Goal: Task Accomplishment & Management: Manage account settings

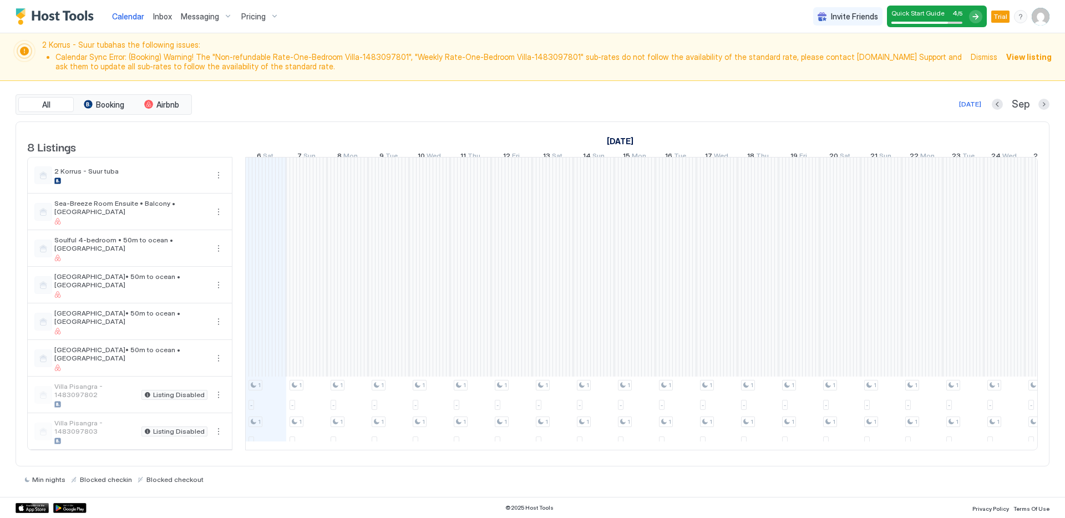
scroll to position [1, 0]
click at [1025, 11] on div "menu" at bounding box center [1020, 16] width 13 height 13
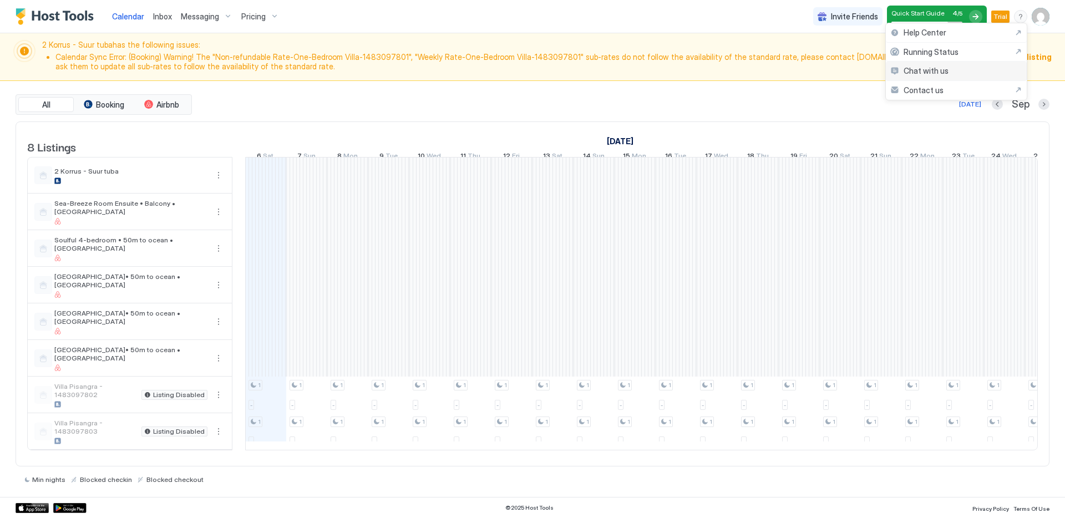
click at [959, 66] on div "Chat with us" at bounding box center [955, 71] width 141 height 19
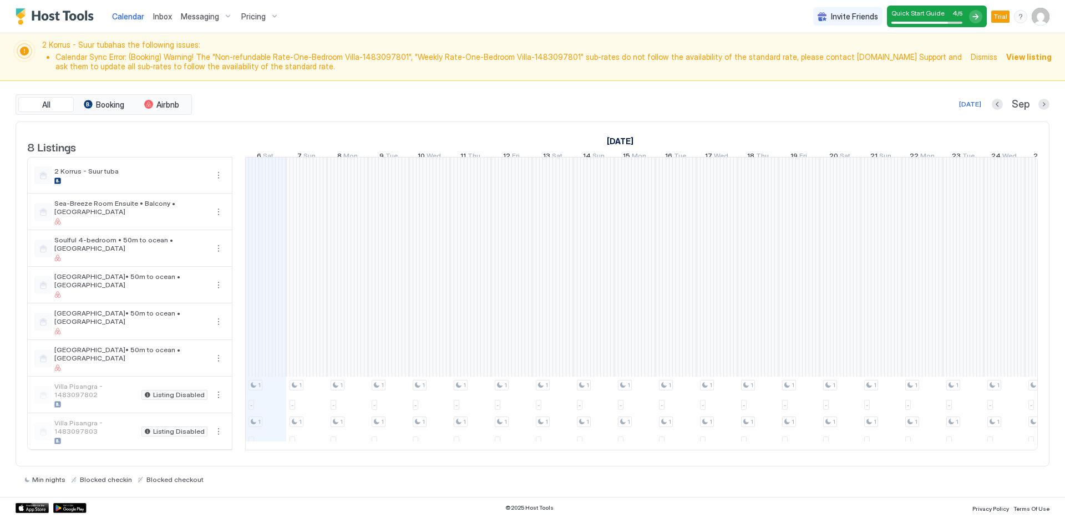
click at [842, 89] on div "All Booking Airbnb Today Sep 8 Listings August 2025 September 2025 October 2025…" at bounding box center [533, 289] width 1034 height 416
click at [843, 89] on div "All Booking Airbnb Today Sep 8 Listings August 2025 September 2025 October 2025…" at bounding box center [533, 289] width 1034 height 416
click at [842, 133] on div "[DATE]" at bounding box center [654, 141] width 1231 height 16
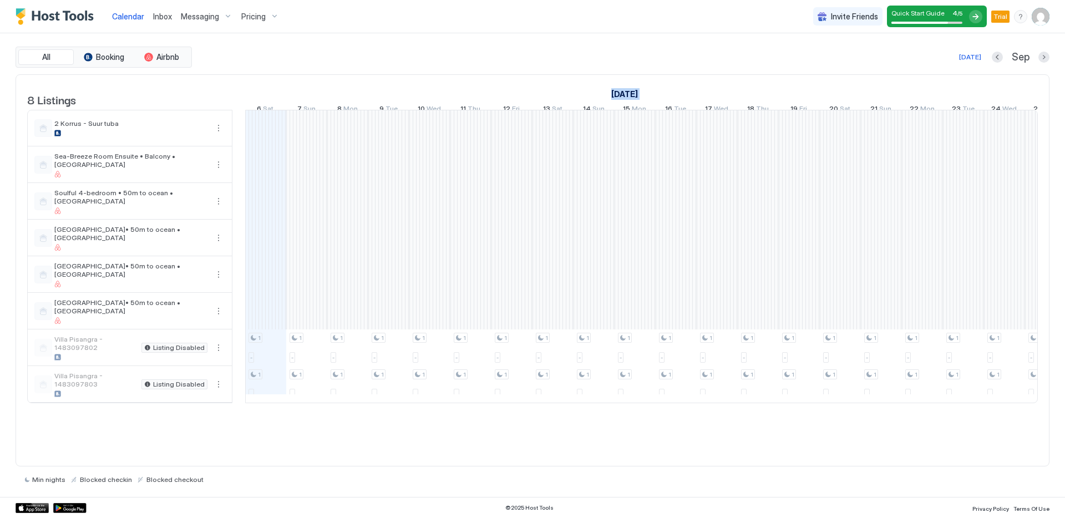
click at [842, 89] on div "[DATE]" at bounding box center [654, 94] width 1231 height 16
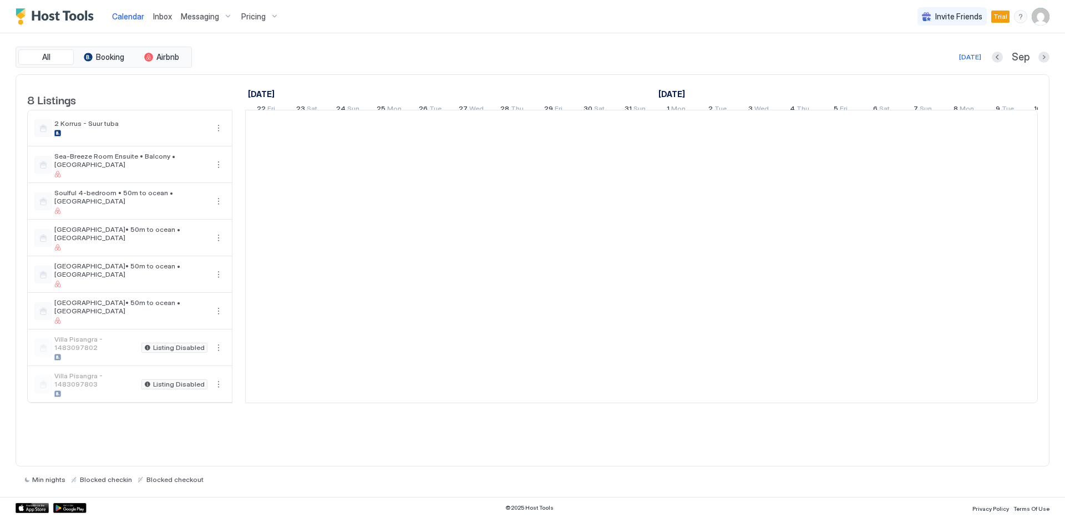
scroll to position [0, 616]
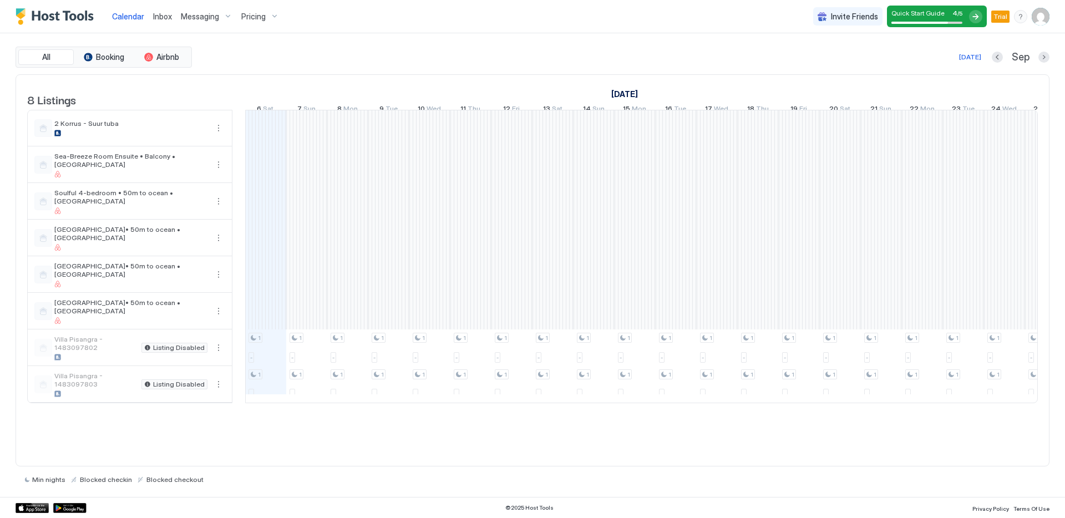
click at [1014, 19] on div "menu" at bounding box center [1020, 16] width 13 height 13
click at [975, 75] on div "Chat with us" at bounding box center [955, 71] width 141 height 19
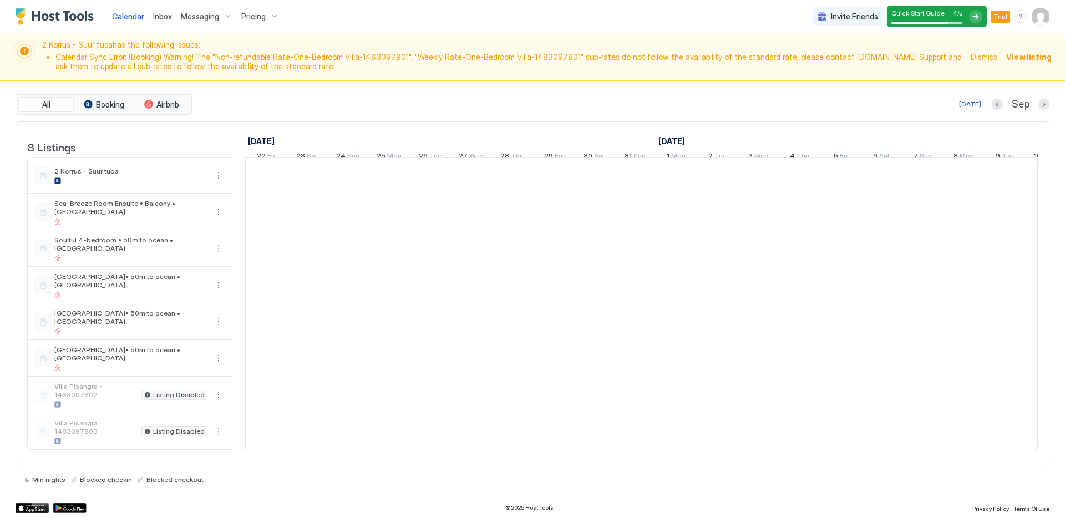
scroll to position [0, 616]
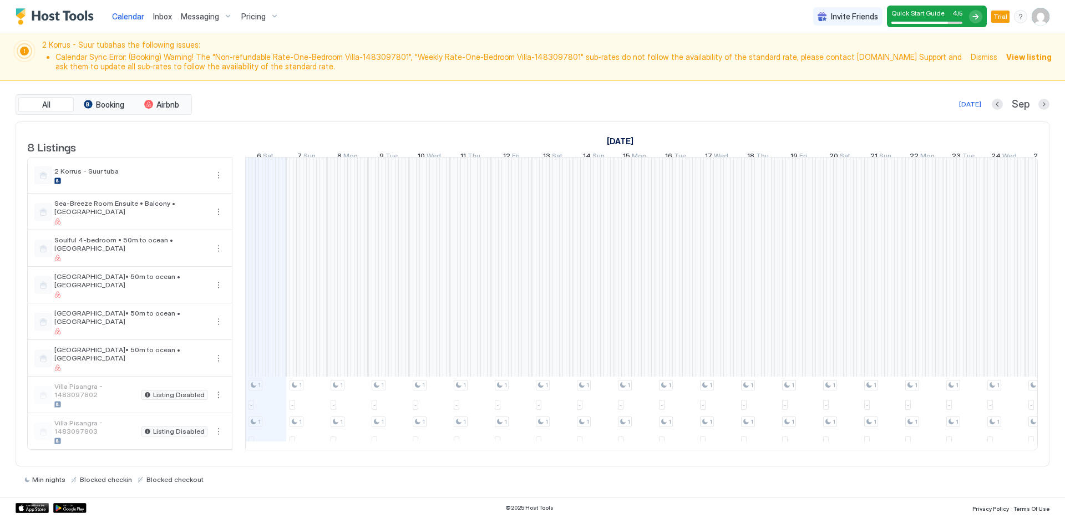
click at [1021, 19] on div "menu" at bounding box center [1020, 16] width 13 height 13
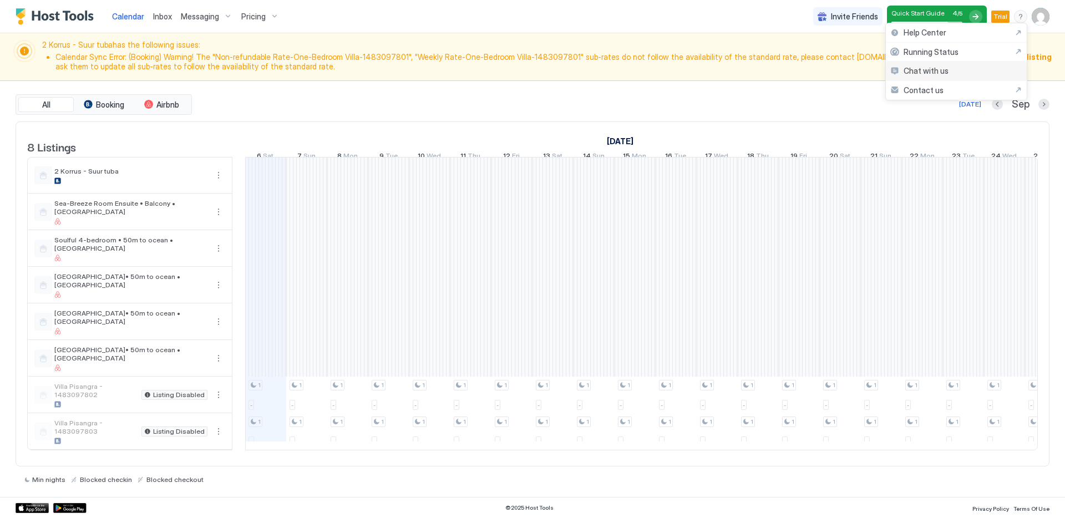
click at [957, 69] on div "Chat with us" at bounding box center [955, 71] width 141 height 19
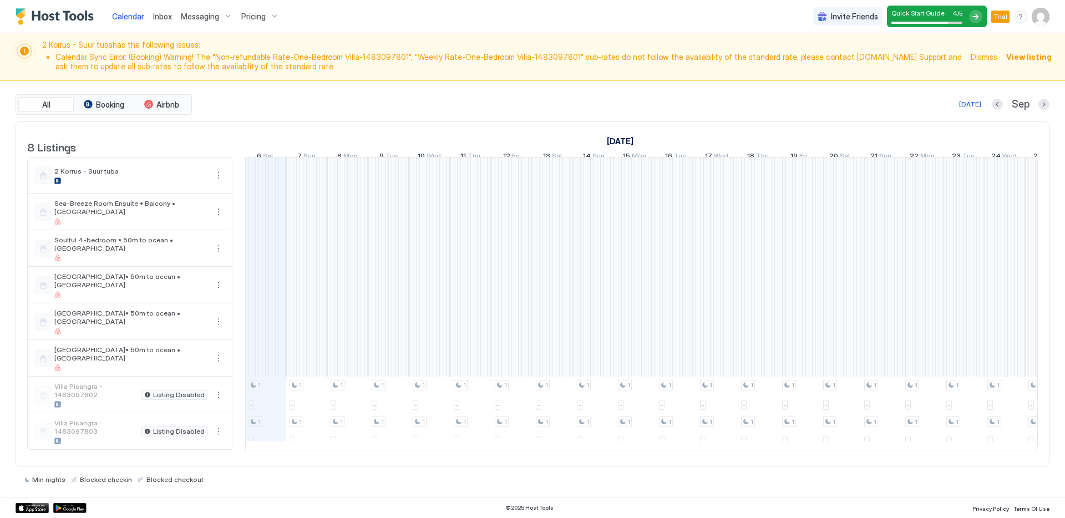
click at [1022, 20] on div "menu" at bounding box center [1020, 16] width 13 height 13
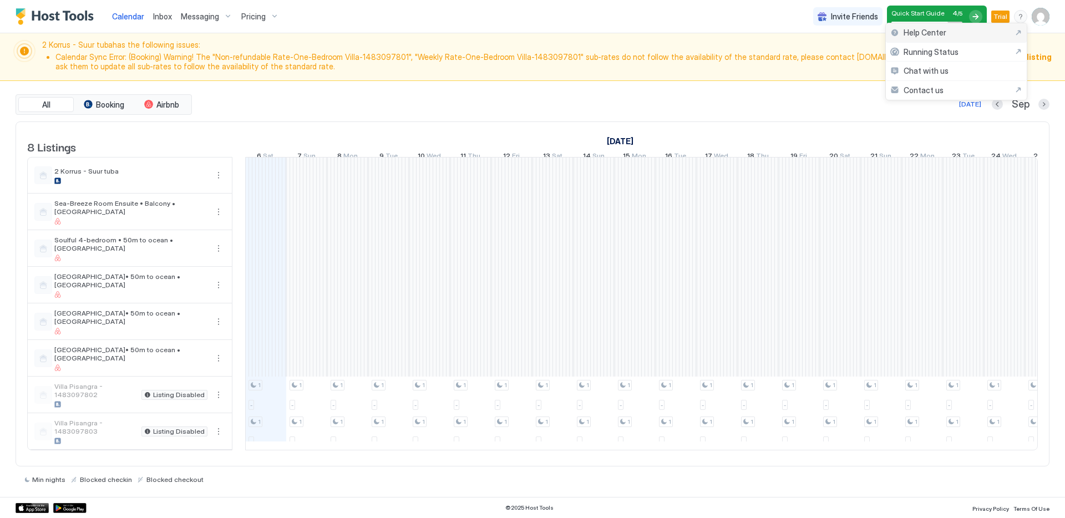
click at [975, 31] on div "Help Center" at bounding box center [956, 33] width 132 height 10
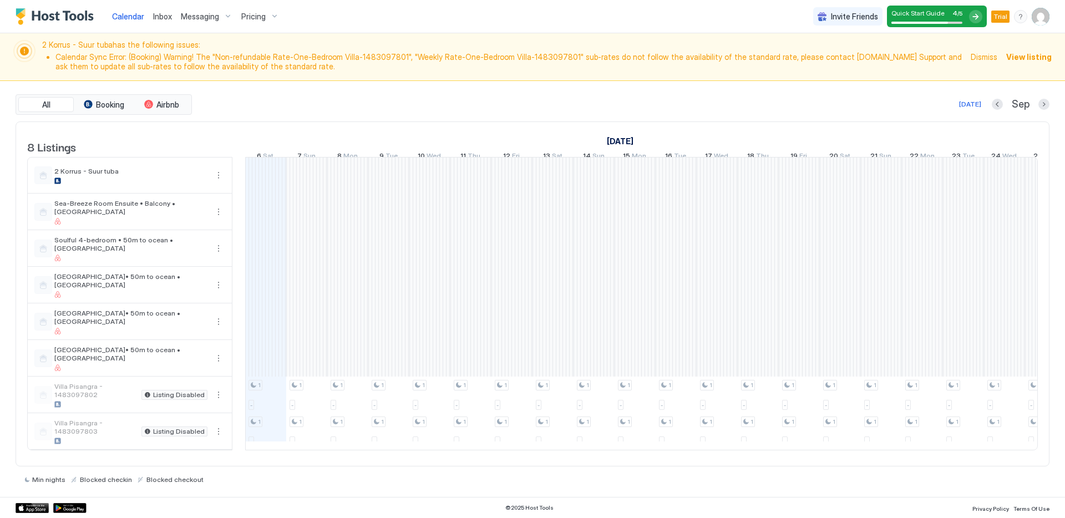
click at [1022, 23] on div "Invite Friends Quick Start Guide 4 / 5 Trial KS" at bounding box center [931, 16] width 236 height 33
click at [1020, 18] on div "menu" at bounding box center [1020, 16] width 13 height 13
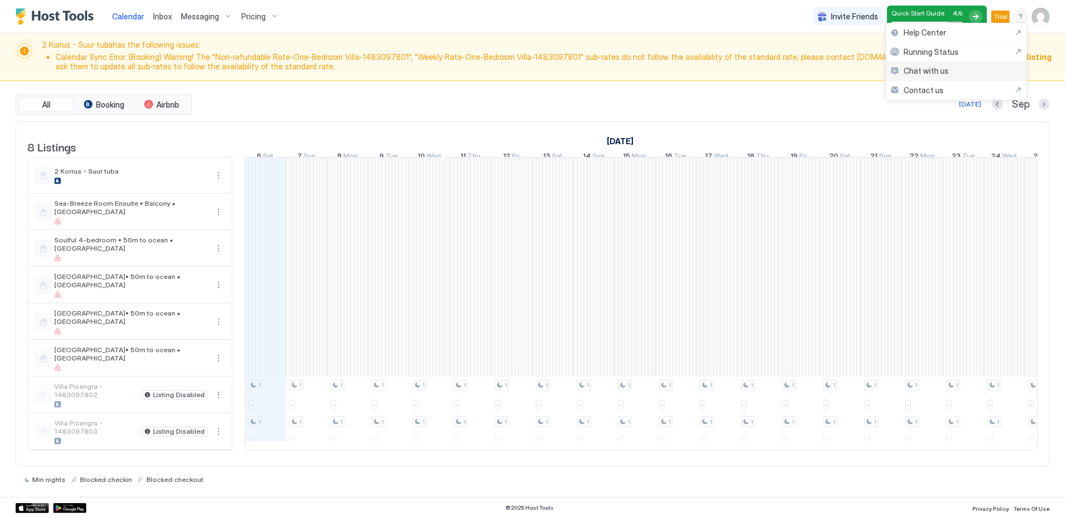
click at [985, 73] on div "Chat with us" at bounding box center [955, 71] width 141 height 19
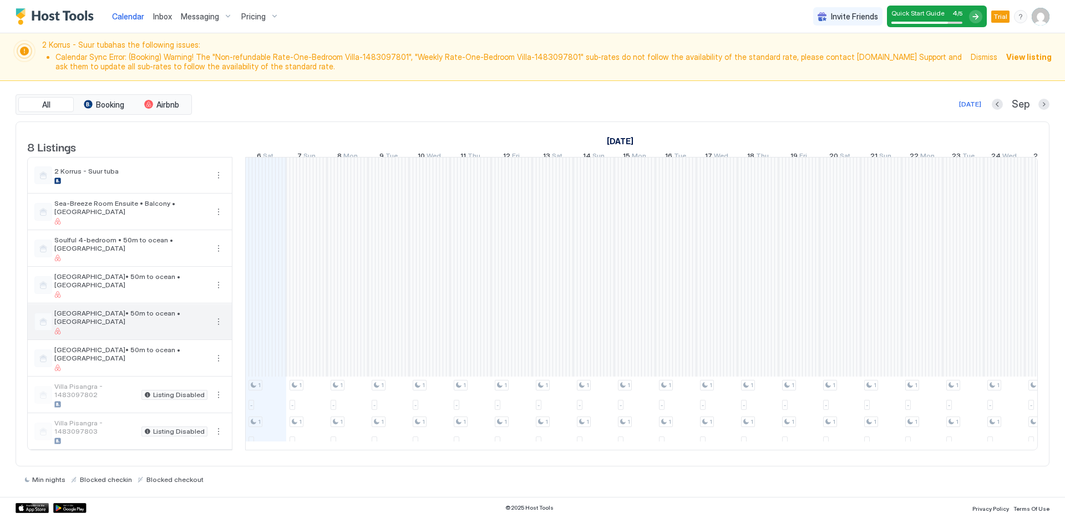
scroll to position [0, 0]
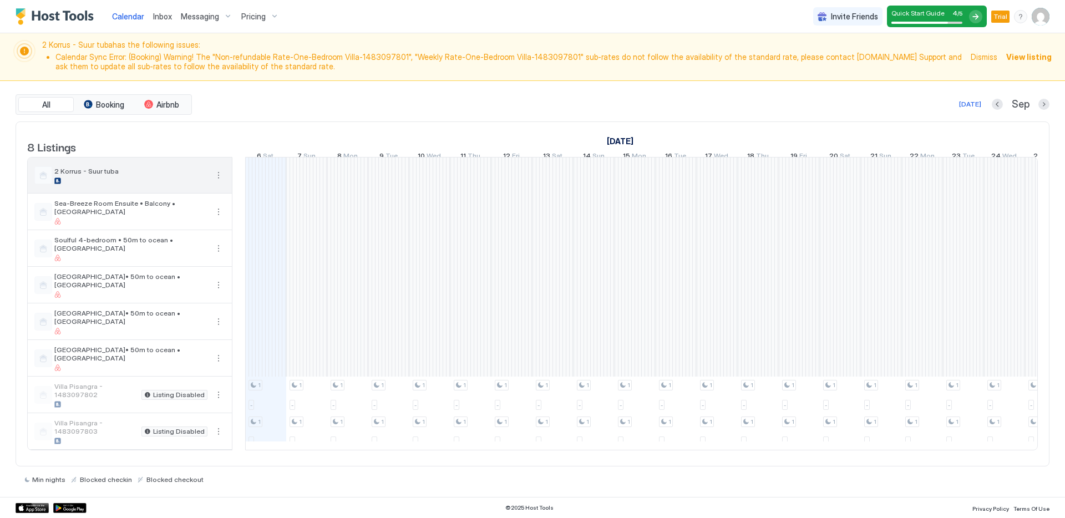
click at [220, 182] on button "More options" at bounding box center [218, 175] width 13 height 13
click at [207, 235] on span "Listing Settings" at bounding box center [199, 235] width 49 height 8
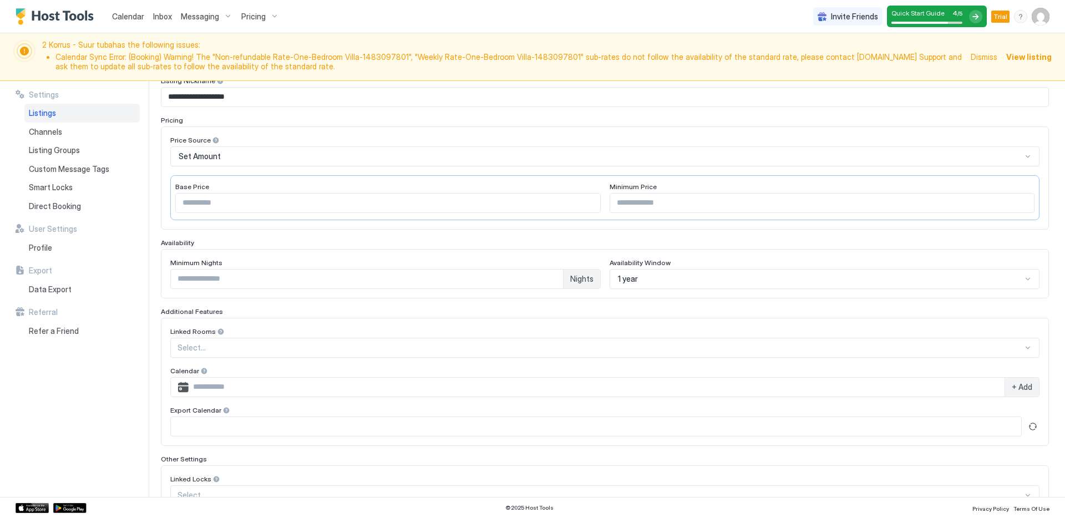
scroll to position [224, 0]
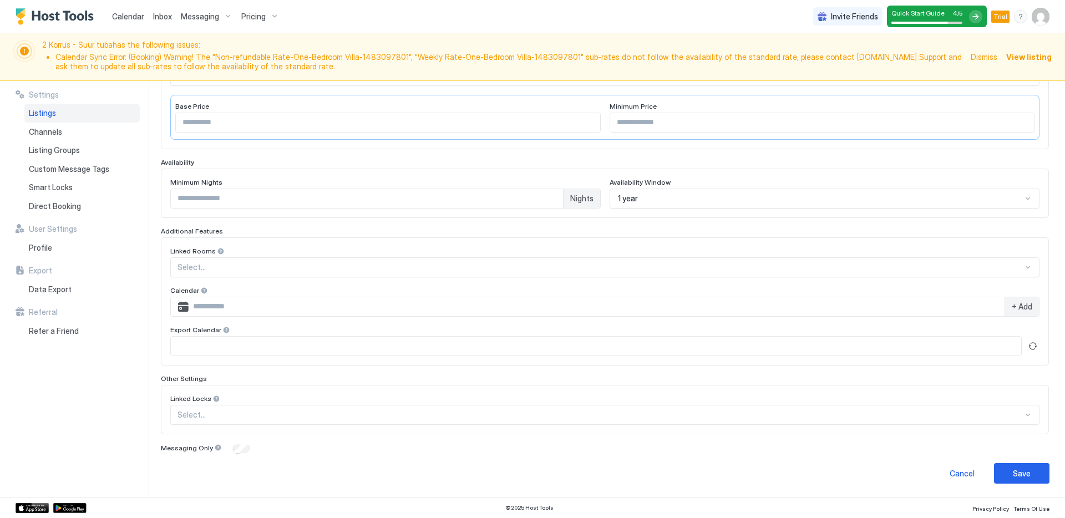
click at [659, 130] on input "**" at bounding box center [822, 122] width 424 height 19
drag, startPoint x: 661, startPoint y: 125, endPoint x: 569, endPoint y: 123, distance: 92.1
click at [569, 123] on div "Base Price ** Minimum Price **" at bounding box center [604, 117] width 869 height 45
click at [1002, 470] on button "Save" at bounding box center [1021, 473] width 55 height 21
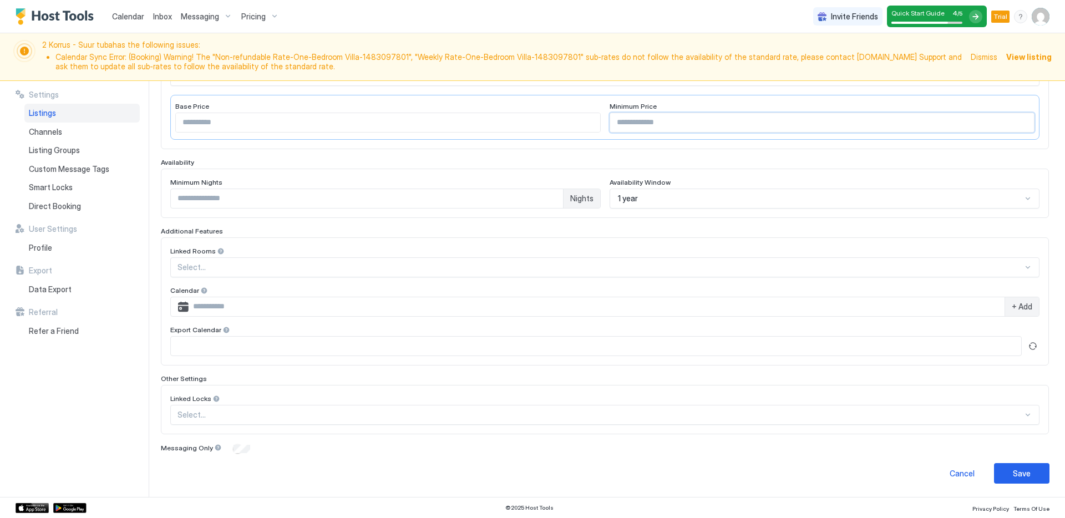
type input "**"
click at [1000, 484] on div "**********" at bounding box center [612, 289] width 904 height 416
click at [1001, 477] on button "Save" at bounding box center [1021, 473] width 55 height 21
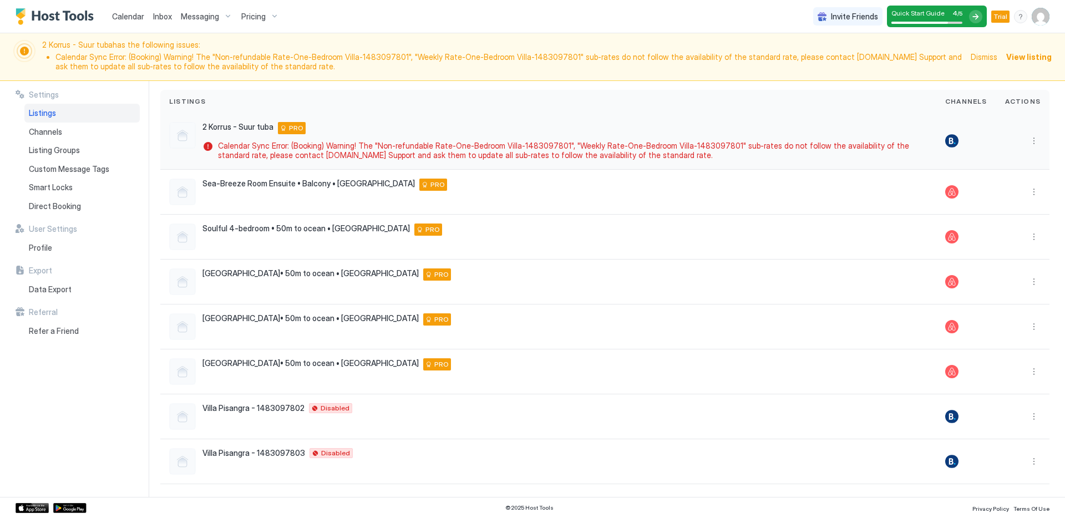
scroll to position [14, 0]
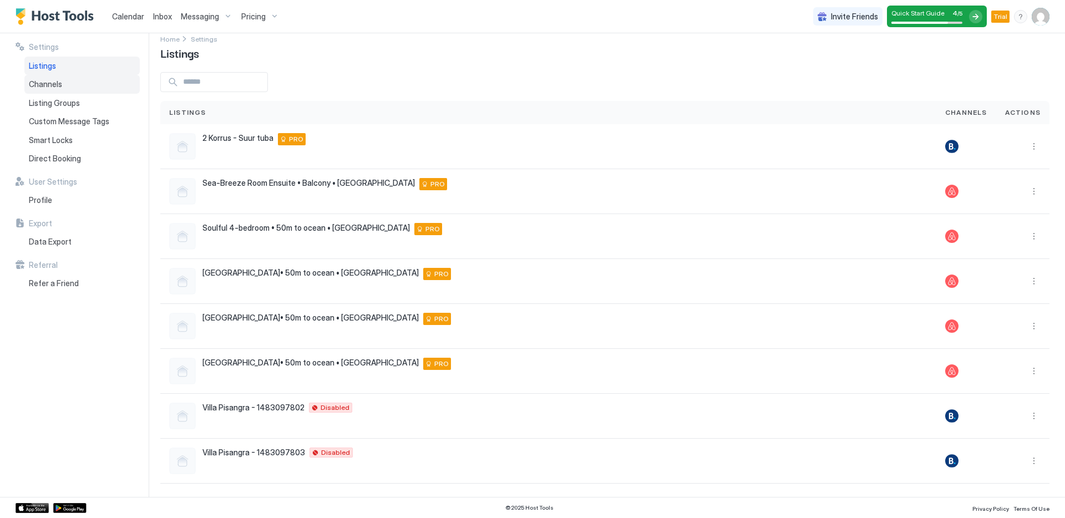
click at [77, 87] on div "Channels" at bounding box center [81, 84] width 115 height 19
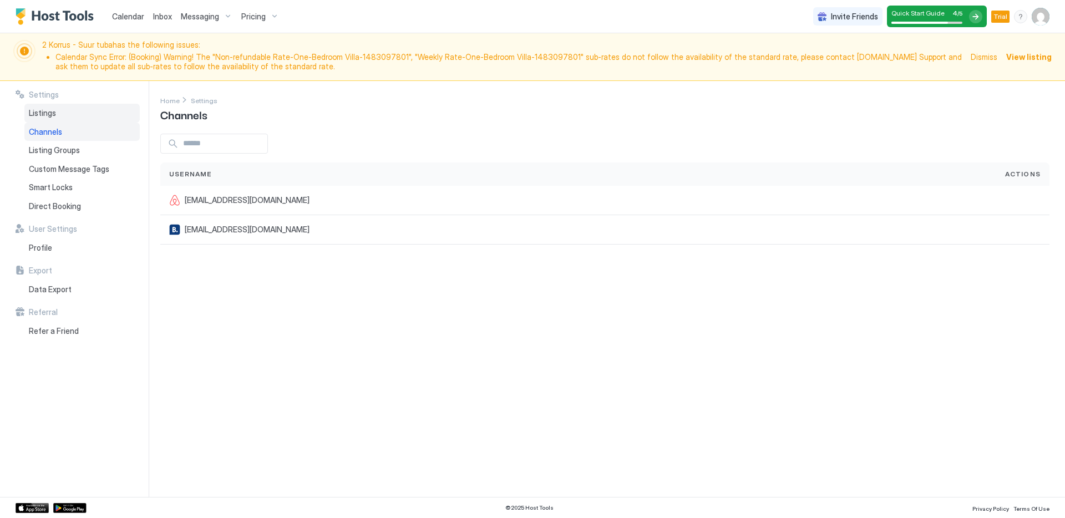
click at [70, 110] on div "Listings" at bounding box center [81, 113] width 115 height 19
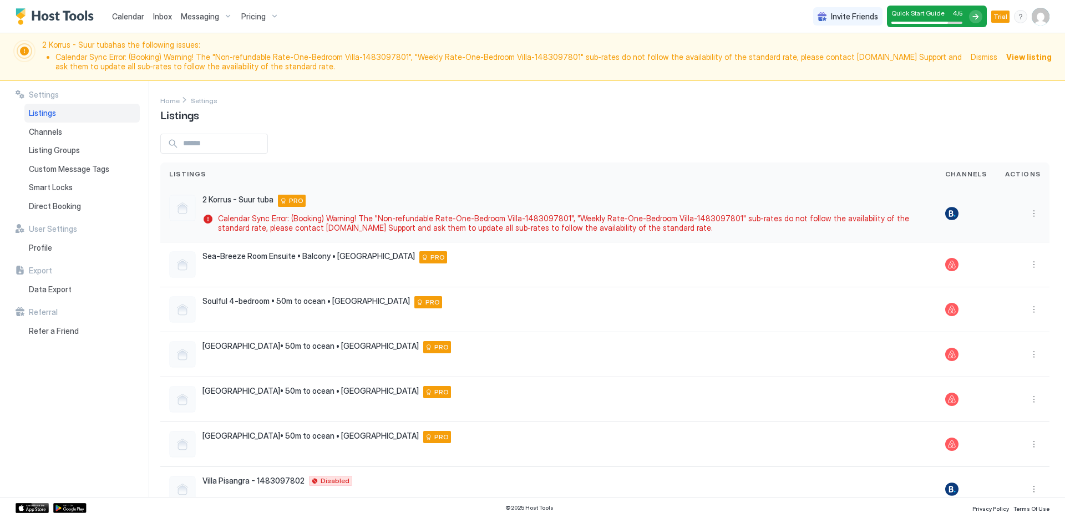
click at [643, 217] on span "Calendar Sync Error: (Booking) Warning! The "Non-refundable Rate-One-Bedroom Vi…" at bounding box center [570, 222] width 705 height 19
click at [1029, 215] on button "More options" at bounding box center [1033, 213] width 13 height 13
click at [1018, 250] on div "Pricing" at bounding box center [1000, 247] width 70 height 18
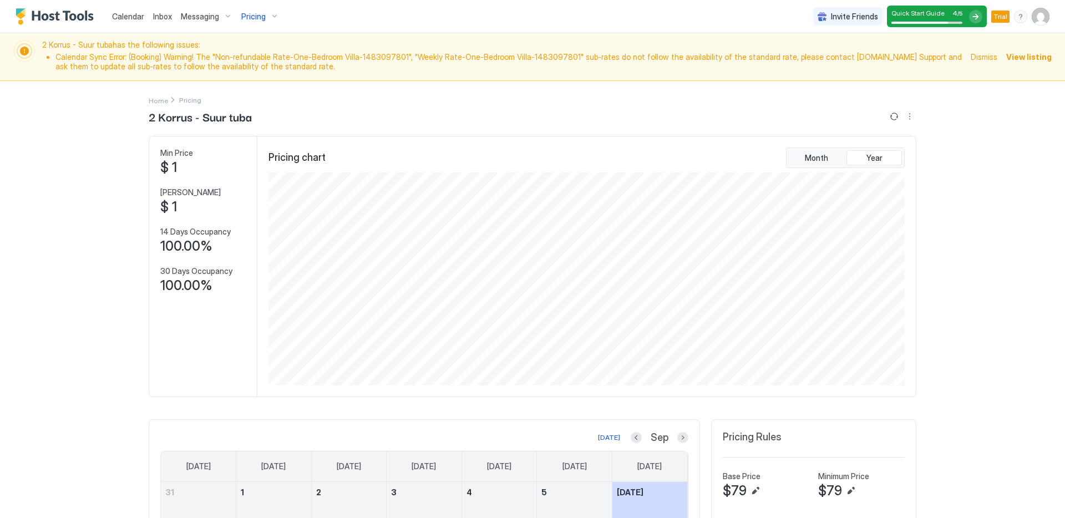
scroll to position [315, 0]
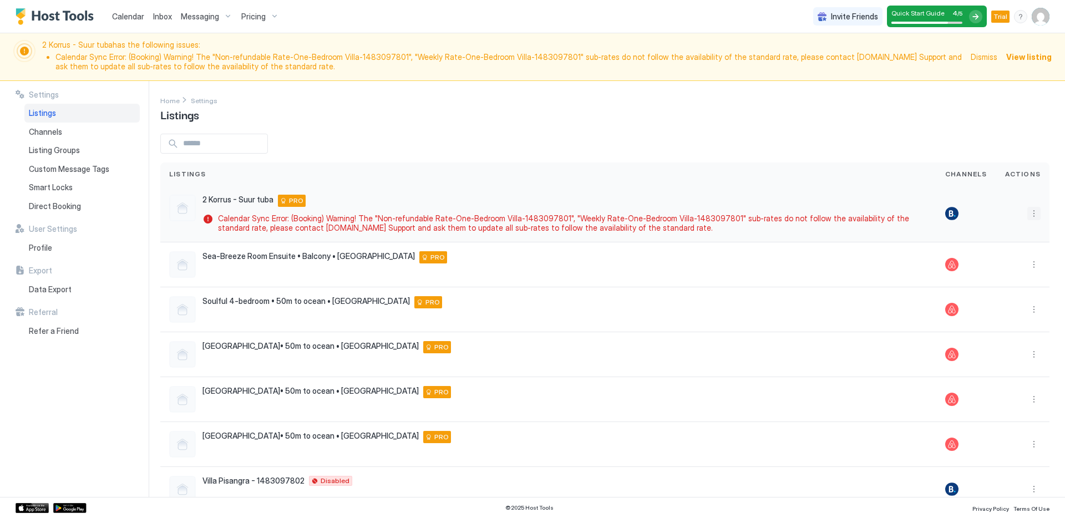
click at [1028, 215] on button "More options" at bounding box center [1033, 213] width 13 height 13
click at [999, 266] on span "Listing Settings" at bounding box center [1005, 265] width 49 height 8
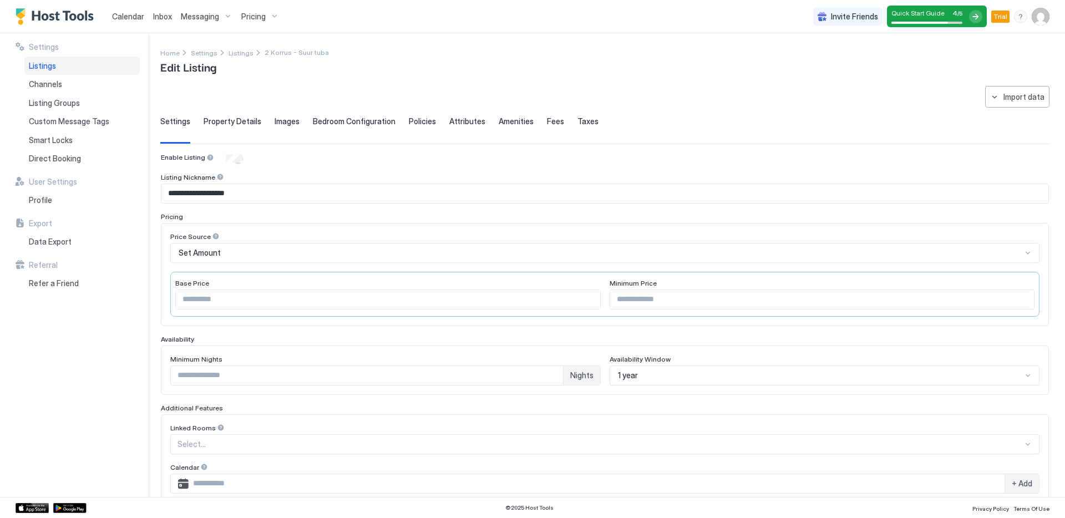
click at [717, 352] on div "Minimum Nights * Nights Availability Window 1 year" at bounding box center [605, 369] width 888 height 49
click at [722, 298] on input "**" at bounding box center [822, 299] width 424 height 19
drag, startPoint x: 613, startPoint y: 297, endPoint x: 522, endPoint y: 292, distance: 91.0
click at [522, 292] on div "Base Price ** Minimum Price **" at bounding box center [604, 294] width 869 height 45
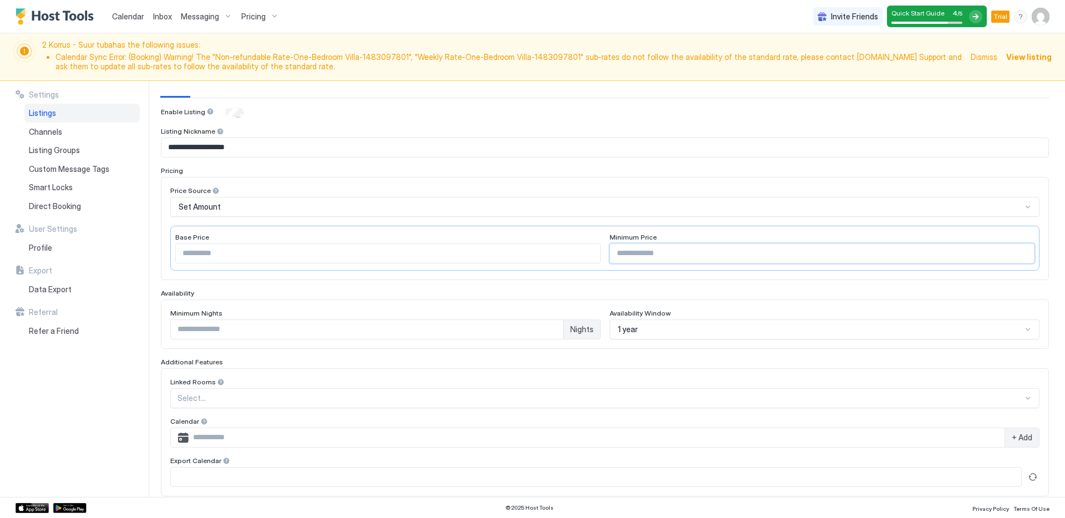
scroll to position [224, 0]
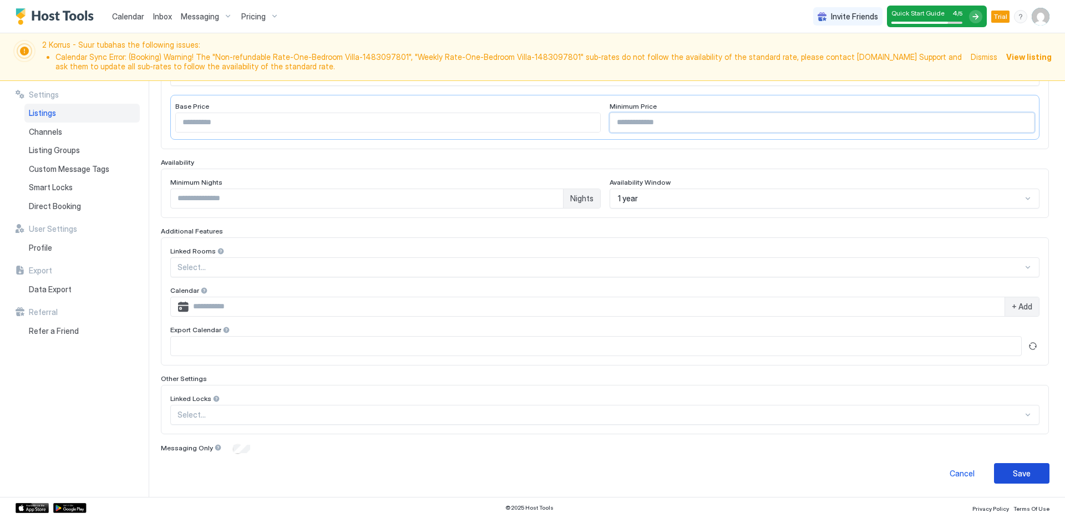
type input "**"
click at [1012, 469] on div "Save" at bounding box center [1021, 473] width 18 height 12
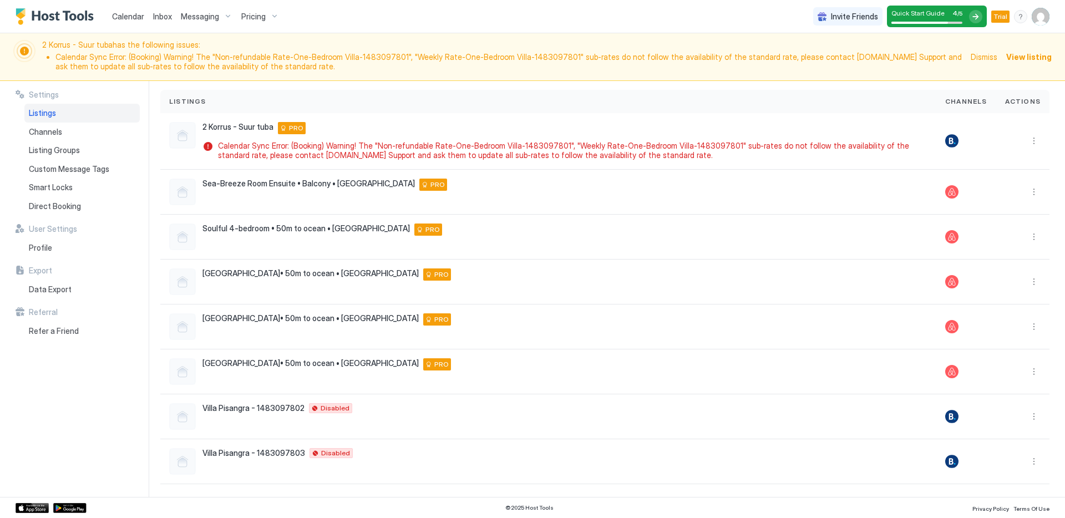
scroll to position [14, 0]
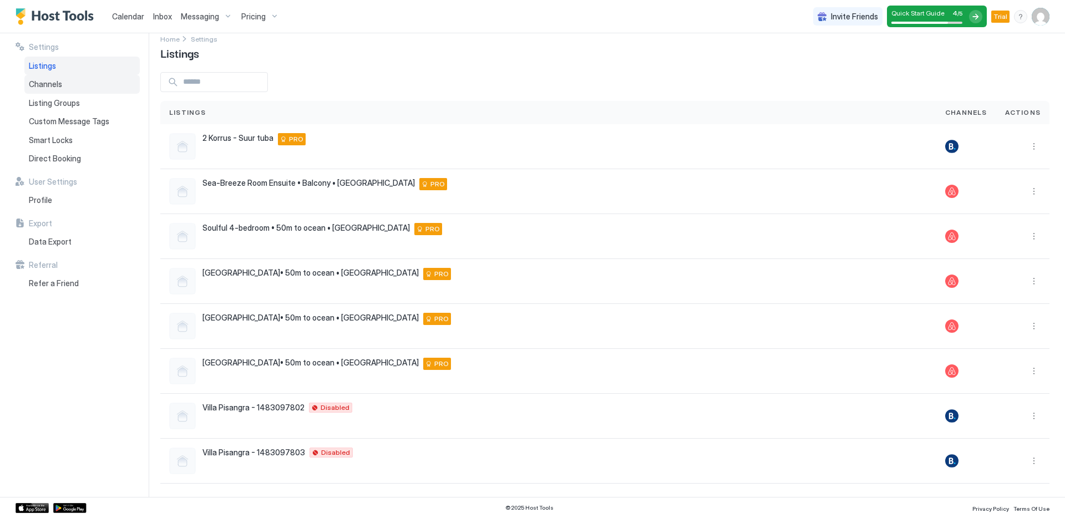
click at [89, 87] on div "Channels" at bounding box center [81, 84] width 115 height 19
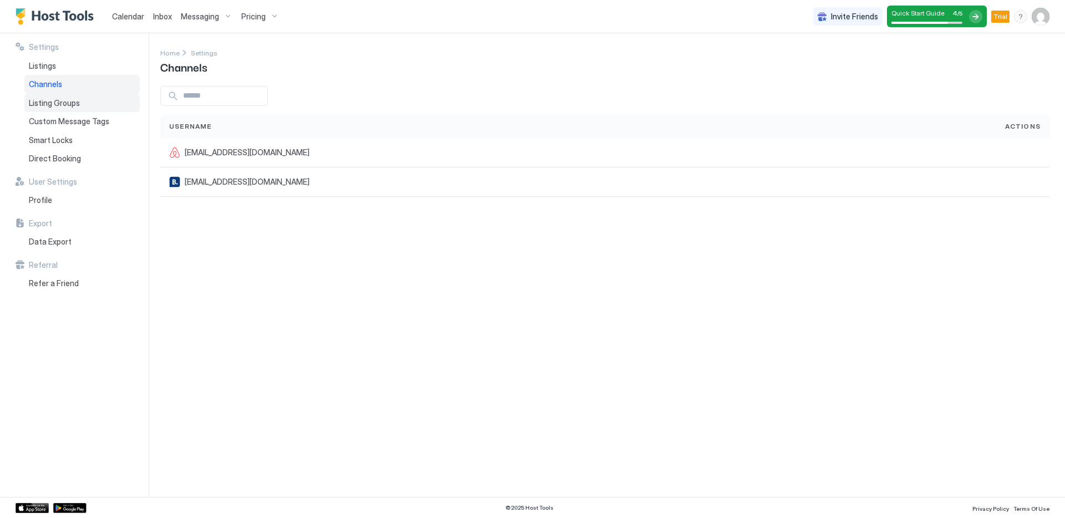
click at [85, 98] on div "Listing Groups" at bounding box center [81, 103] width 115 height 19
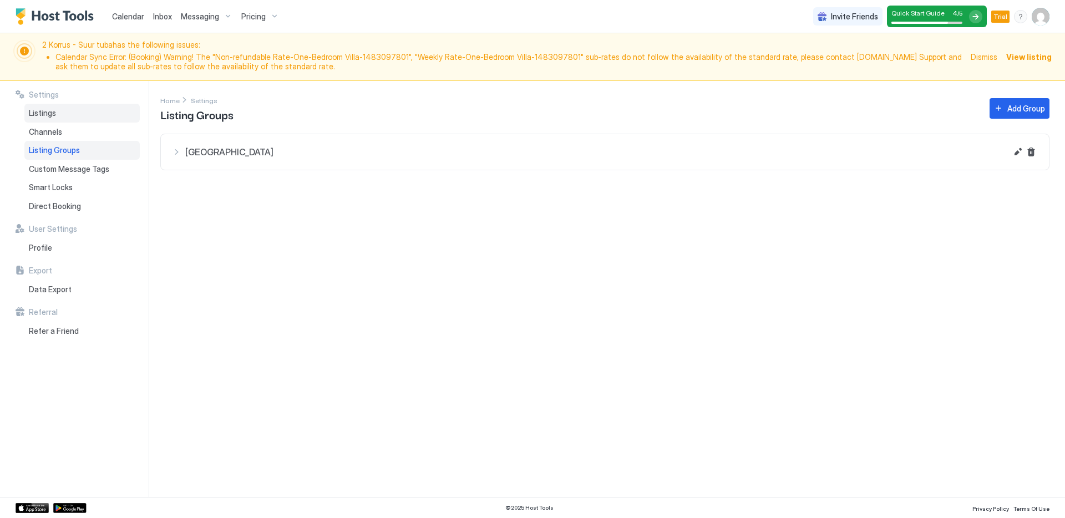
click at [92, 118] on div "Listings" at bounding box center [81, 113] width 115 height 19
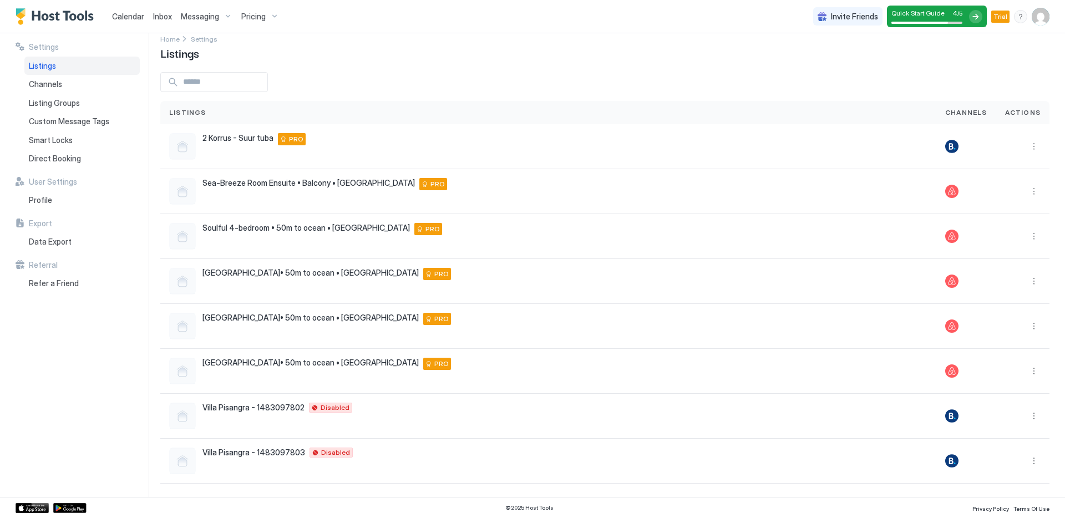
scroll to position [73, 0]
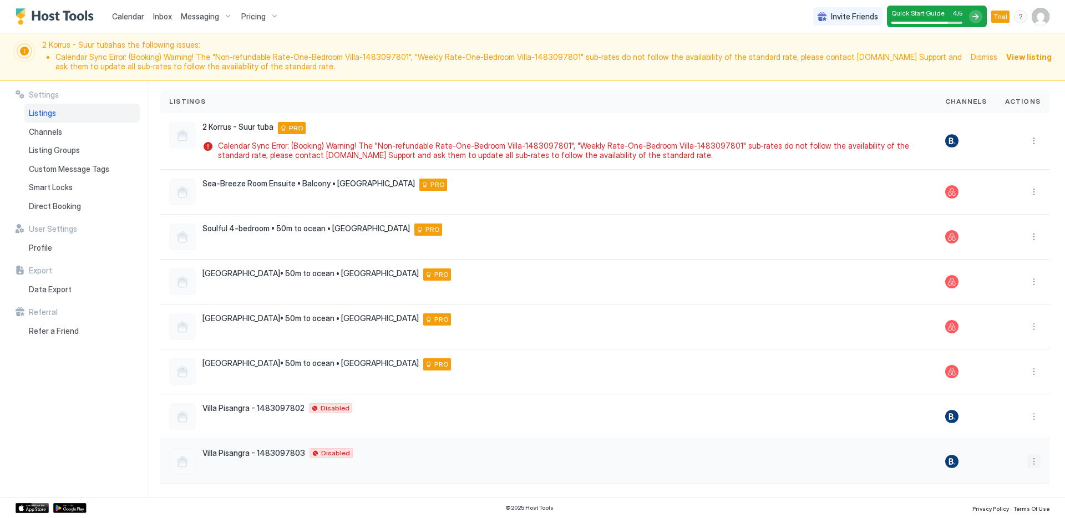
click at [1027, 465] on button "More options" at bounding box center [1033, 461] width 13 height 13
click at [1019, 444] on span "Listing Settings" at bounding box center [1005, 445] width 49 height 8
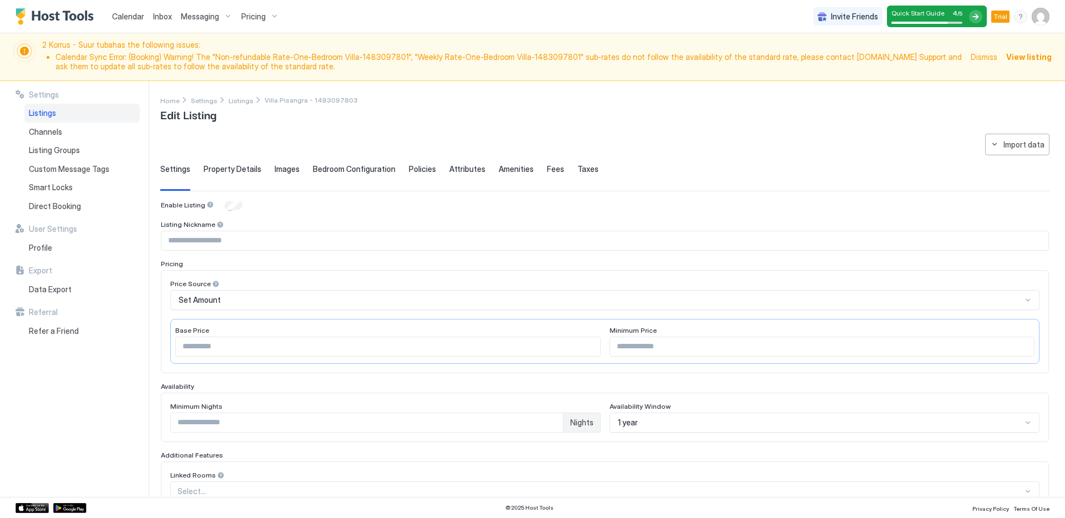
click at [237, 200] on div "Enable Listing Listing Nickname Pricing Price Source Set Amount Base Price * Mi…" at bounding box center [605, 449] width 888 height 498
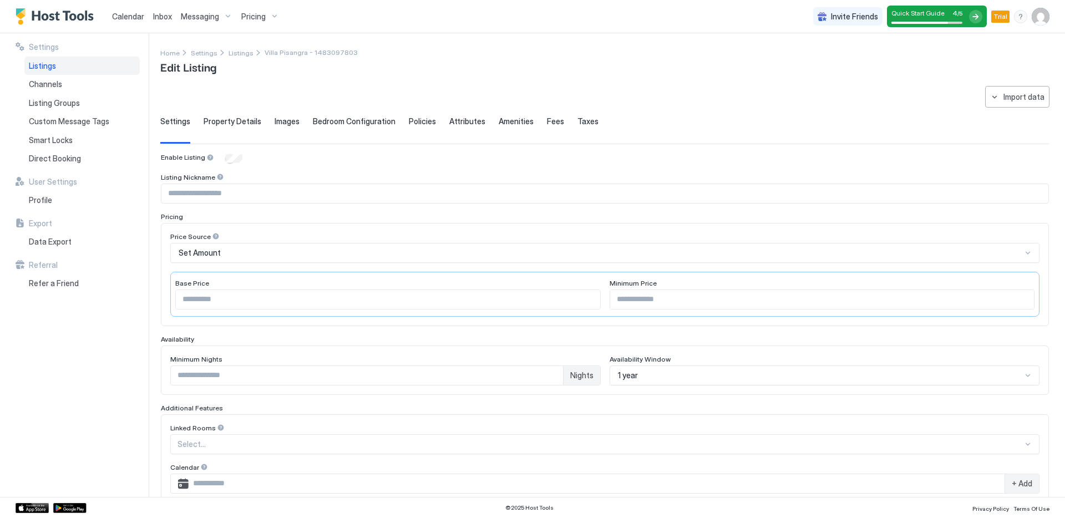
click at [239, 133] on div "Property Details" at bounding box center [232, 129] width 58 height 27
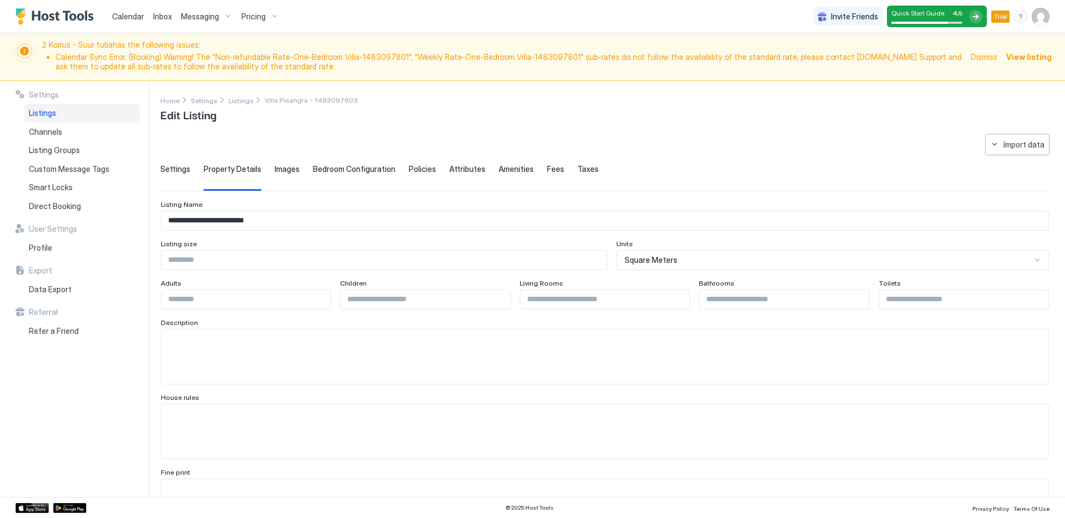
click at [287, 171] on span "Images" at bounding box center [286, 169] width 25 height 10
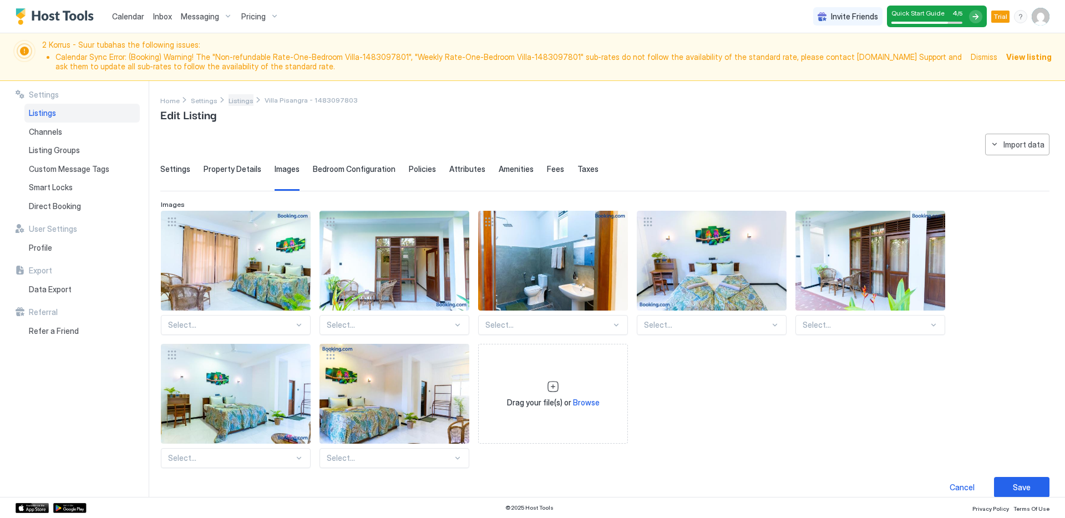
click at [233, 103] on span "Listings" at bounding box center [240, 100] width 25 height 8
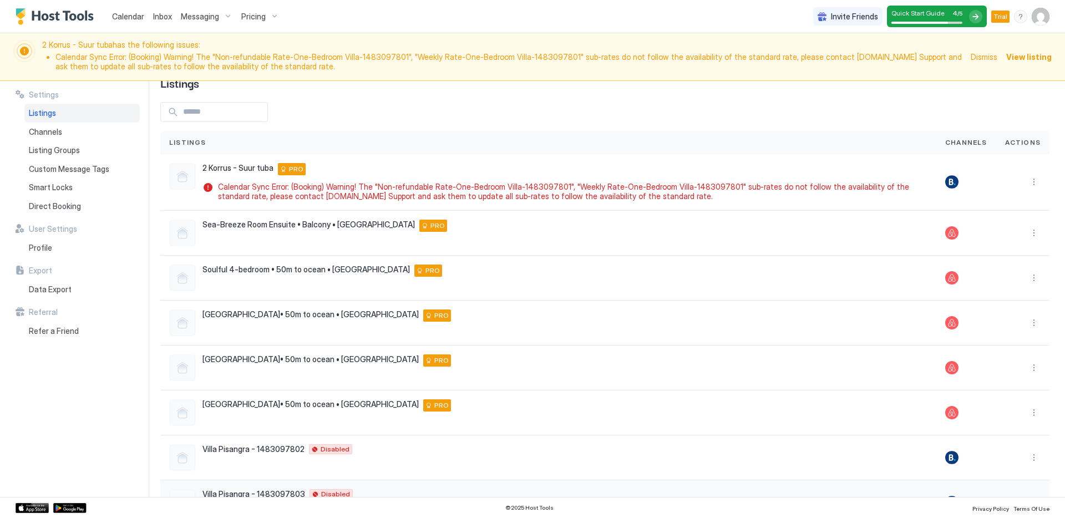
scroll to position [73, 0]
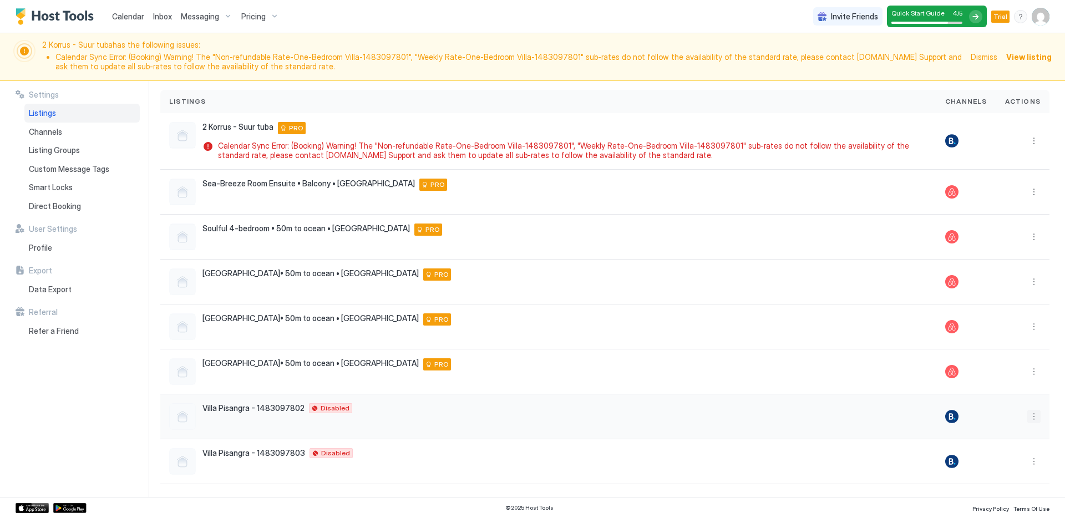
click at [1027, 419] on button "More options" at bounding box center [1033, 416] width 13 height 13
click at [997, 470] on span "Listing Settings" at bounding box center [1005, 467] width 49 height 8
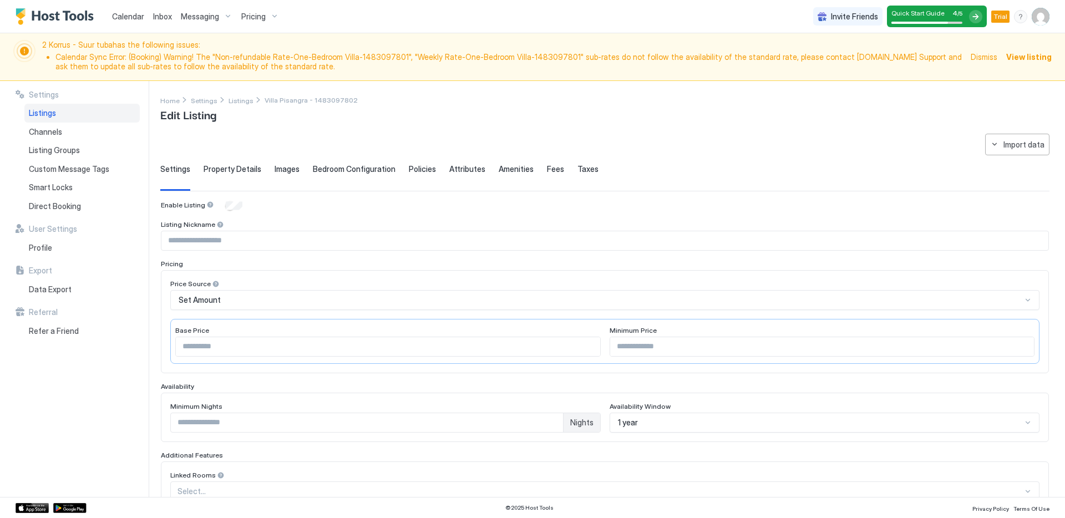
click at [232, 176] on div "Property Details" at bounding box center [232, 177] width 58 height 27
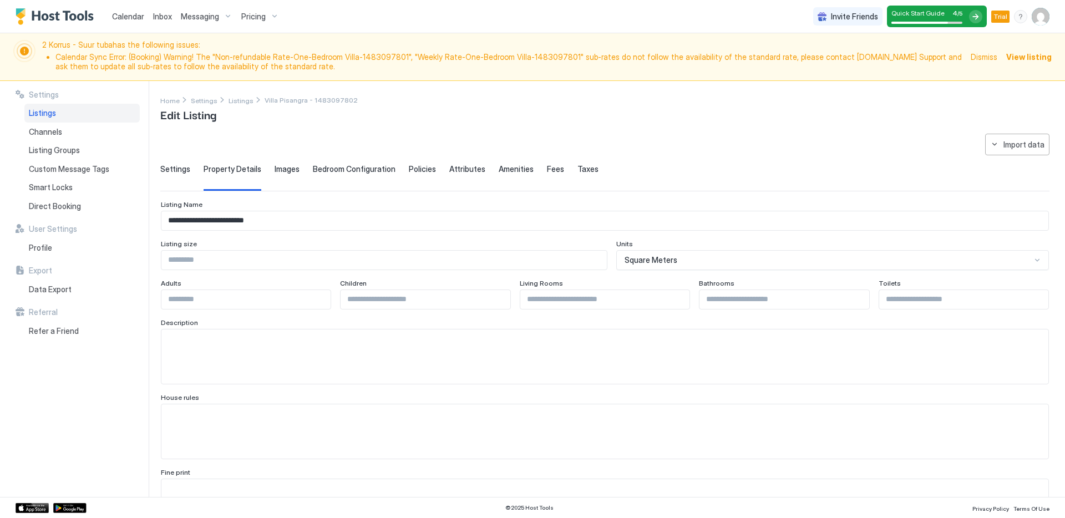
click at [279, 174] on div "Images" at bounding box center [286, 177] width 25 height 27
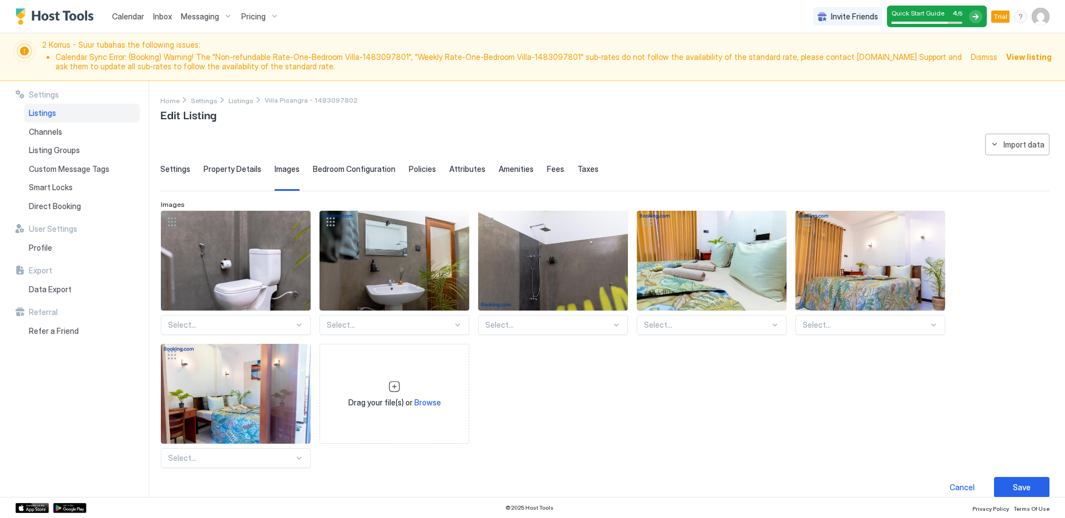
click at [223, 174] on div "Property Details" at bounding box center [232, 177] width 58 height 27
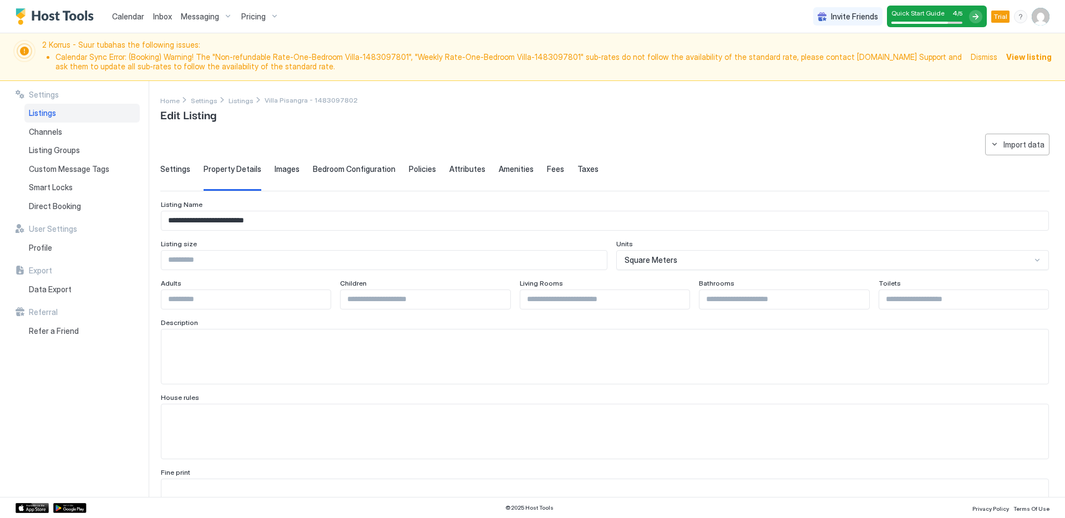
click at [172, 171] on span "Settings" at bounding box center [175, 169] width 30 height 10
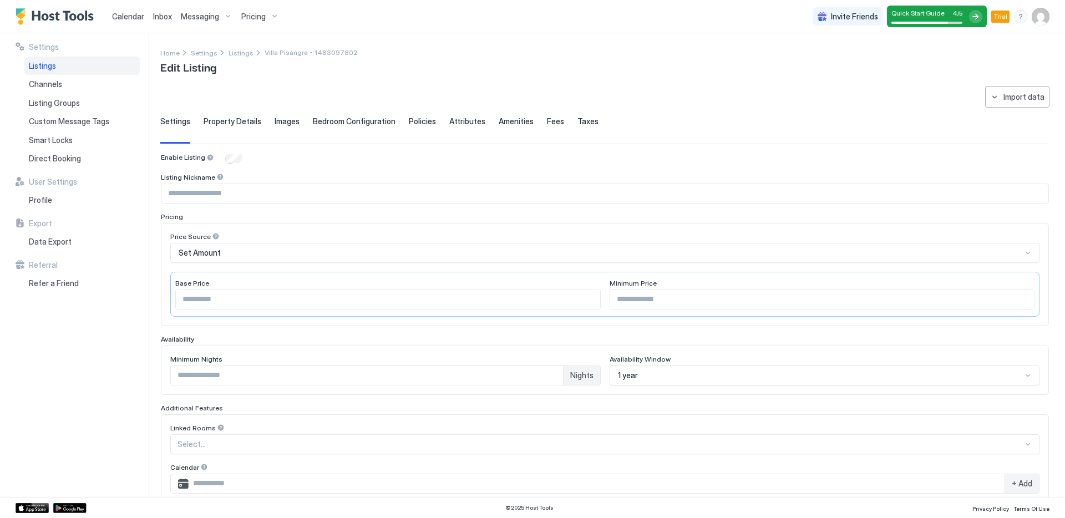
scroll to position [197, 0]
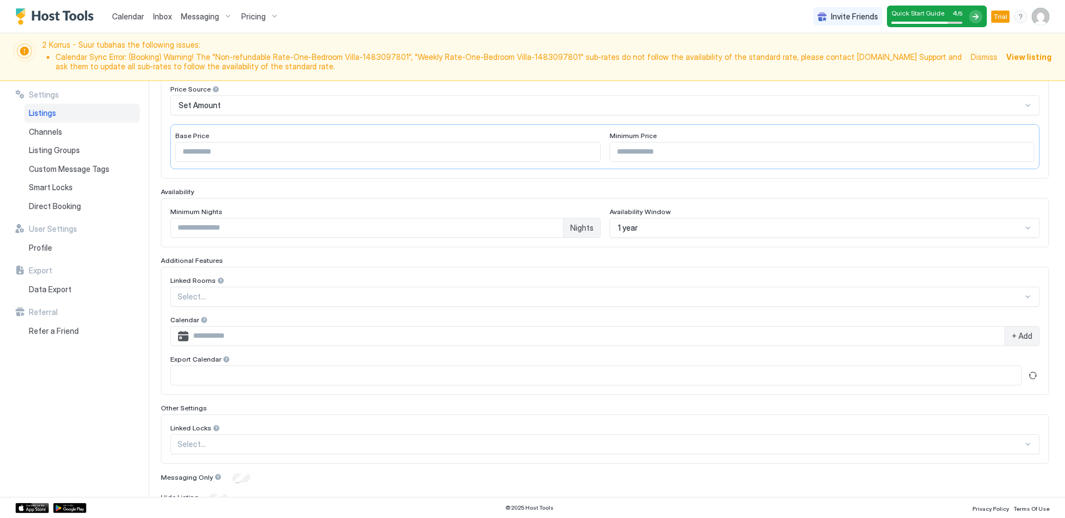
click at [265, 447] on div "Enable Listing Listing Nickname Pricing Price Source Set Amount Base Price * Mi…" at bounding box center [605, 255] width 888 height 498
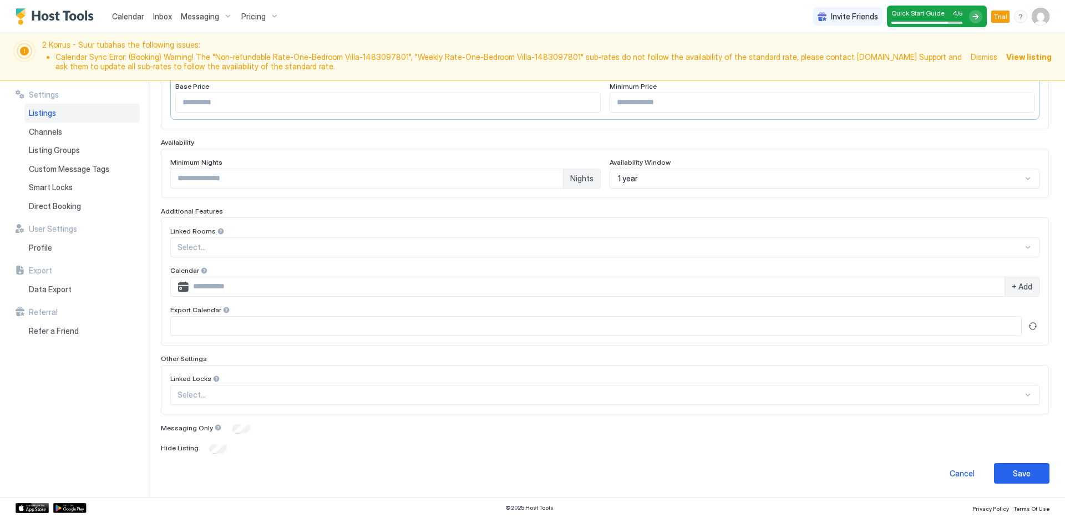
click at [293, 449] on div "Hide Listing" at bounding box center [605, 448] width 888 height 11
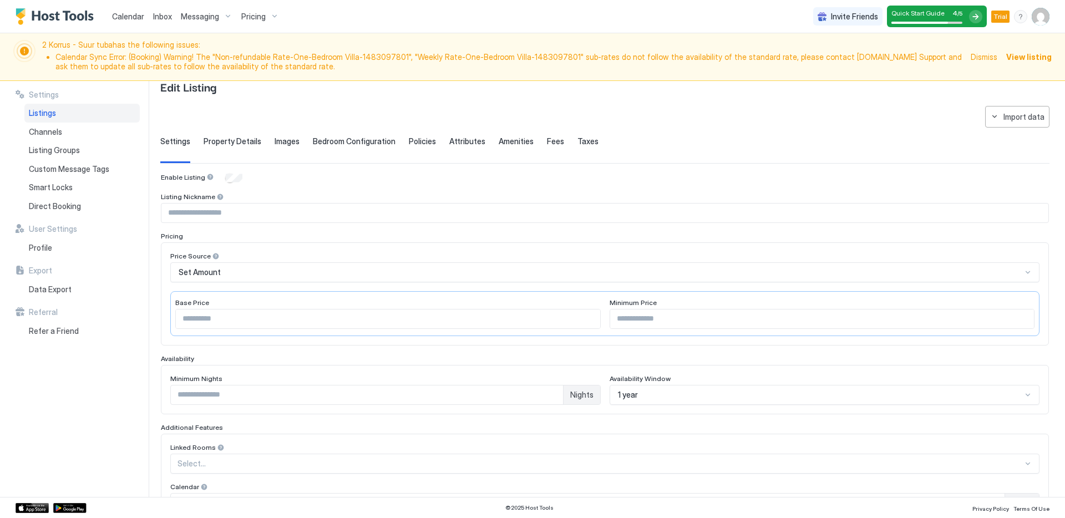
scroll to position [0, 0]
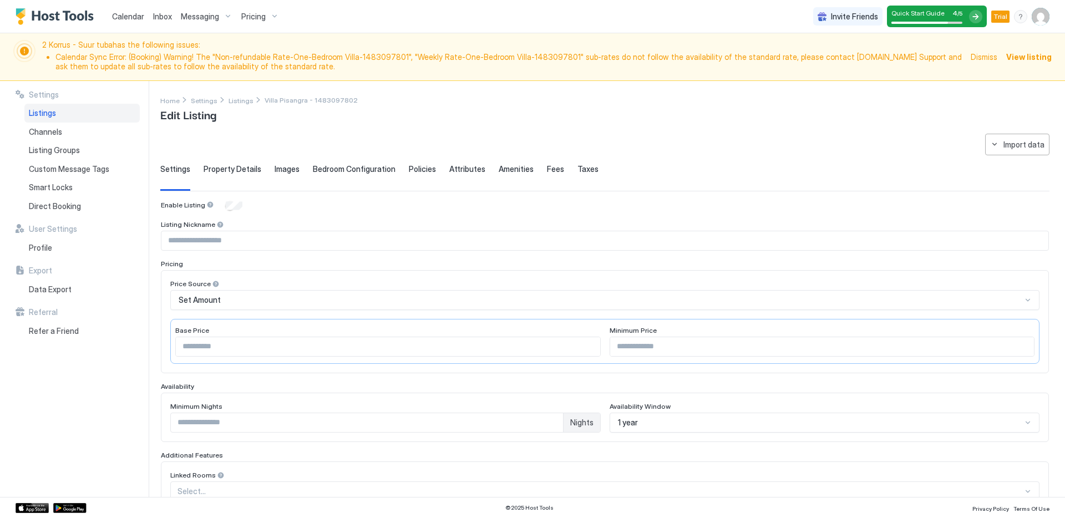
click at [241, 172] on span "Property Details" at bounding box center [232, 169] width 58 height 10
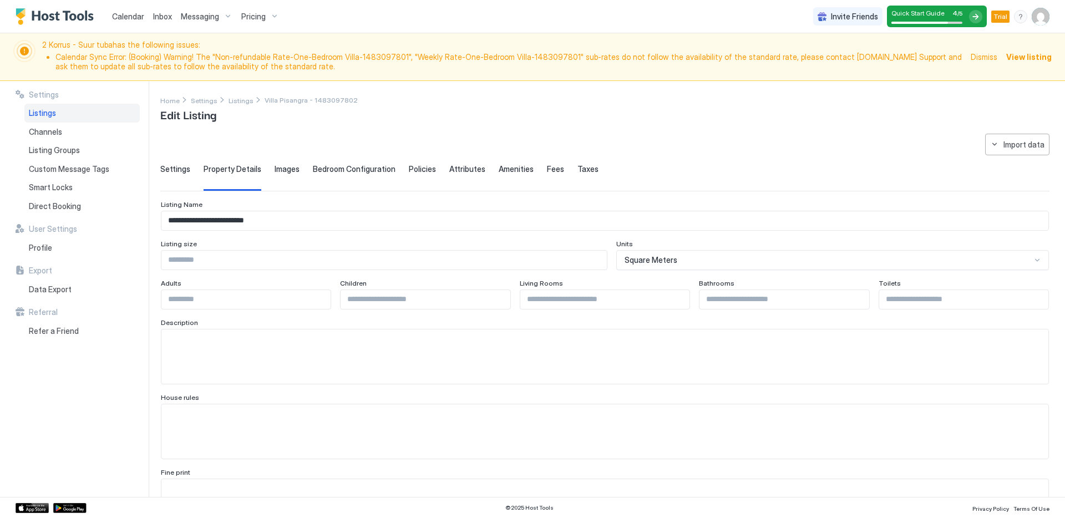
click at [278, 169] on span "Images" at bounding box center [286, 169] width 25 height 10
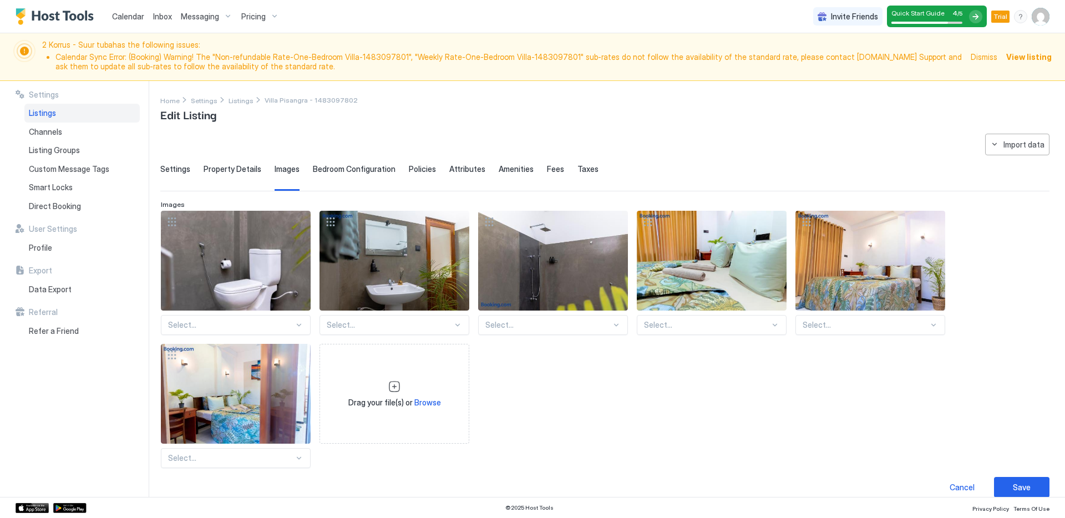
click at [347, 181] on div "Bedroom Configuration" at bounding box center [354, 177] width 83 height 27
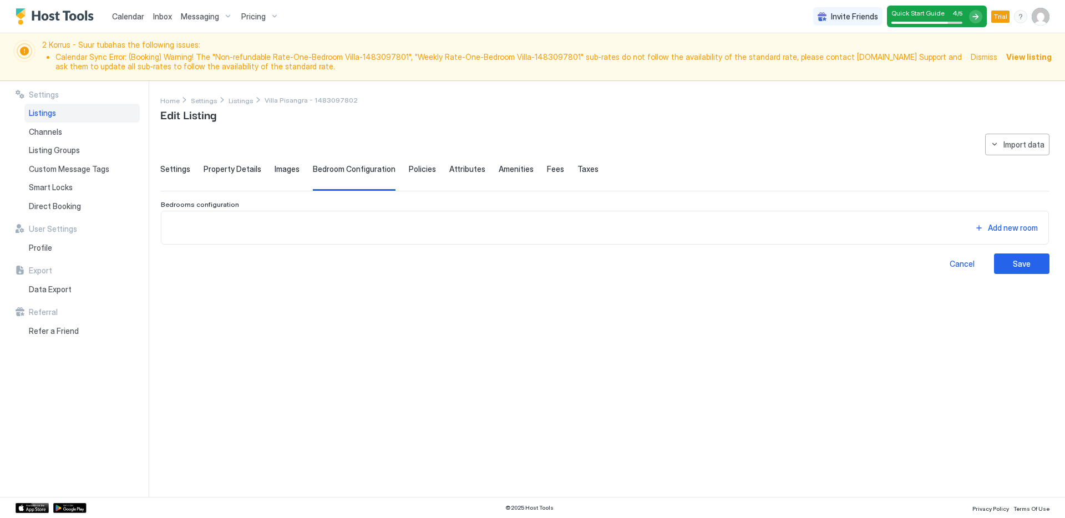
click at [420, 176] on div "Policies" at bounding box center [422, 177] width 27 height 27
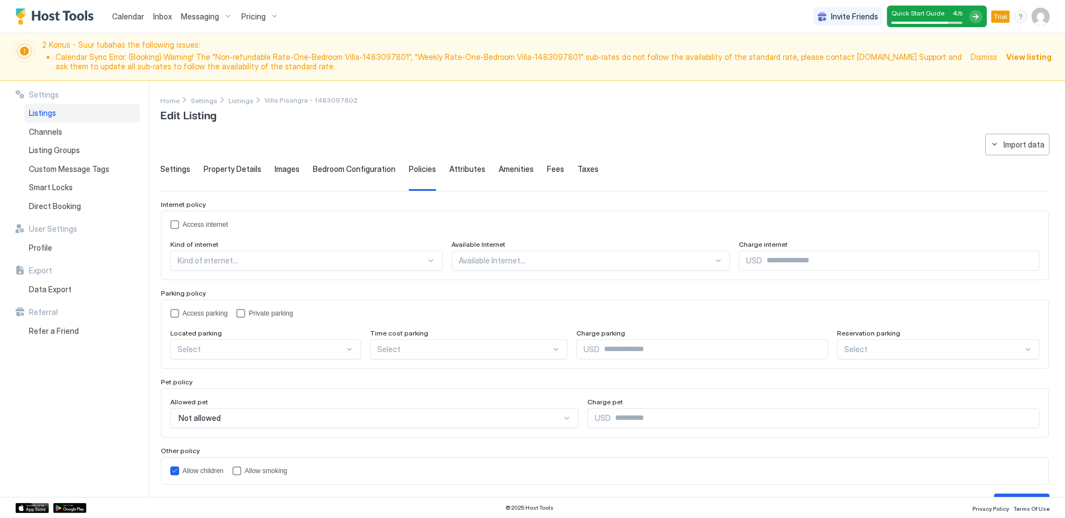
click at [454, 173] on span "Attributes" at bounding box center [467, 169] width 36 height 10
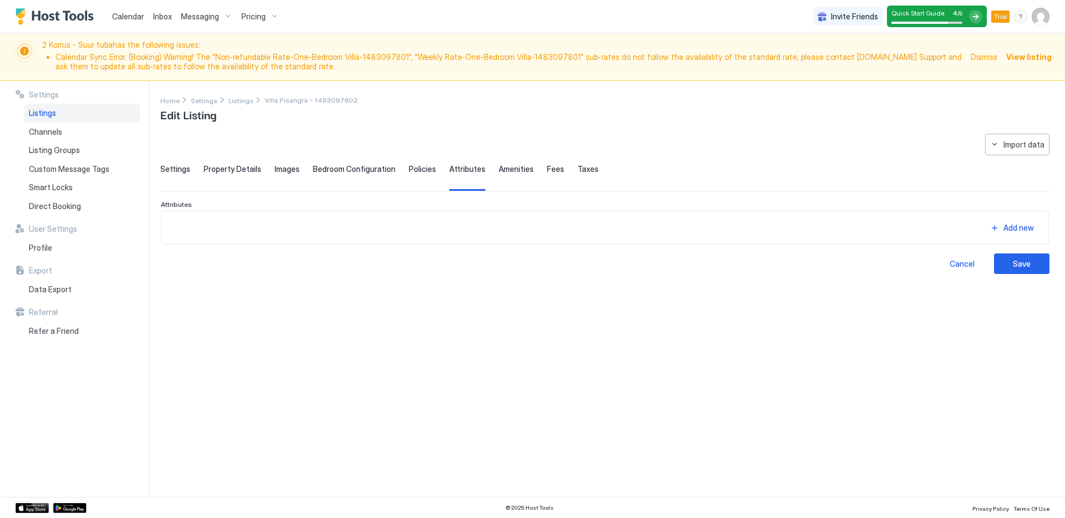
click at [507, 174] on div "Amenities" at bounding box center [515, 177] width 35 height 27
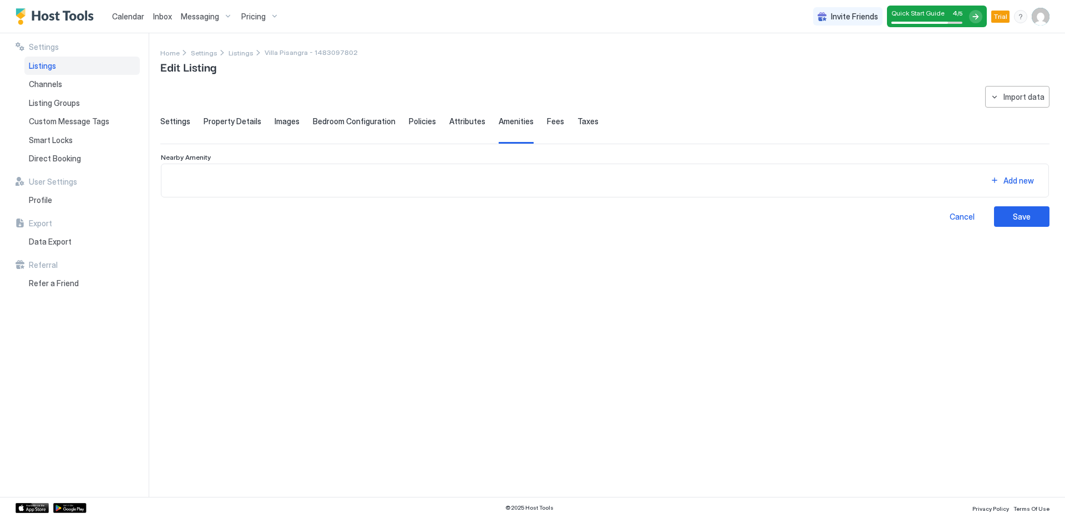
click at [557, 173] on div "Add new" at bounding box center [604, 180] width 869 height 15
click at [547, 128] on div "Fees" at bounding box center [555, 129] width 17 height 27
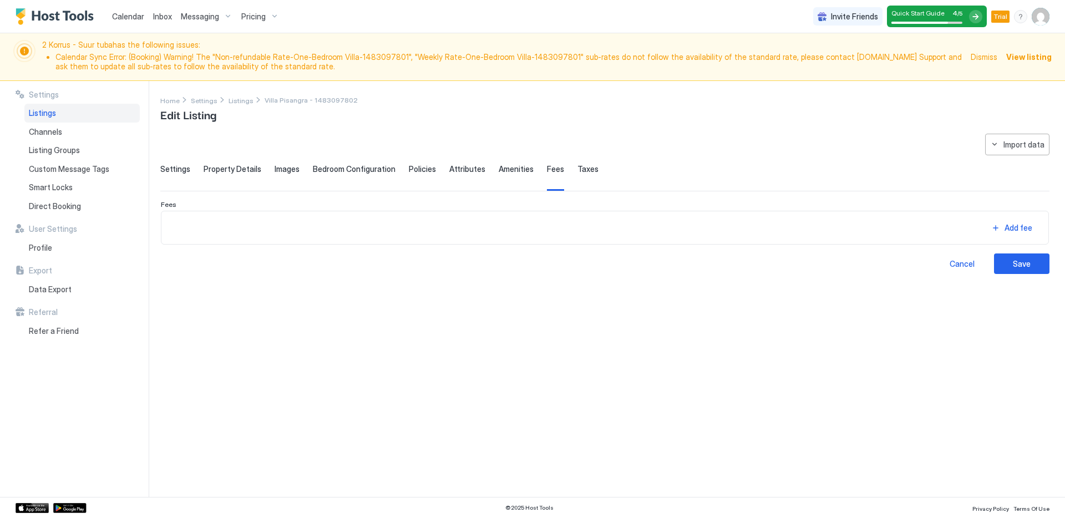
click at [577, 167] on span "Taxes" at bounding box center [587, 169] width 21 height 10
click at [237, 101] on span "Listings" at bounding box center [240, 100] width 25 height 8
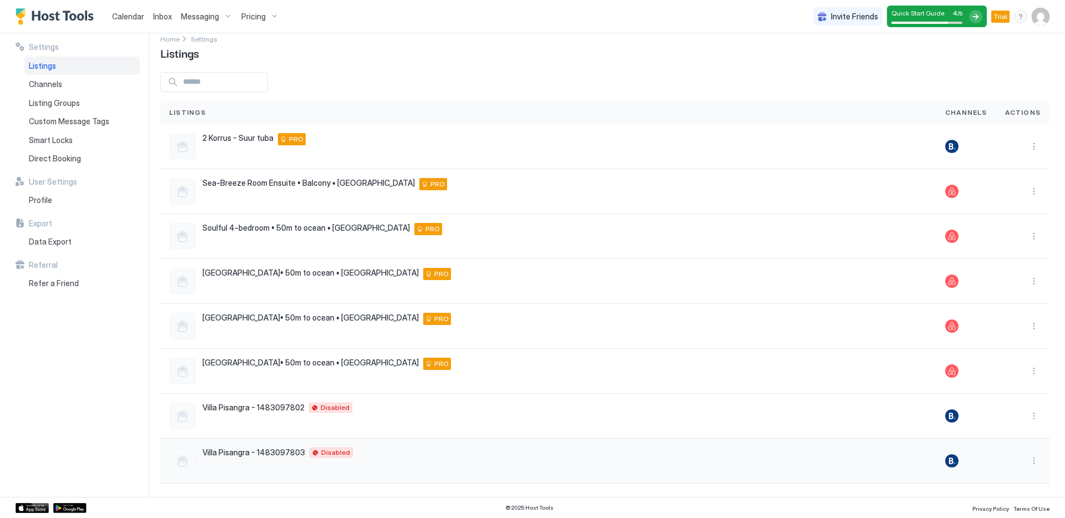
scroll to position [14, 0]
click at [1027, 20] on div "Invite Friends Quick Start Guide 4 / 5 Trial KS" at bounding box center [931, 16] width 236 height 33
click at [1018, 18] on div "menu" at bounding box center [1020, 16] width 13 height 13
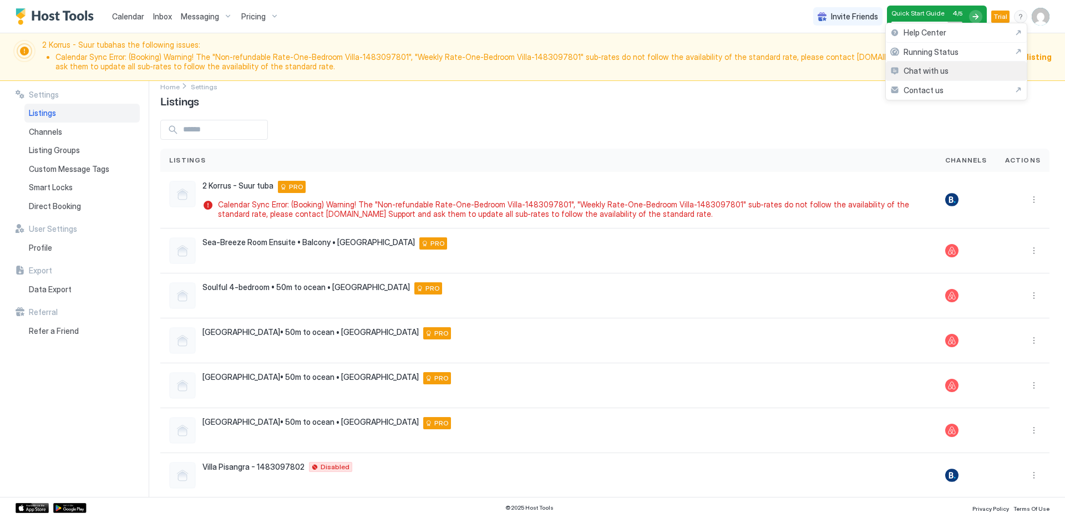
scroll to position [73, 0]
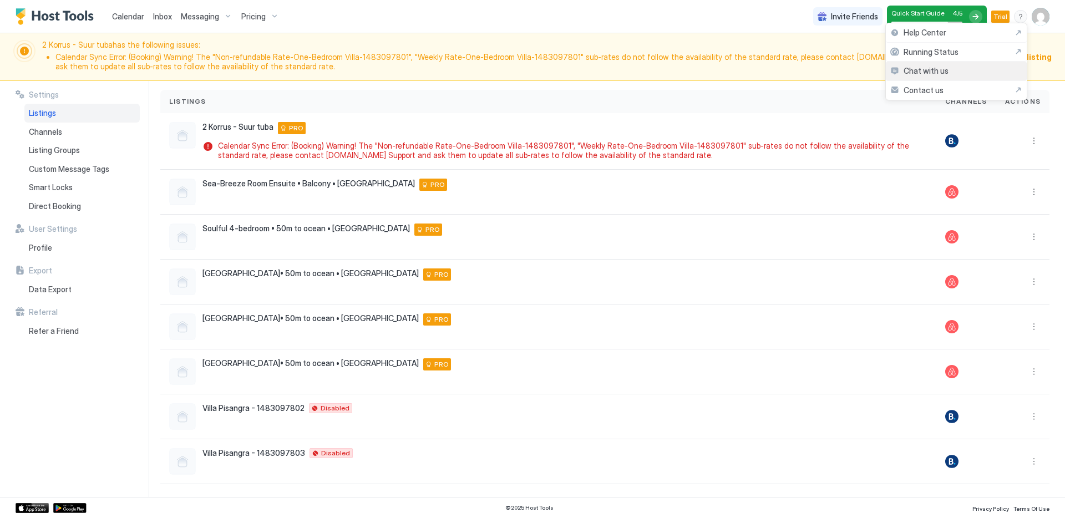
click at [992, 74] on div "Chat with us" at bounding box center [955, 71] width 141 height 19
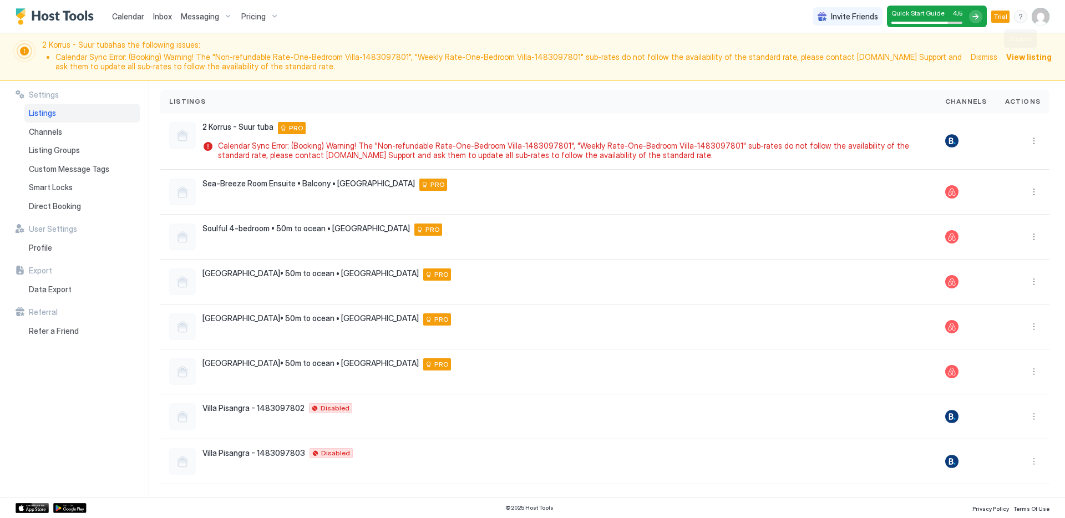
click at [1021, 20] on div "menu" at bounding box center [1020, 16] width 13 height 13
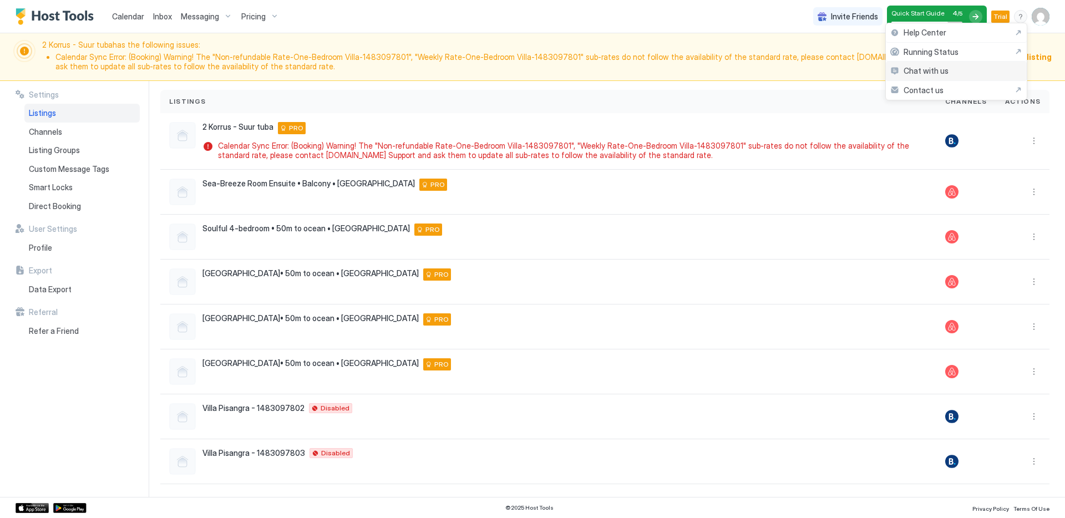
click at [972, 69] on div "Chat with us" at bounding box center [955, 71] width 141 height 19
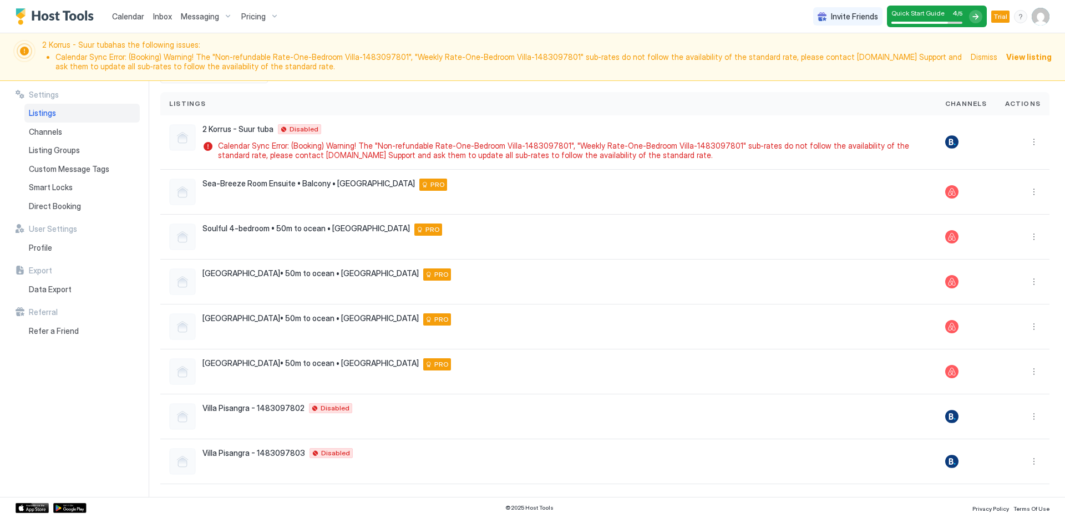
scroll to position [14, 0]
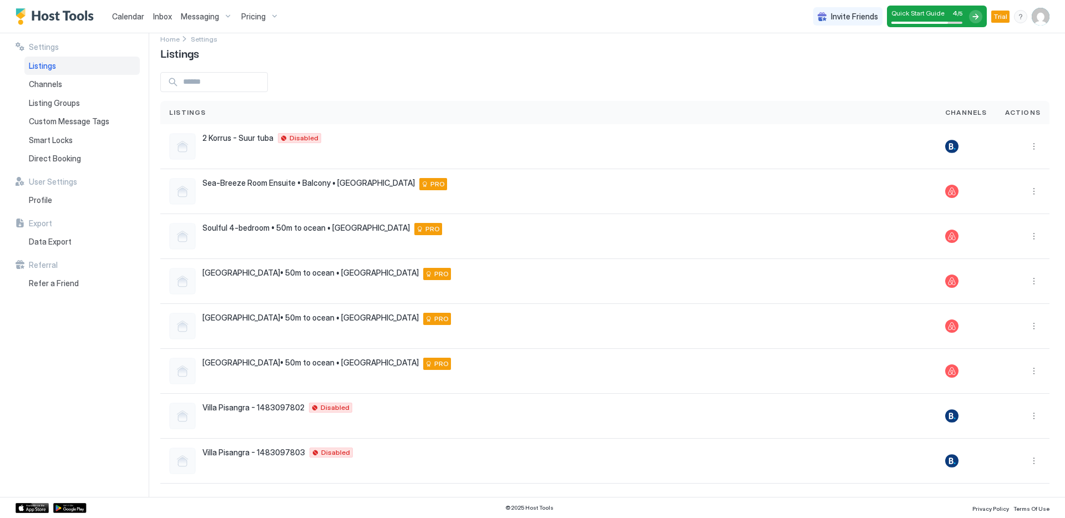
click at [1018, 18] on div "menu" at bounding box center [1020, 16] width 13 height 13
click at [949, 85] on div "Contact us" at bounding box center [956, 90] width 132 height 10
click at [1011, 21] on div "Invite Friends Quick Start Guide 4 / 5 Trial KS" at bounding box center [931, 16] width 236 height 33
click at [1019, 18] on div "menu" at bounding box center [1020, 16] width 13 height 13
click at [928, 72] on span "Chat with us" at bounding box center [925, 71] width 45 height 10
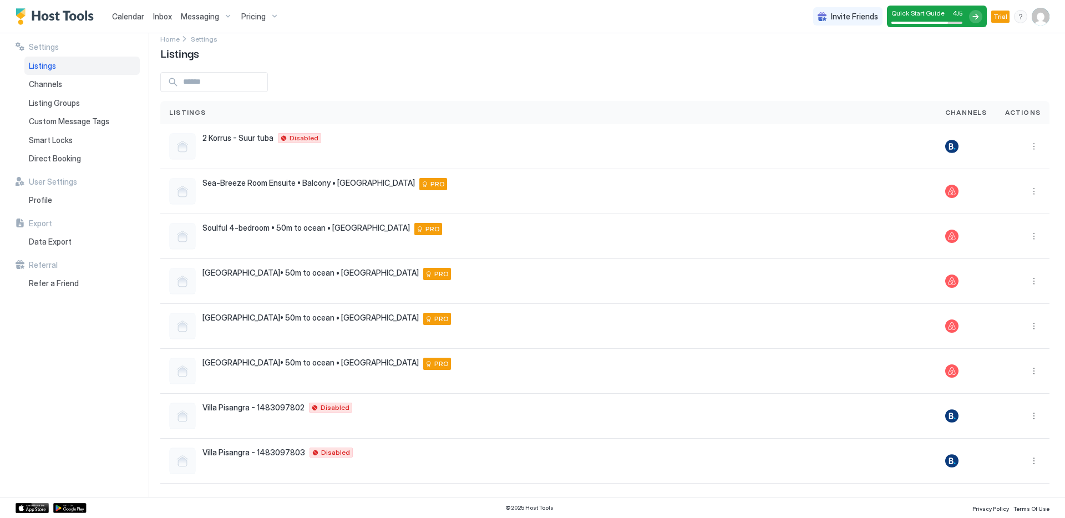
click at [70, 16] on img "Host Tools Logo" at bounding box center [57, 16] width 83 height 17
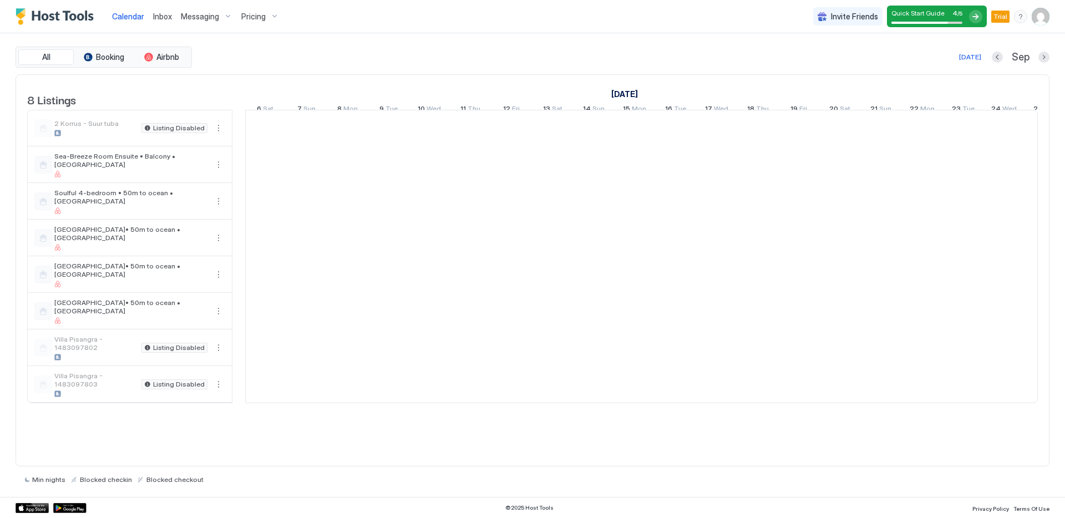
scroll to position [0, 616]
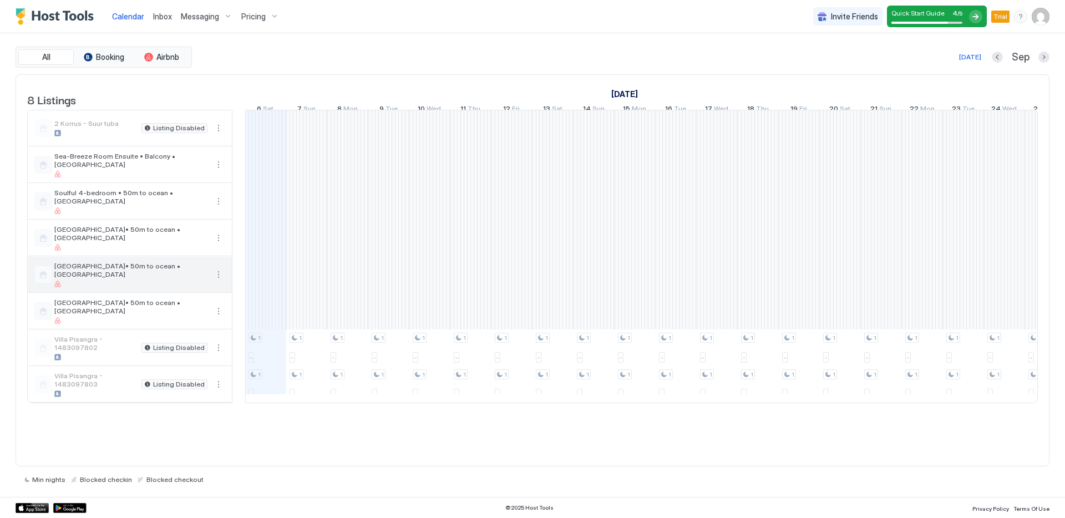
click at [216, 279] on button "More options" at bounding box center [218, 274] width 13 height 13
click at [216, 280] on div at bounding box center [532, 259] width 1065 height 518
click at [1034, 14] on img "User profile" at bounding box center [1040, 17] width 18 height 18
drag, startPoint x: 969, startPoint y: 64, endPoint x: 963, endPoint y: 68, distance: 7.2
click at [969, 64] on div "Settings" at bounding box center [978, 62] width 141 height 19
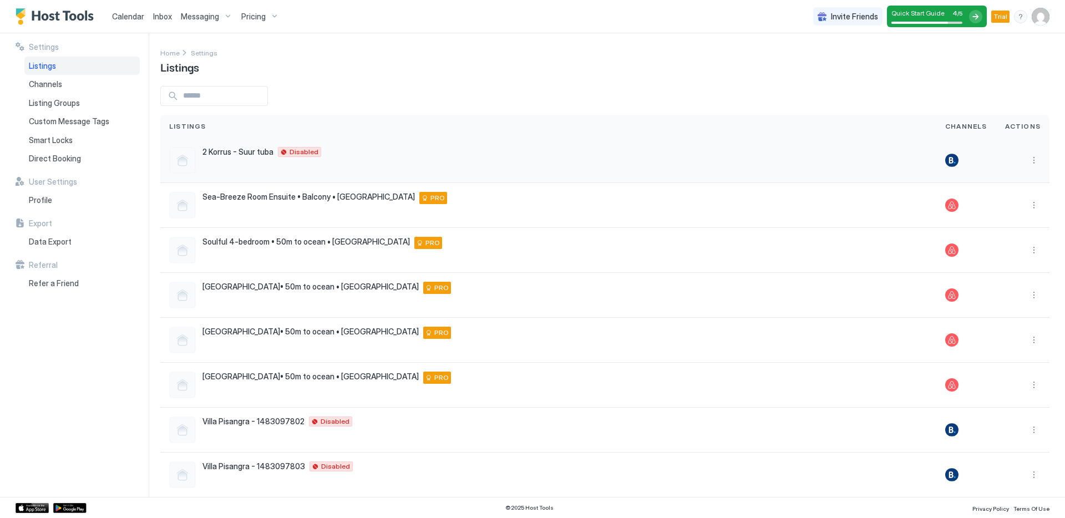
click at [1027, 158] on button "More options" at bounding box center [1033, 160] width 13 height 13
click at [1000, 198] on div "Pricing" at bounding box center [1000, 194] width 70 height 18
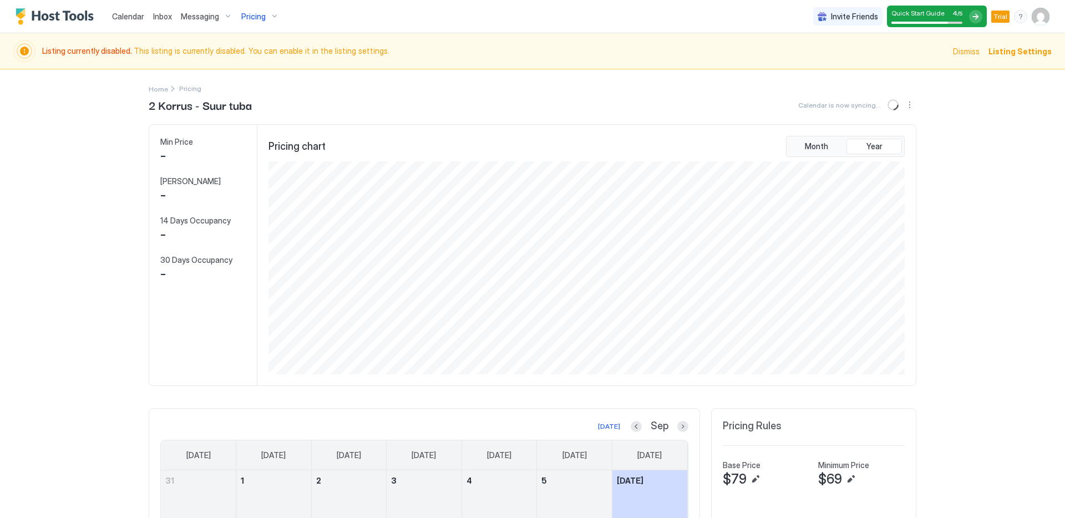
scroll to position [213, 638]
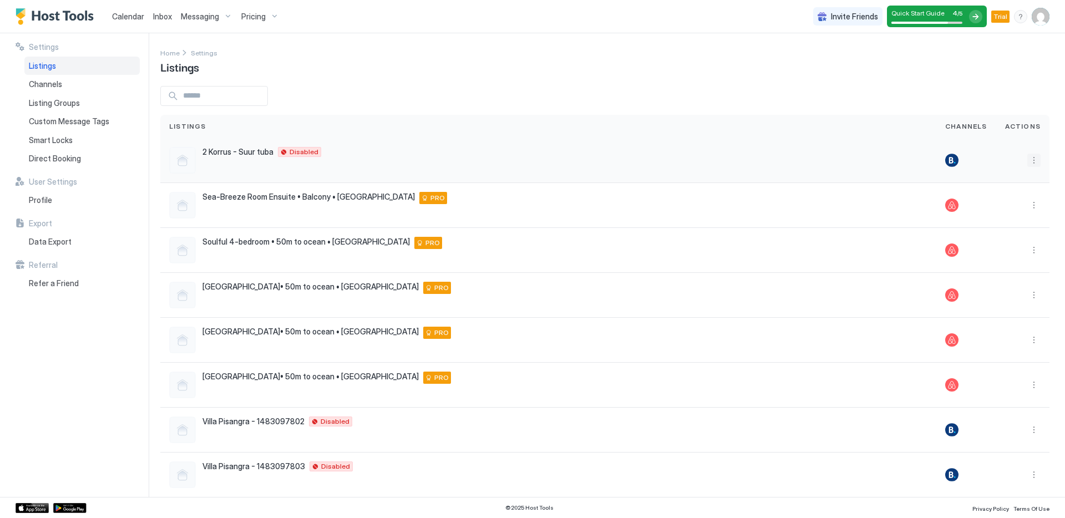
click at [1028, 156] on button "More options" at bounding box center [1033, 160] width 13 height 13
click at [1016, 208] on span "Listing Settings" at bounding box center [1005, 211] width 49 height 8
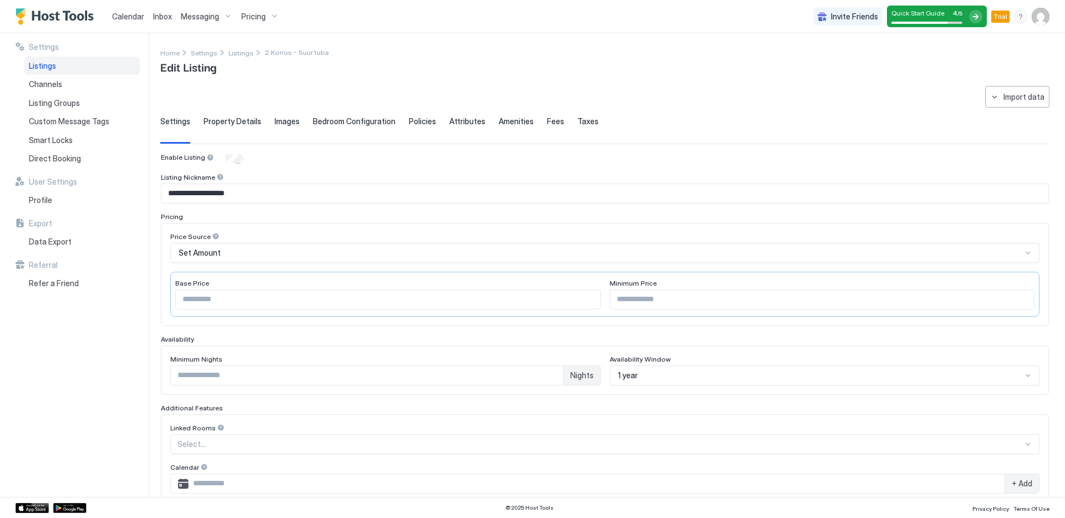
click at [726, 86] on div "**********" at bounding box center [604, 373] width 889 height 574
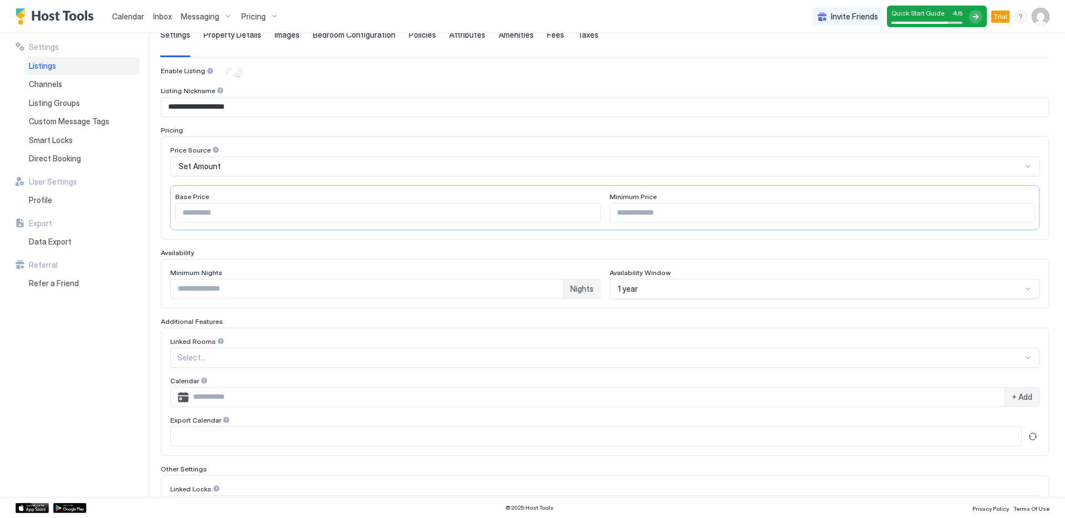
scroll to position [177, 0]
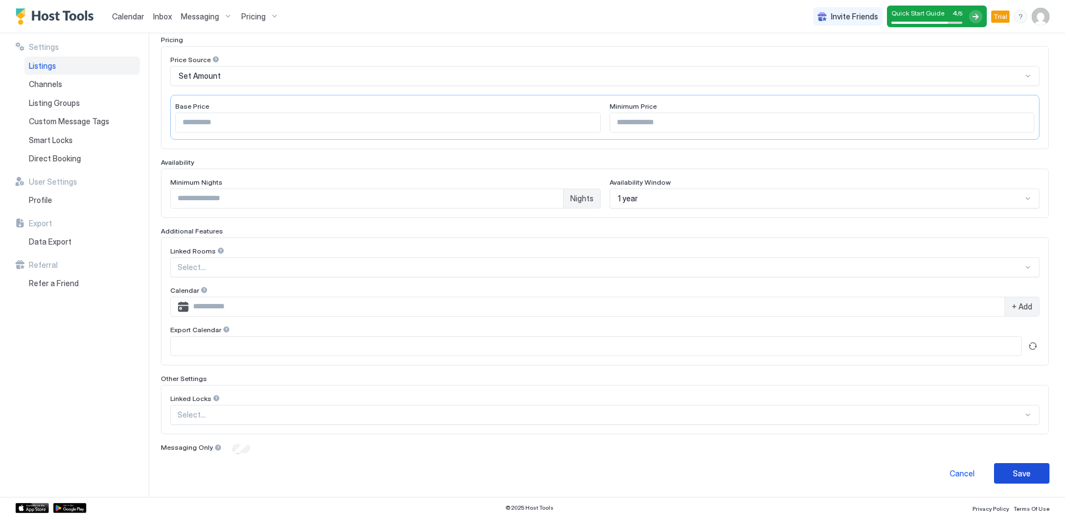
click at [1042, 476] on div "**********" at bounding box center [612, 265] width 904 height 464
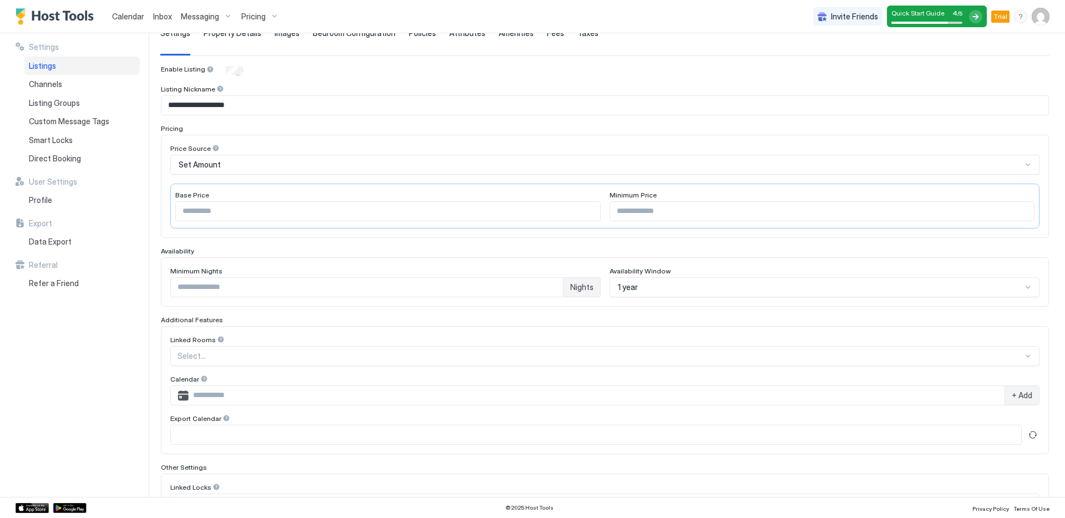
scroll to position [0, 0]
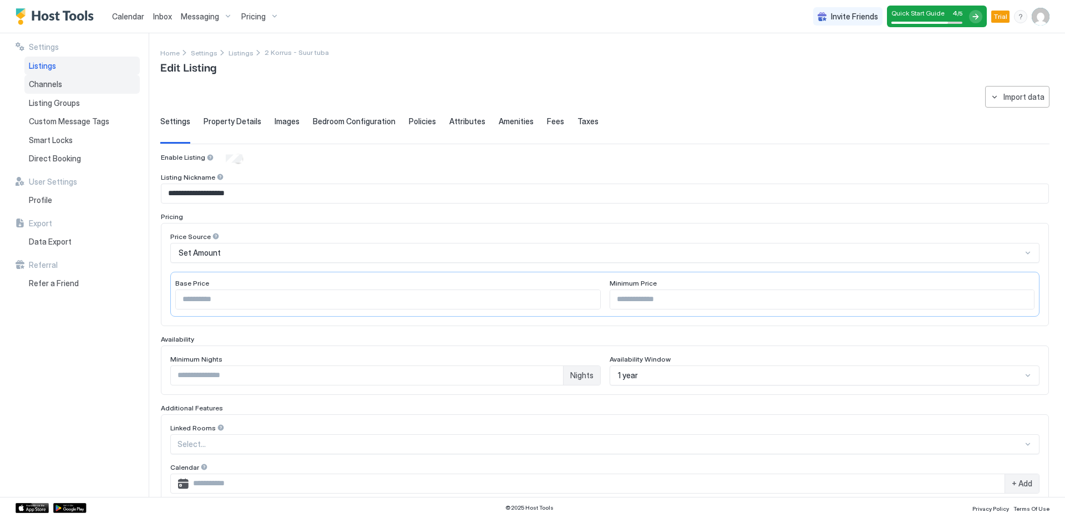
click at [90, 85] on div "Channels" at bounding box center [81, 84] width 115 height 19
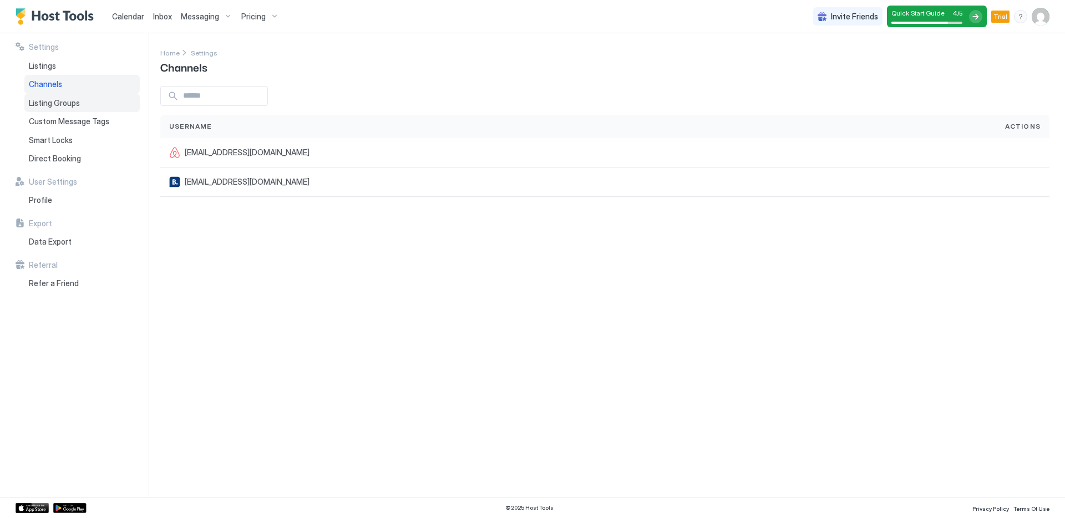
click at [71, 103] on span "Listing Groups" at bounding box center [54, 103] width 51 height 10
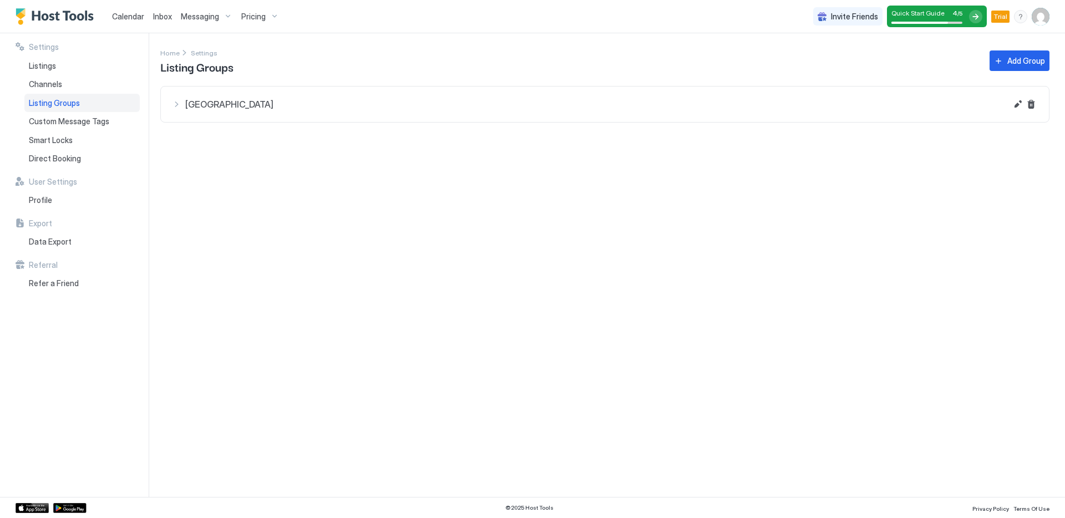
click at [184, 108] on div "[GEOGRAPHIC_DATA]" at bounding box center [589, 104] width 834 height 13
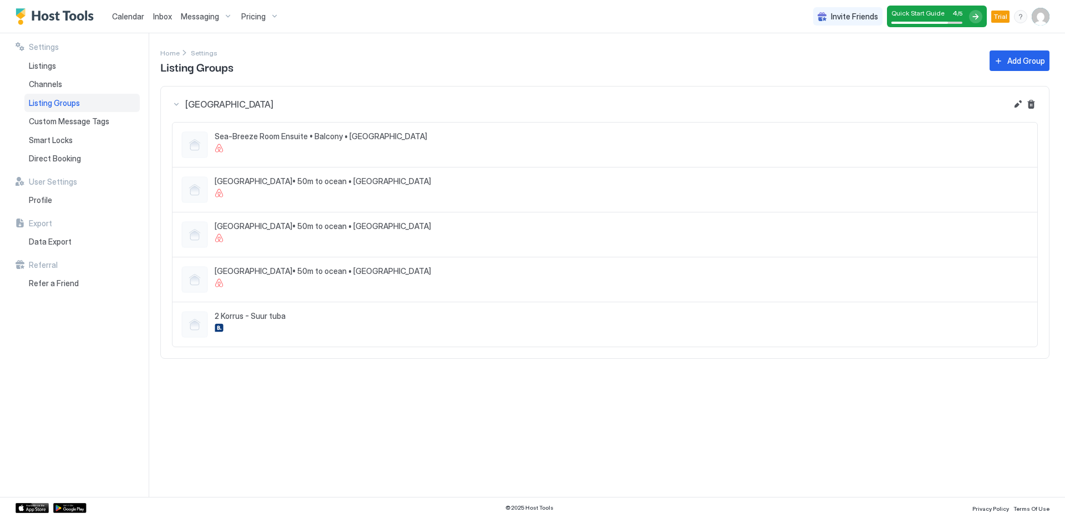
click at [1010, 67] on button "Add Group" at bounding box center [1019, 60] width 60 height 21
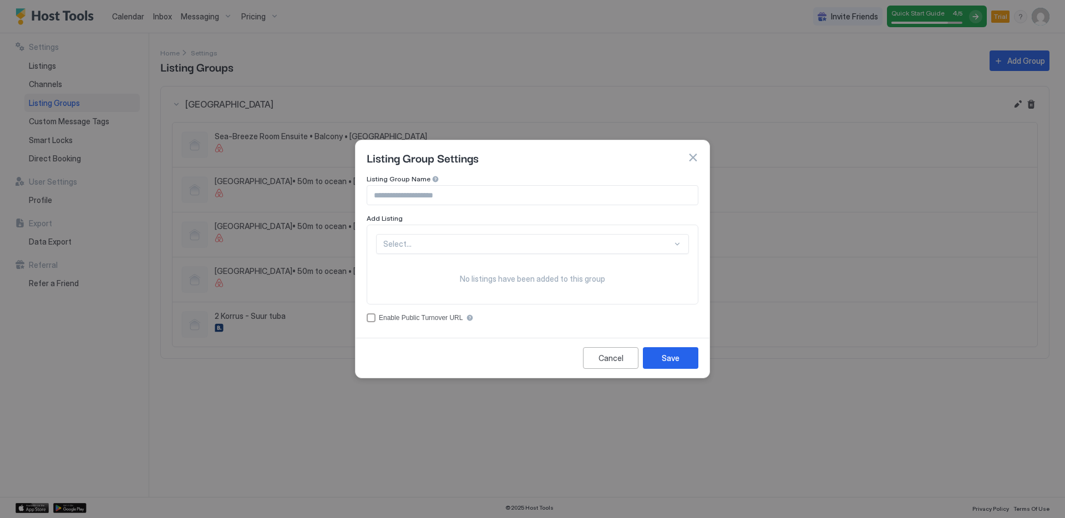
click at [452, 202] on input "Input Field" at bounding box center [532, 195] width 330 height 19
type input "*"
type input "**********"
click at [481, 232] on div "Select... No listings have been added to this group" at bounding box center [533, 265] width 332 height 80
click at [482, 242] on div "Select..." at bounding box center [532, 244] width 313 height 20
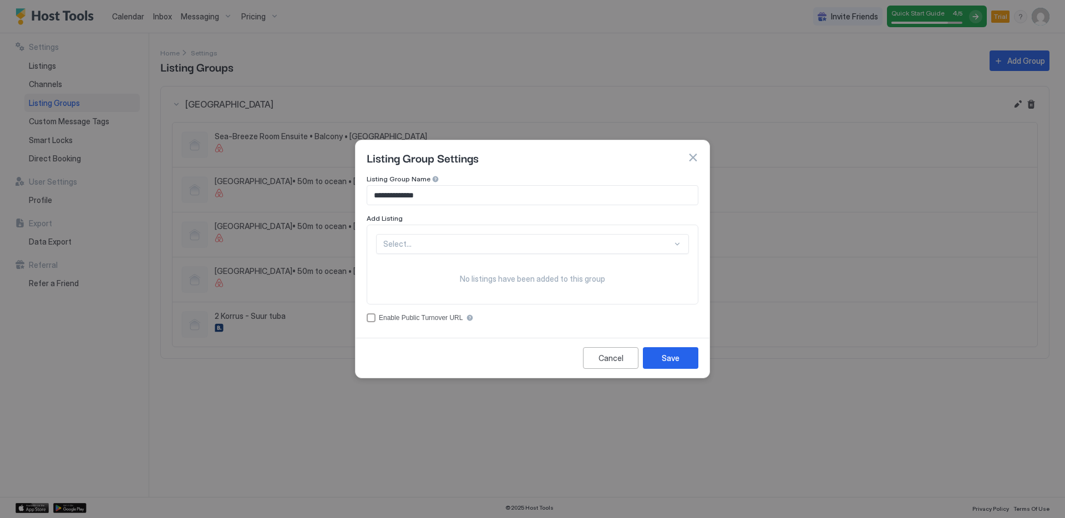
scroll to position [32, 0]
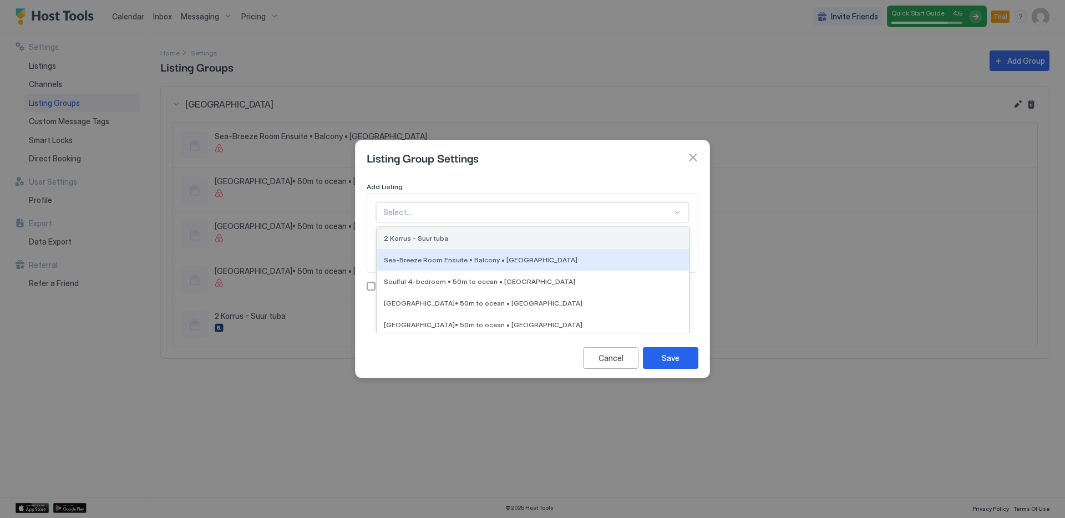
click at [489, 243] on div "2 Korrus - Suur tuba" at bounding box center [533, 238] width 312 height 22
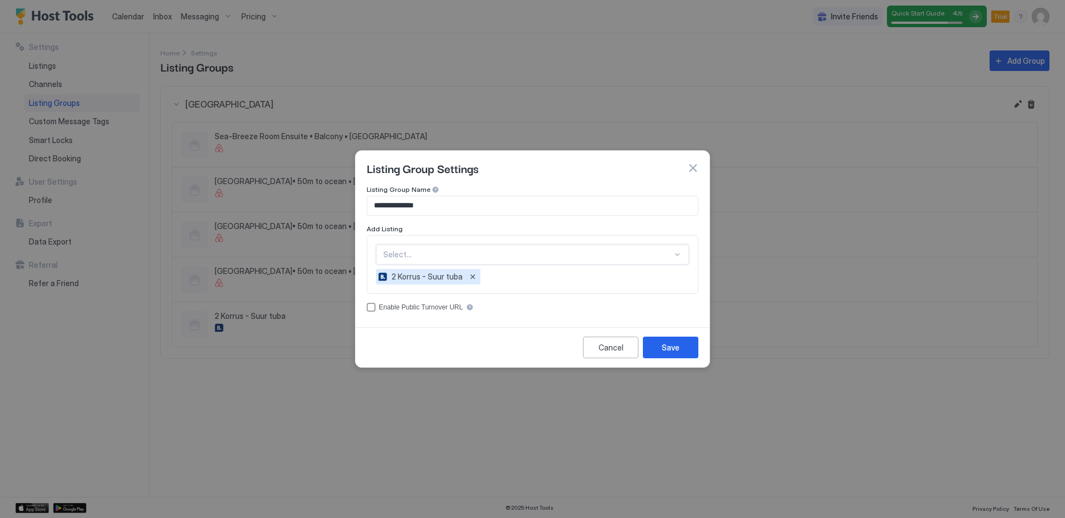
scroll to position [0, 0]
click at [519, 256] on div "option 2 Korrus - Suur tuba, selected. Select..." at bounding box center [532, 255] width 313 height 20
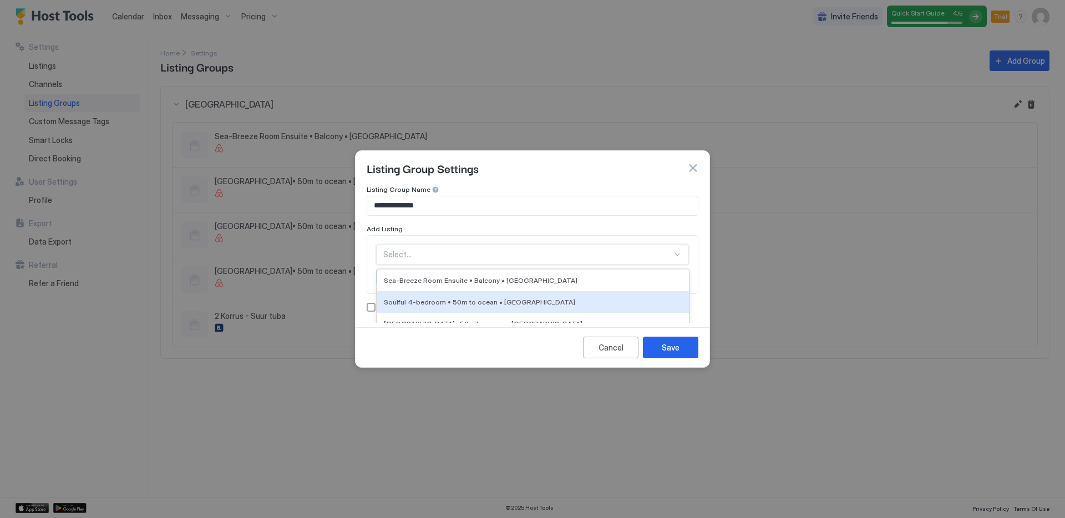
scroll to position [53, 0]
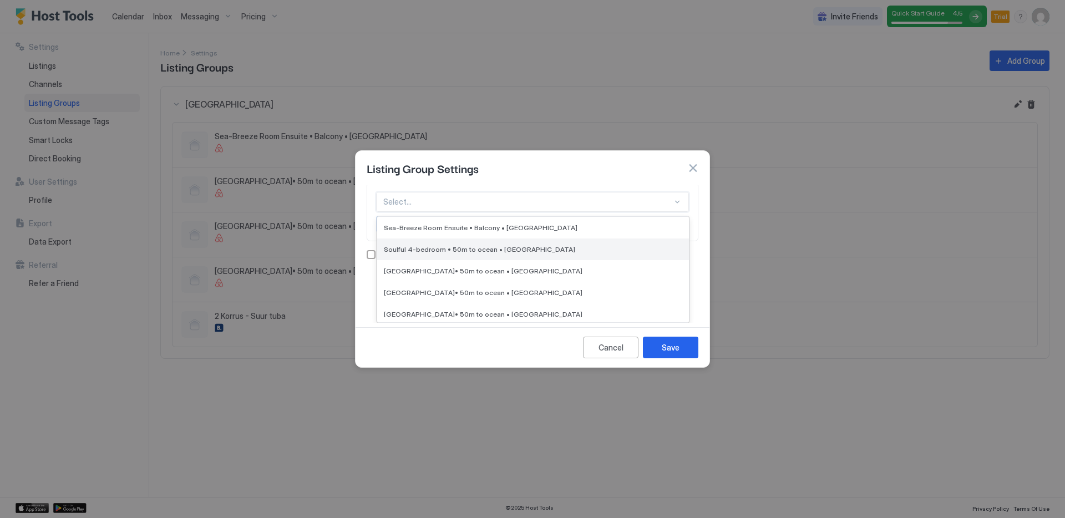
click at [555, 252] on div "Soulful 4-bedroom • 50m to ocean • [GEOGRAPHIC_DATA]" at bounding box center [533, 249] width 298 height 8
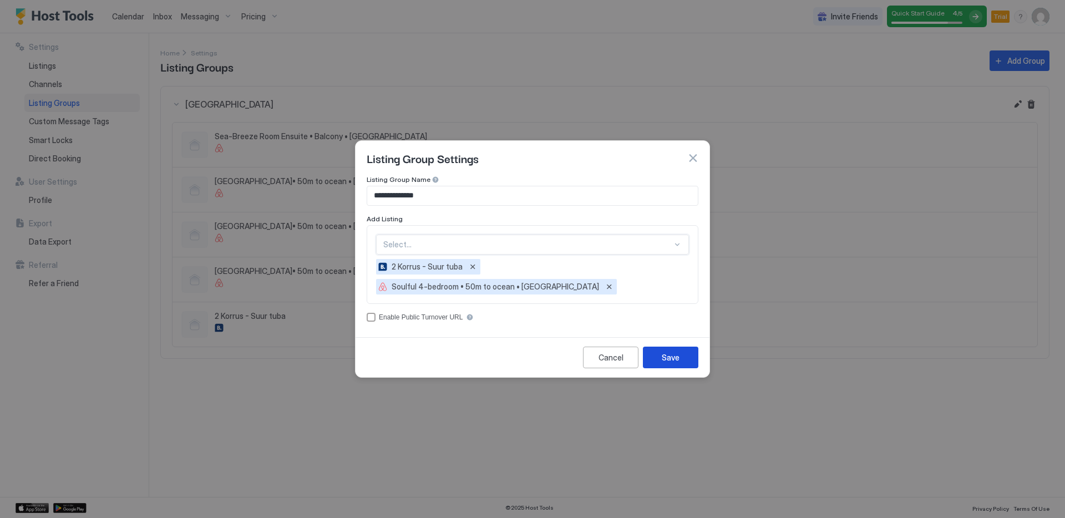
click at [675, 354] on div "Save" at bounding box center [670, 358] width 18 height 12
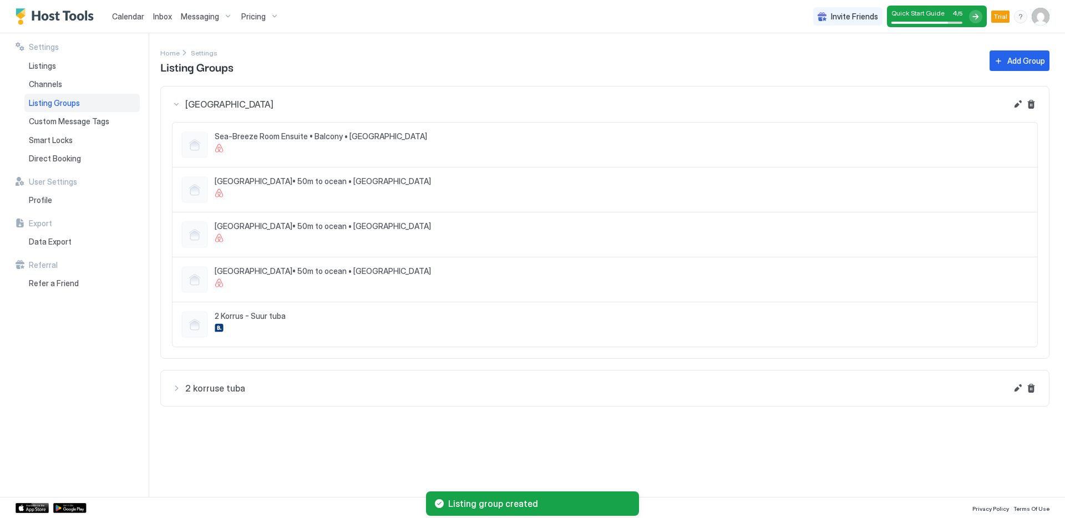
click at [183, 388] on div "2 korruse tuba" at bounding box center [589, 387] width 834 height 13
click at [66, 65] on div "Listings" at bounding box center [81, 66] width 115 height 19
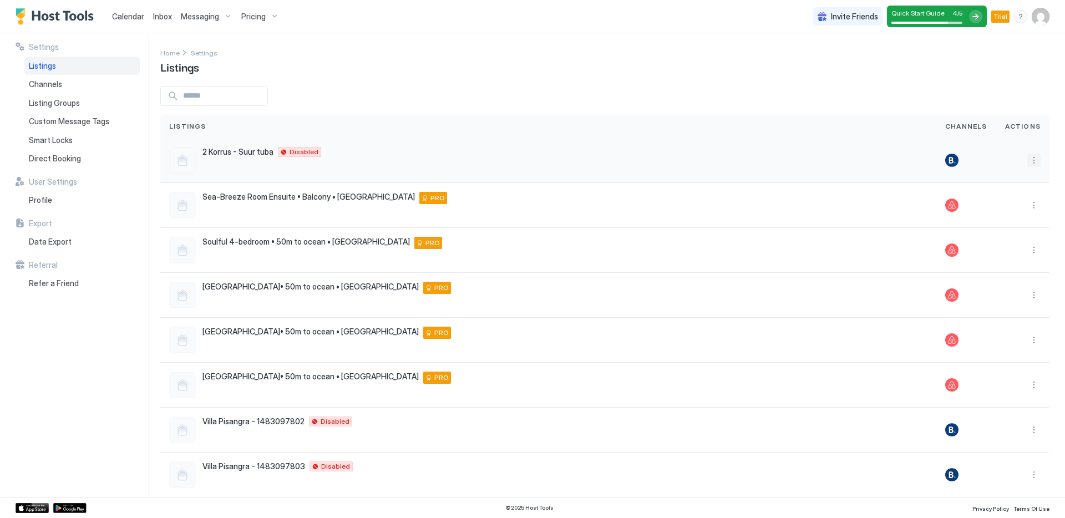
click at [1027, 161] on button "More options" at bounding box center [1033, 160] width 13 height 13
click at [998, 211] on span "Listing Settings" at bounding box center [1005, 211] width 49 height 8
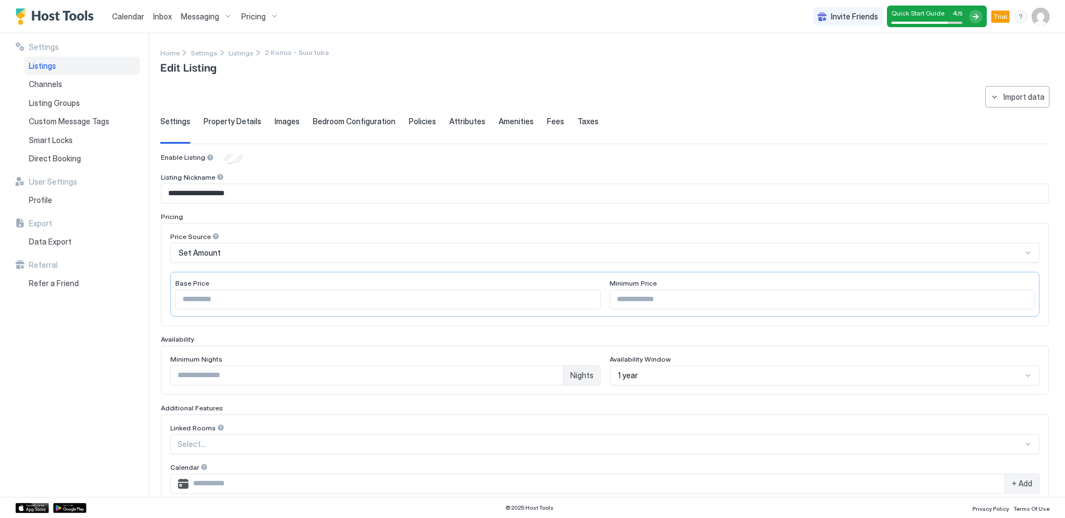
click at [220, 157] on div "Enable Listing" at bounding box center [605, 158] width 888 height 11
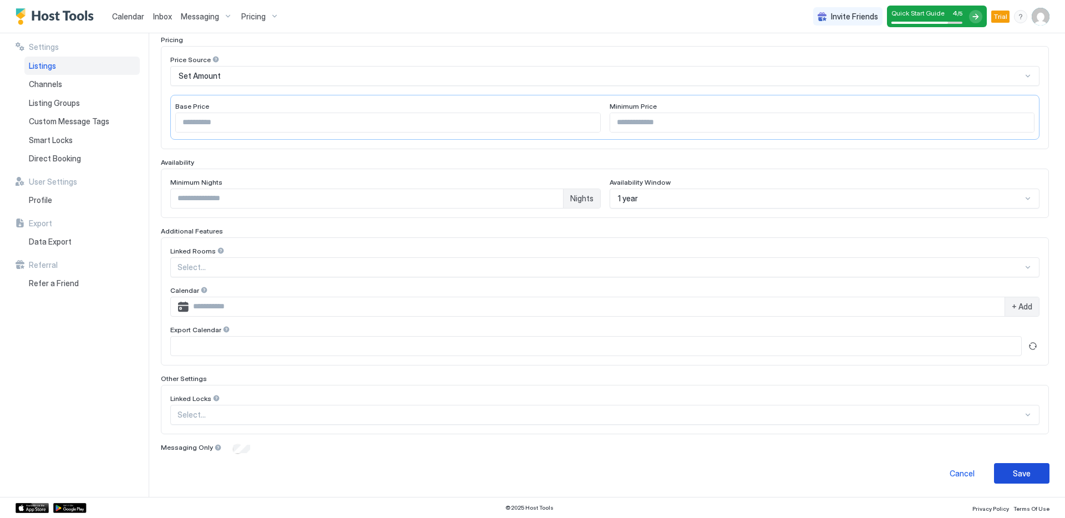
click at [1019, 478] on div "Save" at bounding box center [1021, 473] width 18 height 12
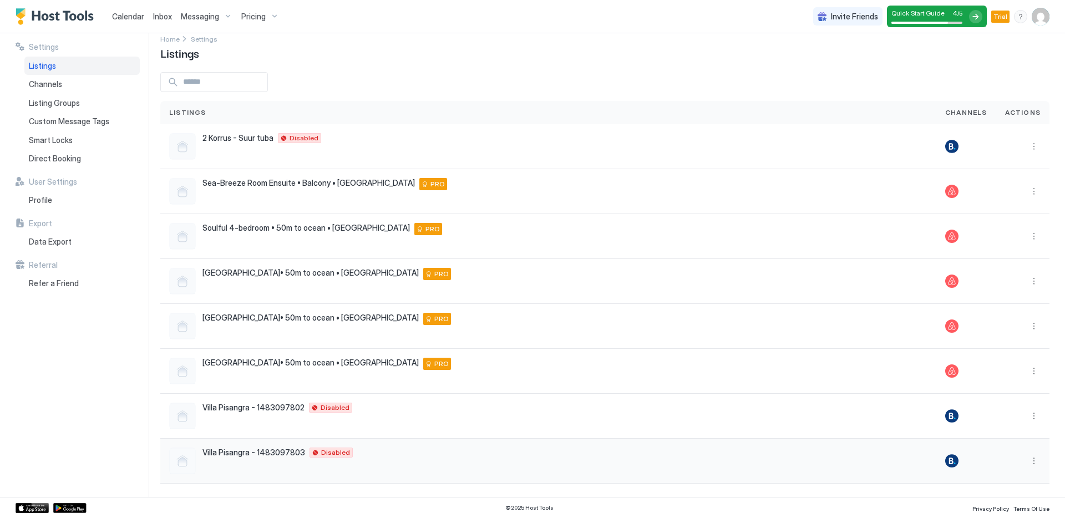
scroll to position [14, 0]
click at [86, 83] on div "Channels" at bounding box center [81, 84] width 115 height 19
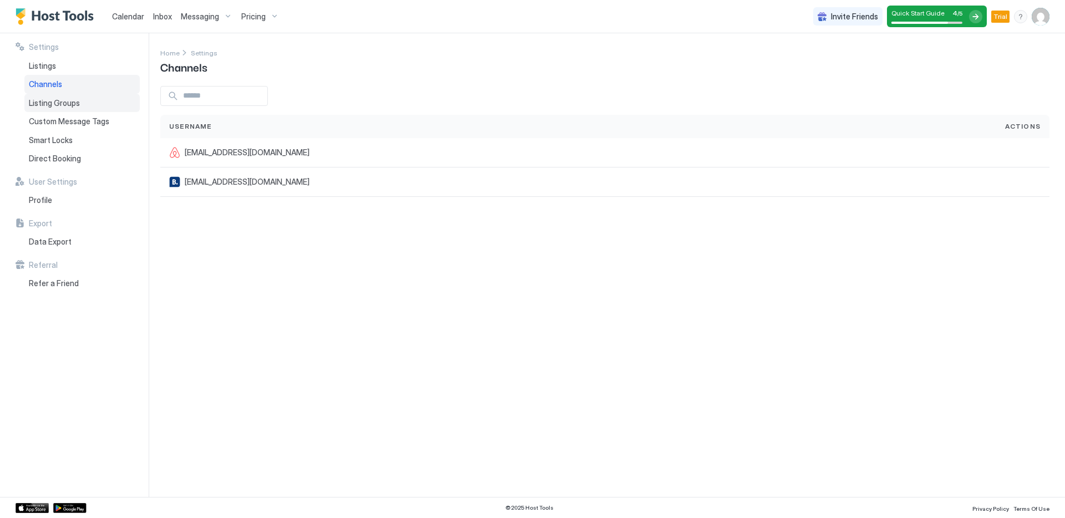
click at [63, 96] on div "Listing Groups" at bounding box center [81, 103] width 115 height 19
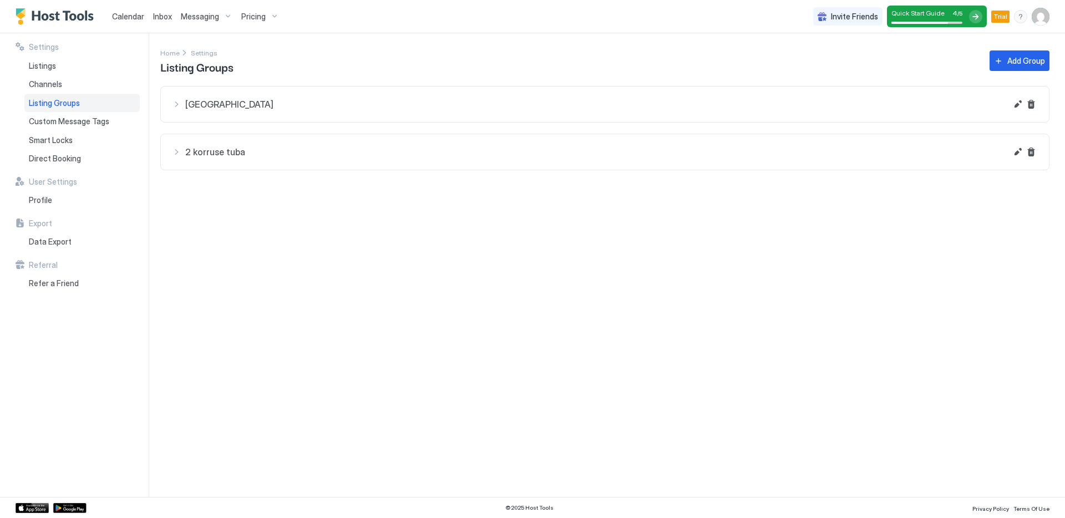
click at [138, 17] on span "Calendar" at bounding box center [128, 16] width 32 height 9
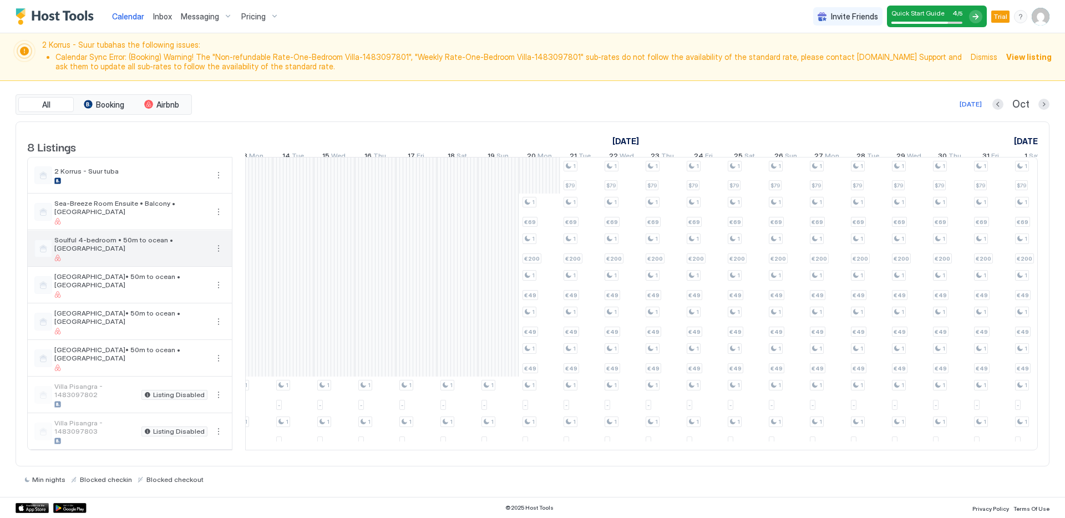
click at [219, 255] on button "More options" at bounding box center [218, 248] width 13 height 13
click at [198, 306] on span "Listing Settings" at bounding box center [199, 308] width 49 height 8
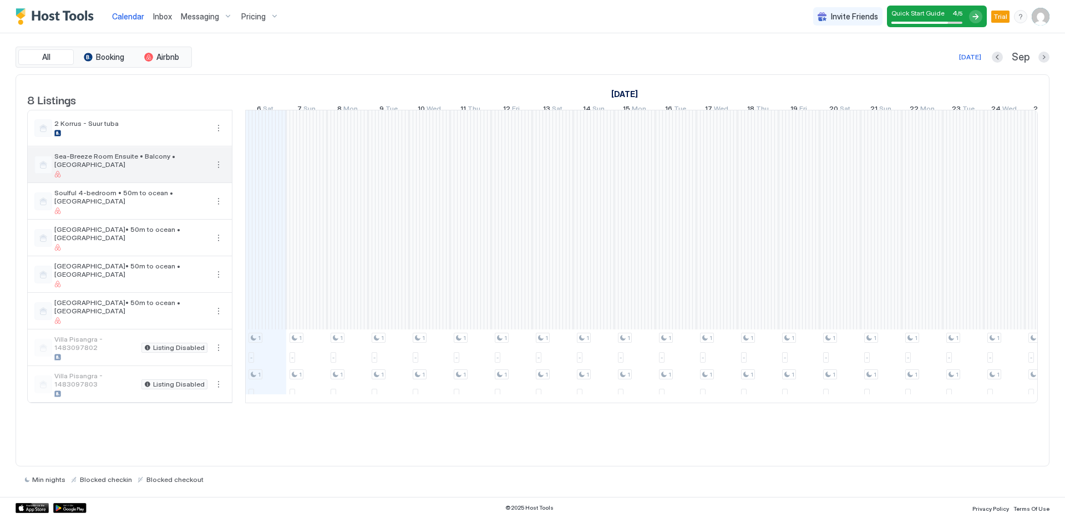
click at [218, 171] on button "More options" at bounding box center [218, 164] width 13 height 13
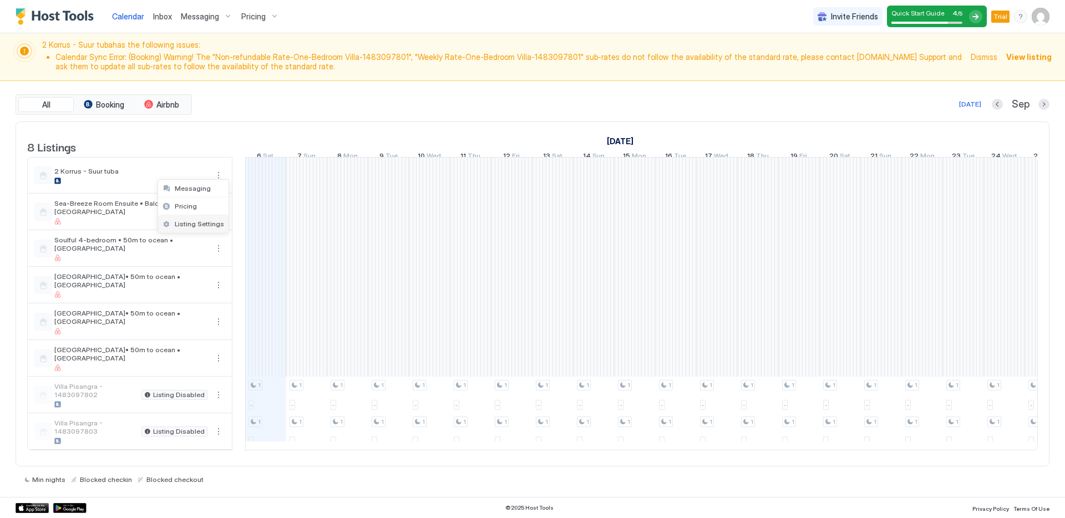
click at [209, 225] on span "Listing Settings" at bounding box center [199, 224] width 49 height 8
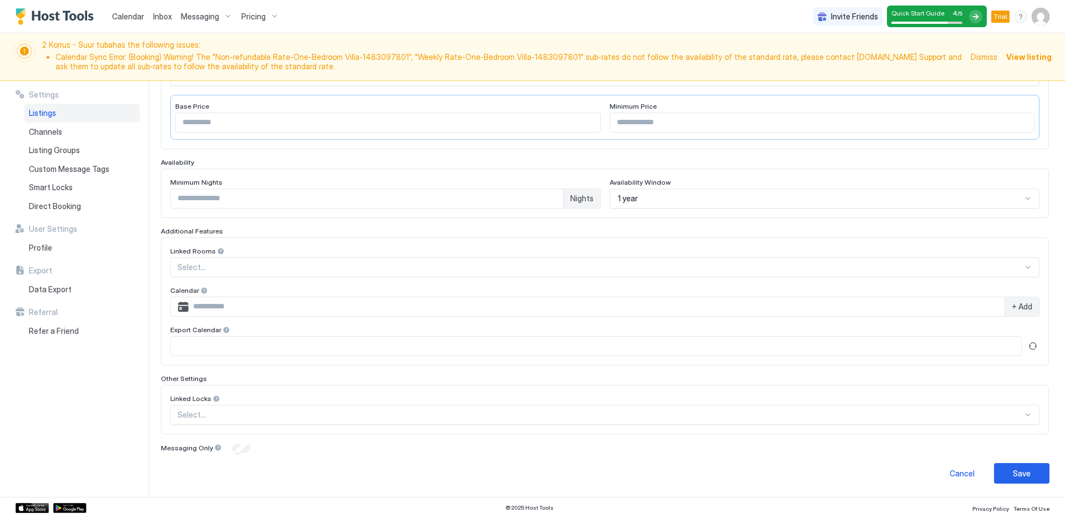
click at [353, 267] on div at bounding box center [599, 267] width 845 height 10
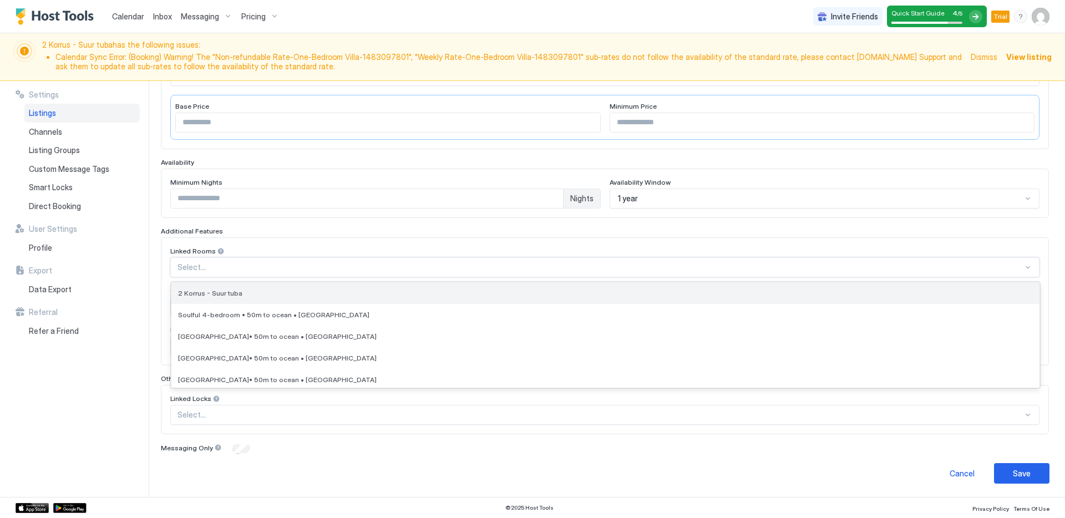
click at [353, 291] on div "2 Korrus - Suur tuba" at bounding box center [605, 293] width 854 height 8
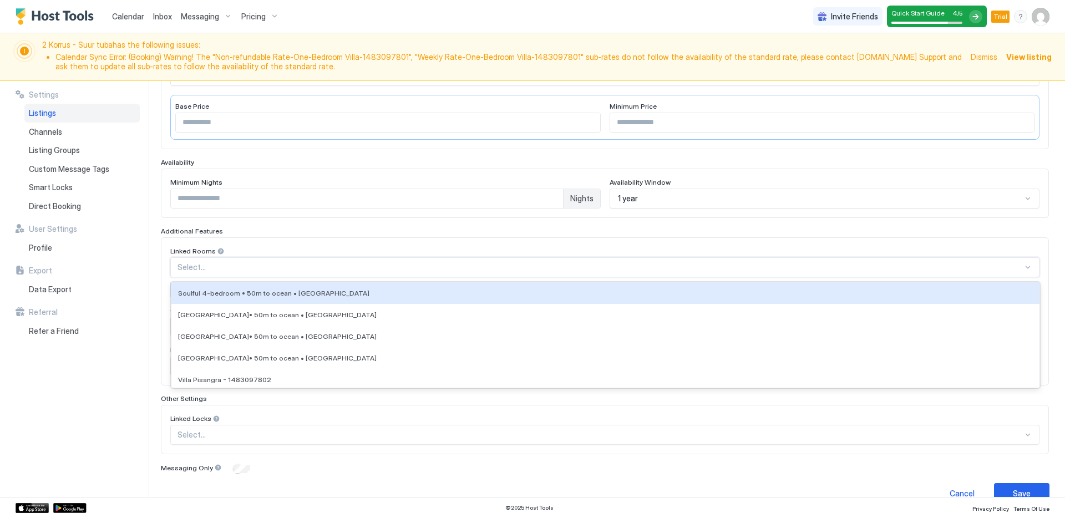
click at [325, 272] on div "Select..." at bounding box center [604, 267] width 869 height 20
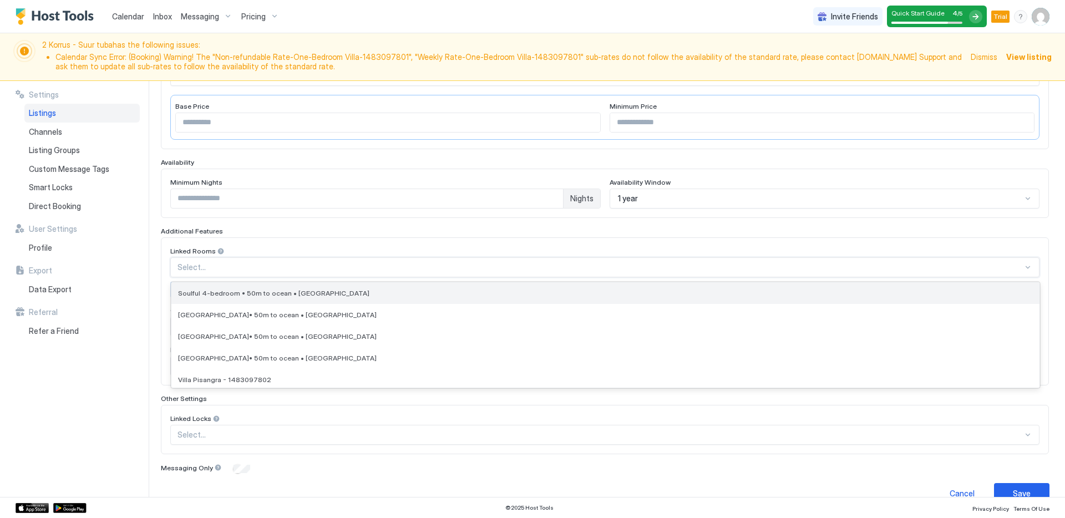
click at [355, 297] on div "Soulful 4-bedroom • 50m to ocean • [GEOGRAPHIC_DATA]" at bounding box center [605, 293] width 854 height 8
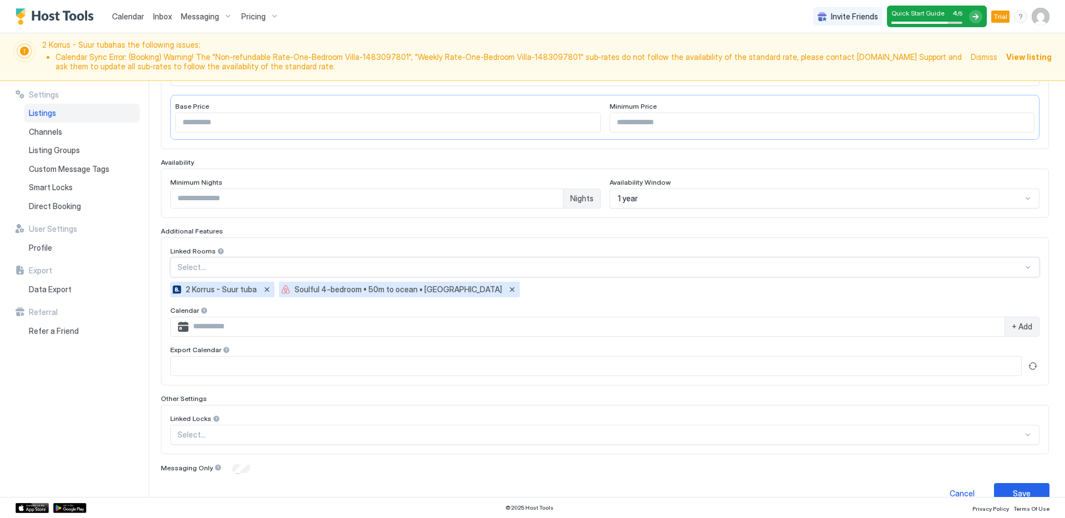
click at [1016, 490] on div "Save" at bounding box center [1021, 493] width 18 height 12
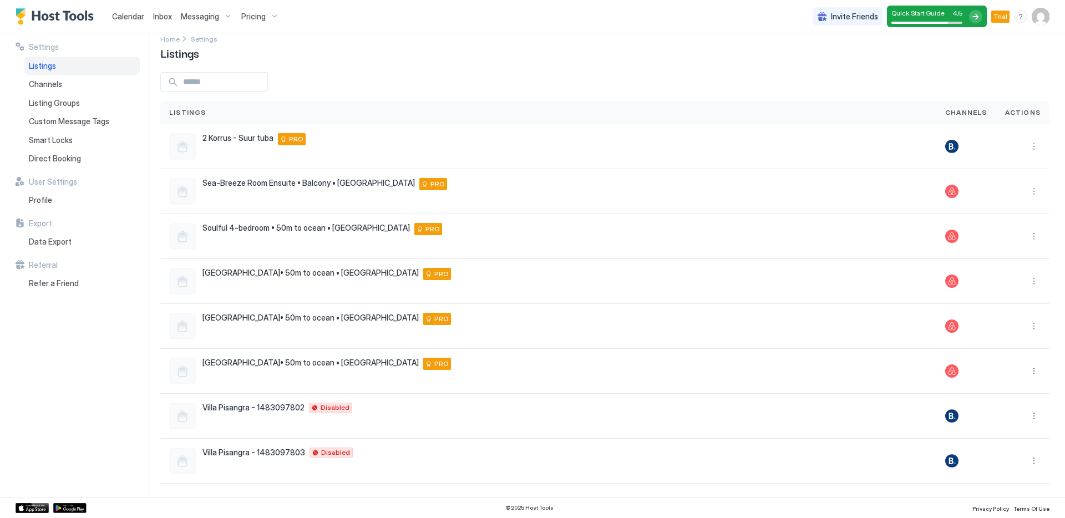
click at [140, 18] on span "Calendar" at bounding box center [128, 16] width 32 height 9
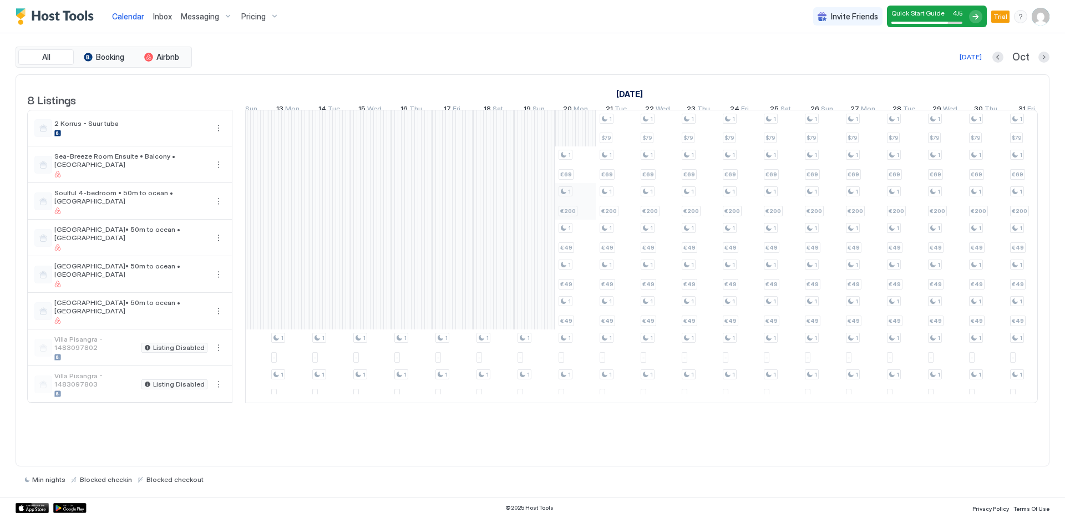
click at [582, 212] on div "1 - 1 - 1 - 1 - 1 - 1 - 1 - 1 - 1 - 1 - 1 - 1 - 1 - 1 - 1 - 1 - 1 - 1 - 1 - 1 -…" at bounding box center [985, 256] width 2421 height 292
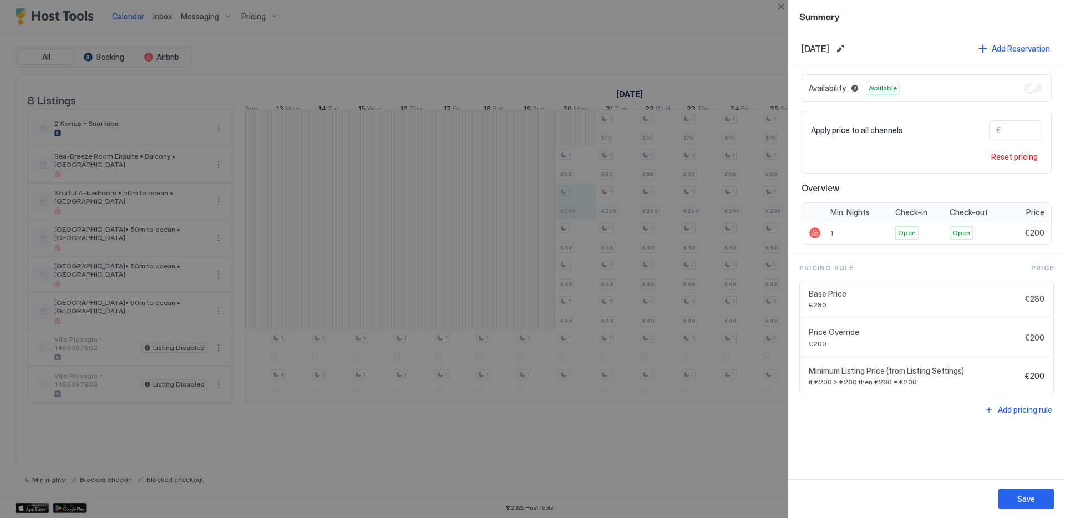
click at [1029, 93] on div "Availability Available" at bounding box center [926, 88] width 250 height 28
click at [1034, 506] on button "Save" at bounding box center [1025, 498] width 55 height 21
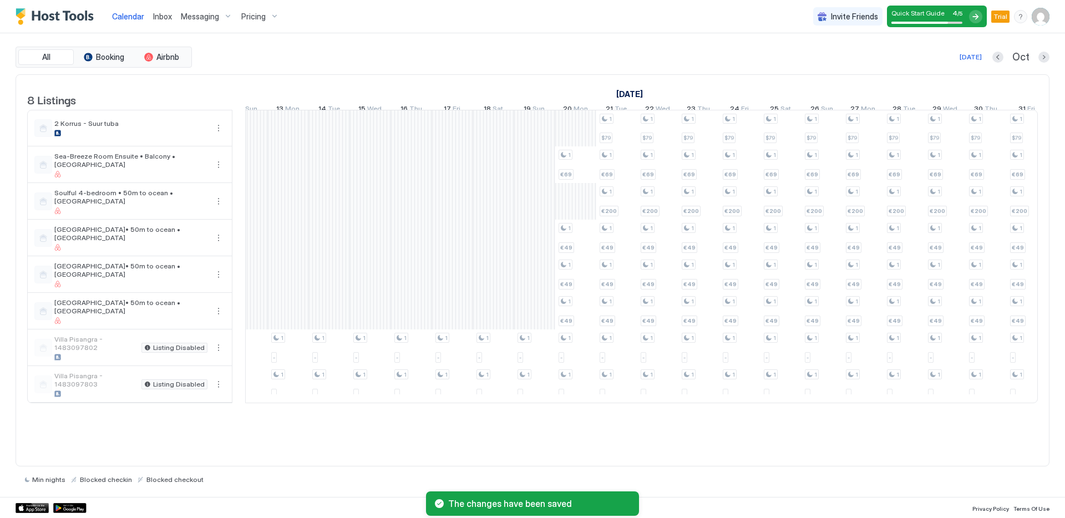
drag, startPoint x: 130, startPoint y: 17, endPoint x: 138, endPoint y: 17, distance: 7.8
click at [130, 17] on span "Calendar" at bounding box center [128, 16] width 32 height 9
click at [1043, 16] on img "User profile" at bounding box center [1040, 17] width 18 height 18
drag, startPoint x: 977, startPoint y: 62, endPoint x: 935, endPoint y: 67, distance: 41.8
click at [977, 62] on div "Settings" at bounding box center [978, 62] width 141 height 19
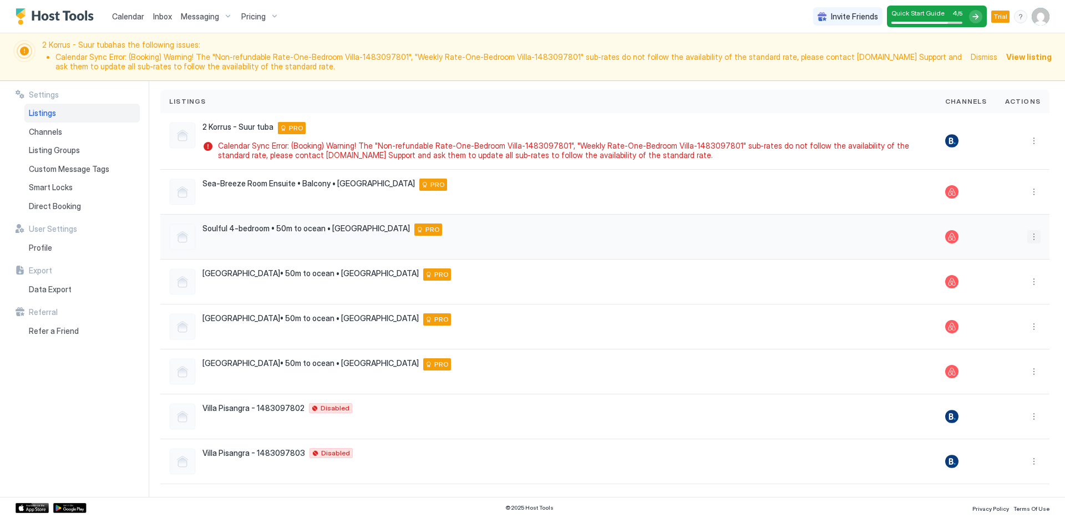
click at [1027, 233] on button "More options" at bounding box center [1033, 236] width 13 height 13
click at [992, 291] on span "Listing Settings" at bounding box center [1005, 287] width 49 height 8
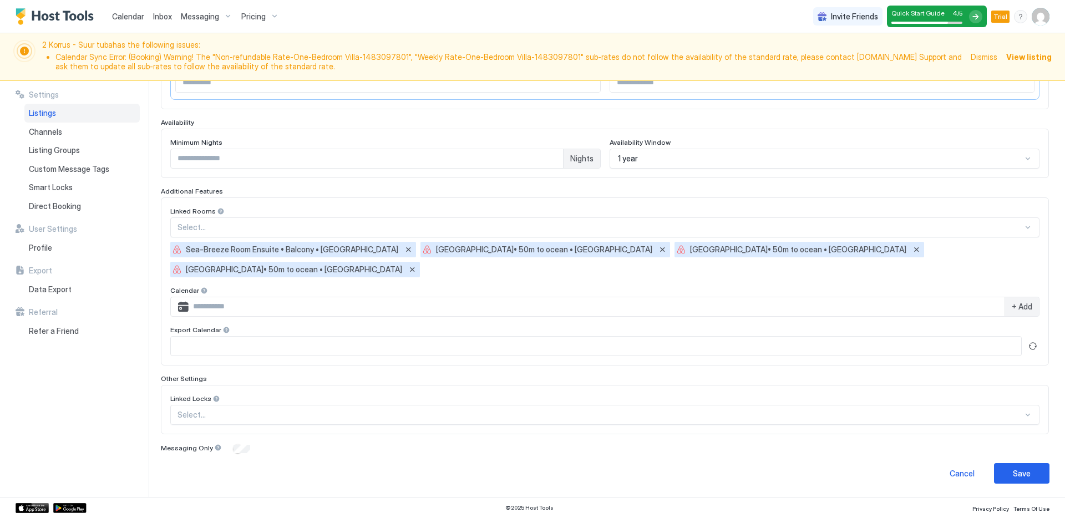
click at [639, 222] on div at bounding box center [599, 227] width 845 height 10
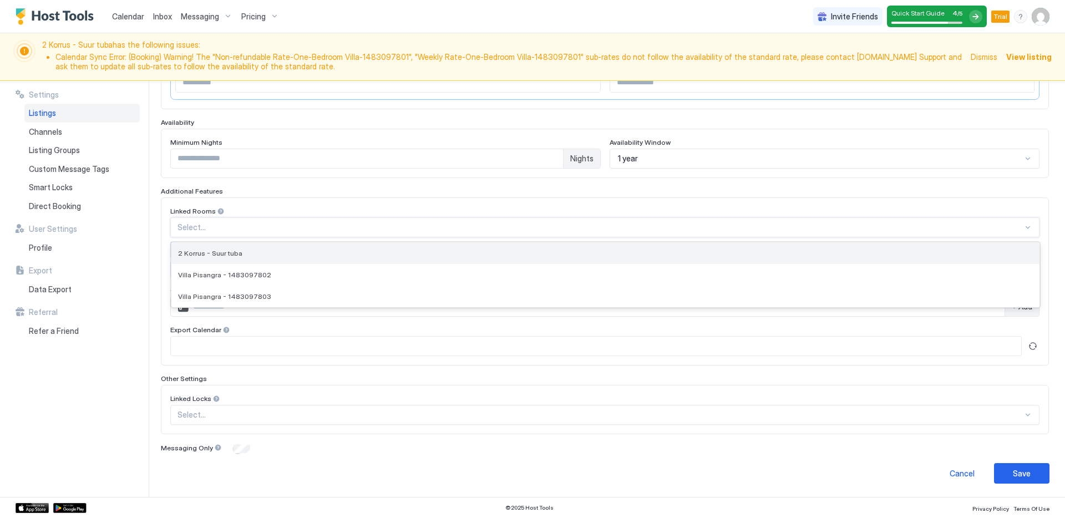
click at [523, 255] on div "2 Korrus - Suur tuba" at bounding box center [605, 253] width 854 height 8
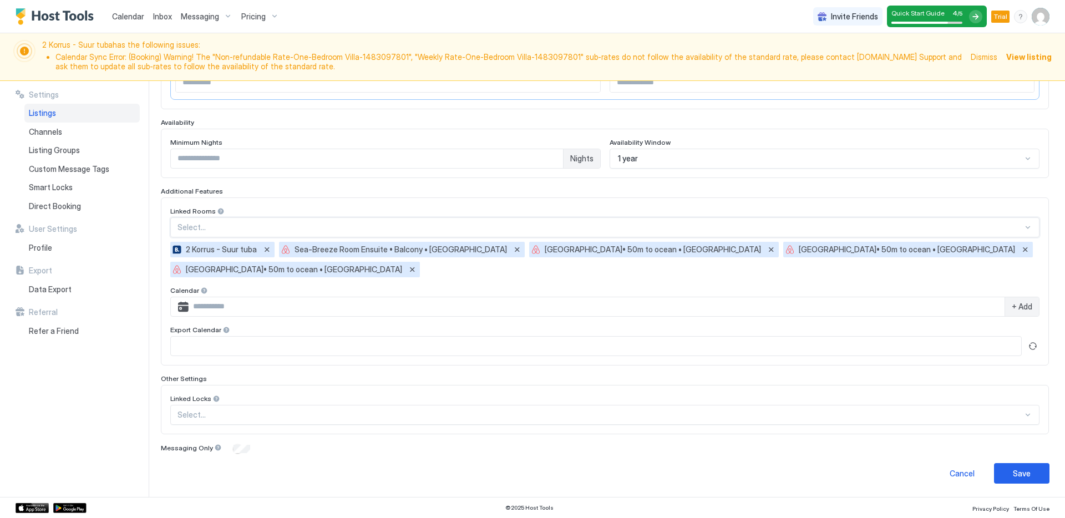
click at [652, 227] on div at bounding box center [599, 227] width 845 height 10
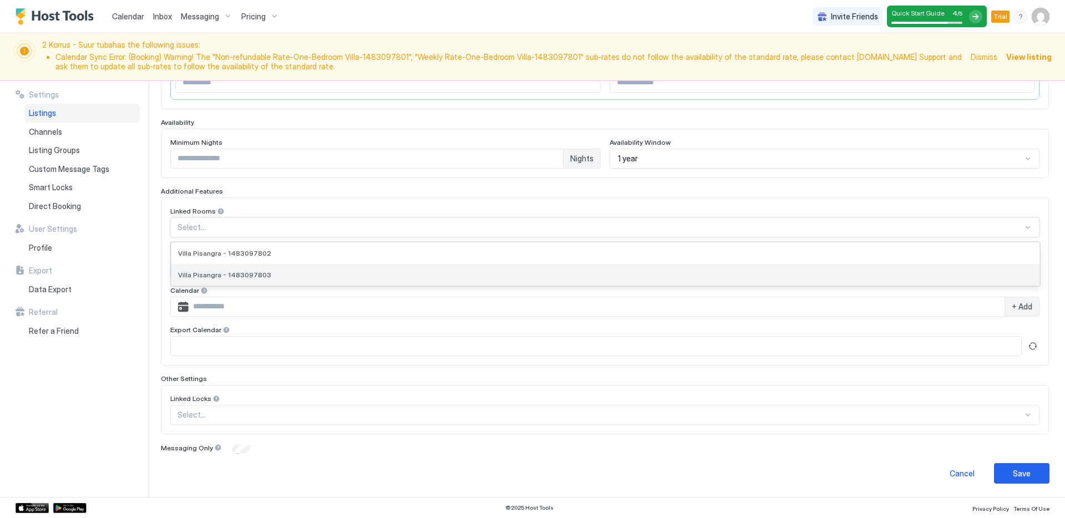
click at [600, 269] on div "Villa Pisangra - 1483097803" at bounding box center [605, 275] width 868 height 22
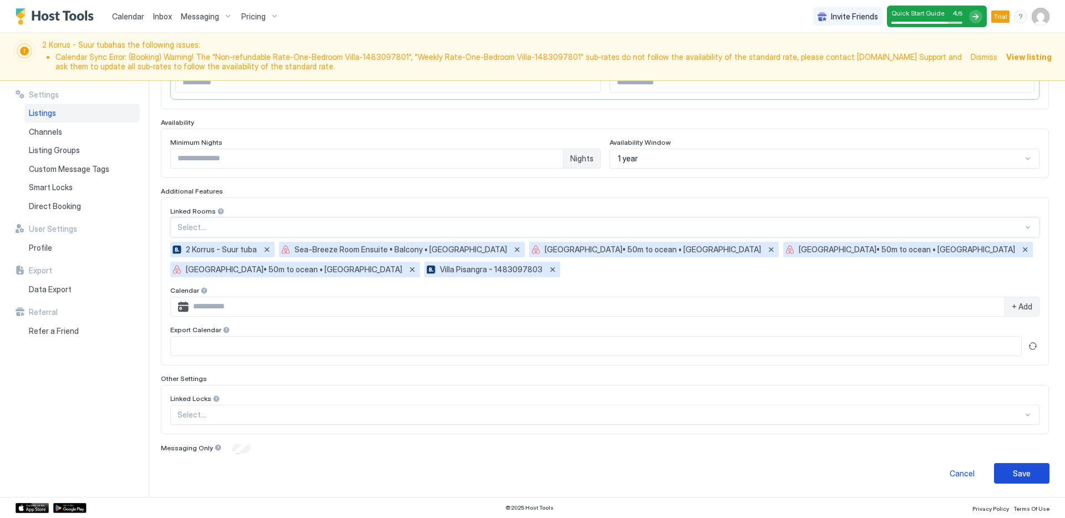
click at [1016, 476] on div "Save" at bounding box center [1021, 473] width 18 height 12
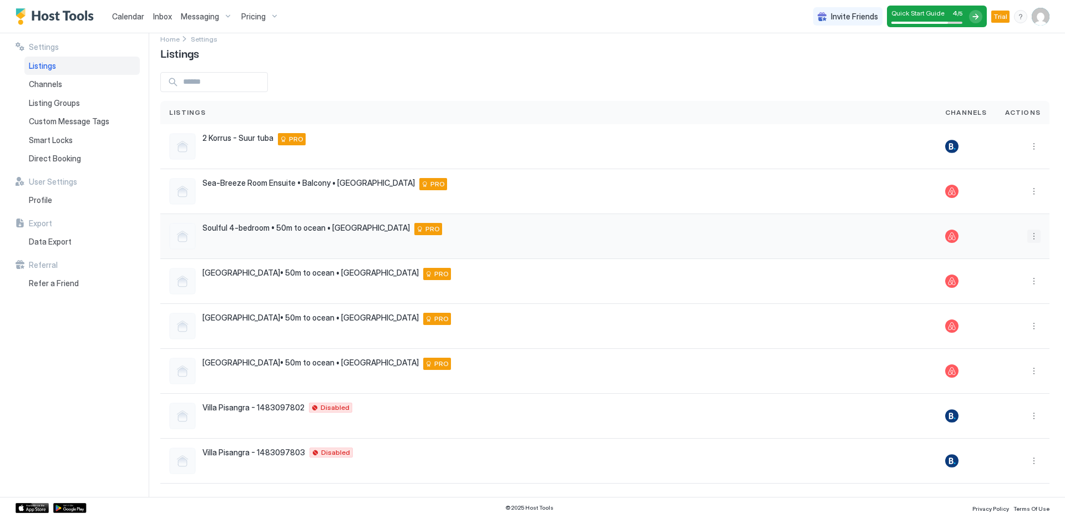
click at [1027, 235] on button "More options" at bounding box center [1033, 236] width 13 height 13
click at [1002, 282] on div "Listing Settings" at bounding box center [1000, 288] width 70 height 18
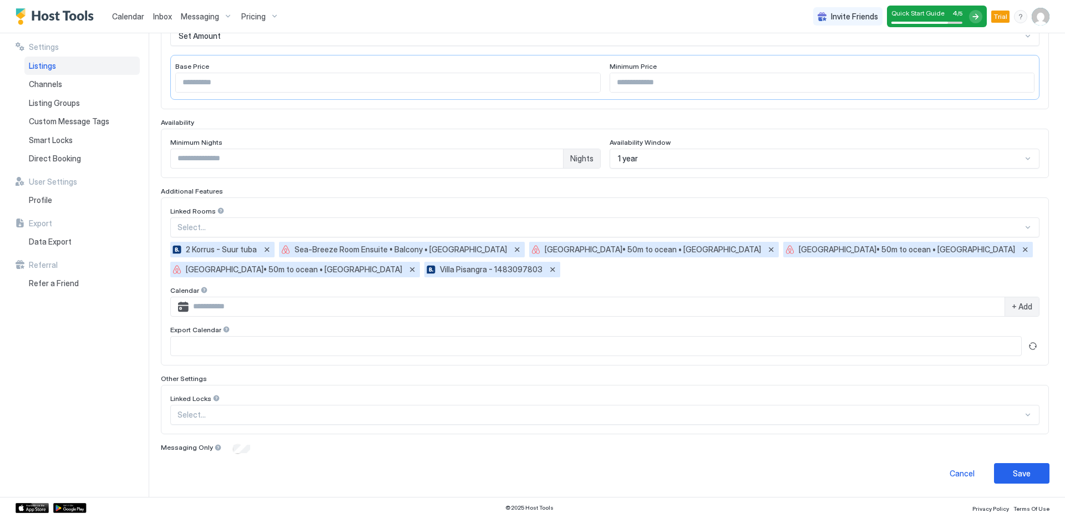
click at [122, 18] on span "Calendar" at bounding box center [128, 16] width 32 height 9
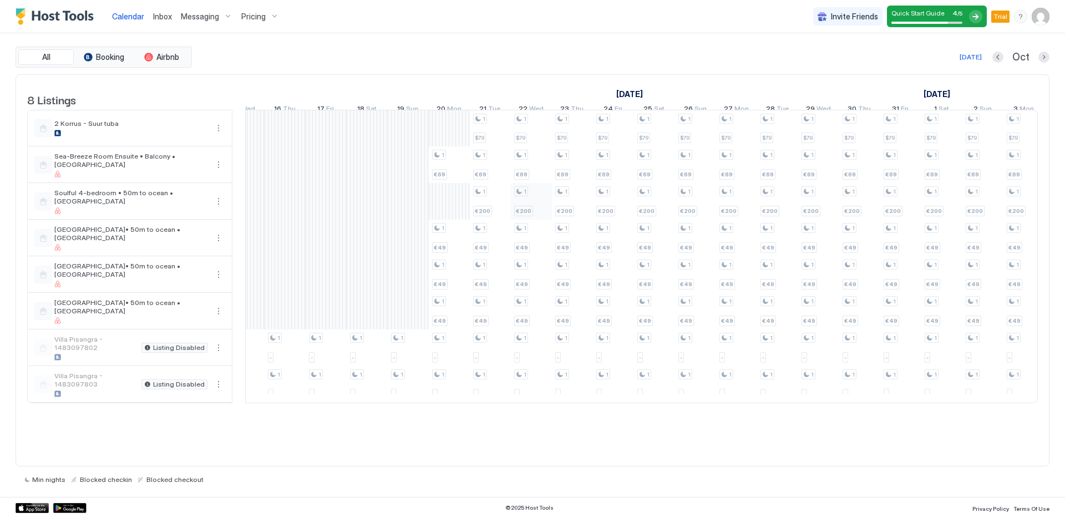
click at [543, 208] on div "1 - 1 - 1 - 1 - 1 - 1 - 1 - 1 - 1 - 1 - 1 - 1 - 1 - 1 - 1 - 1 - 1 - 1 - 1 - 1 -…" at bounding box center [38, 256] width 2421 height 292
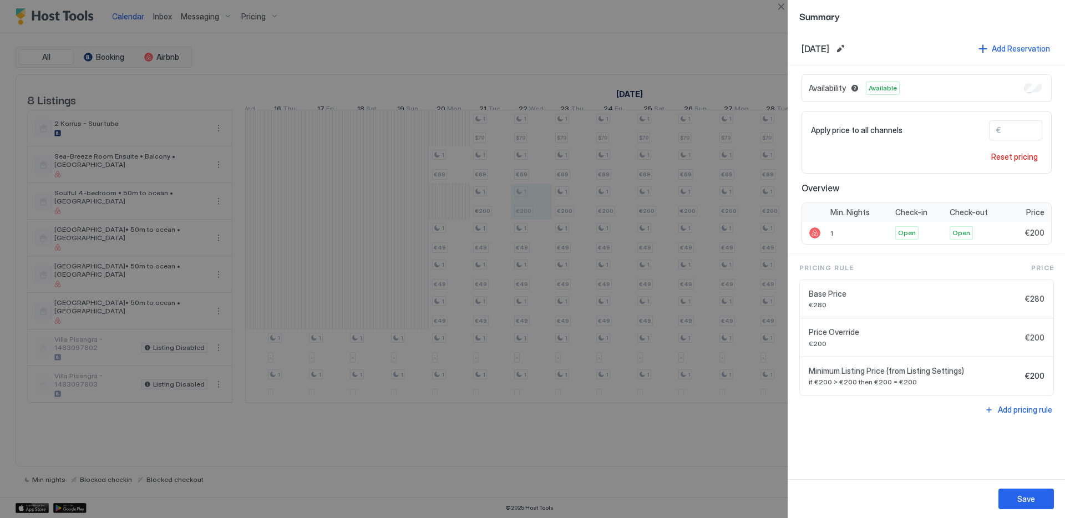
click at [1012, 50] on div "Add Reservation" at bounding box center [1020, 49] width 58 height 12
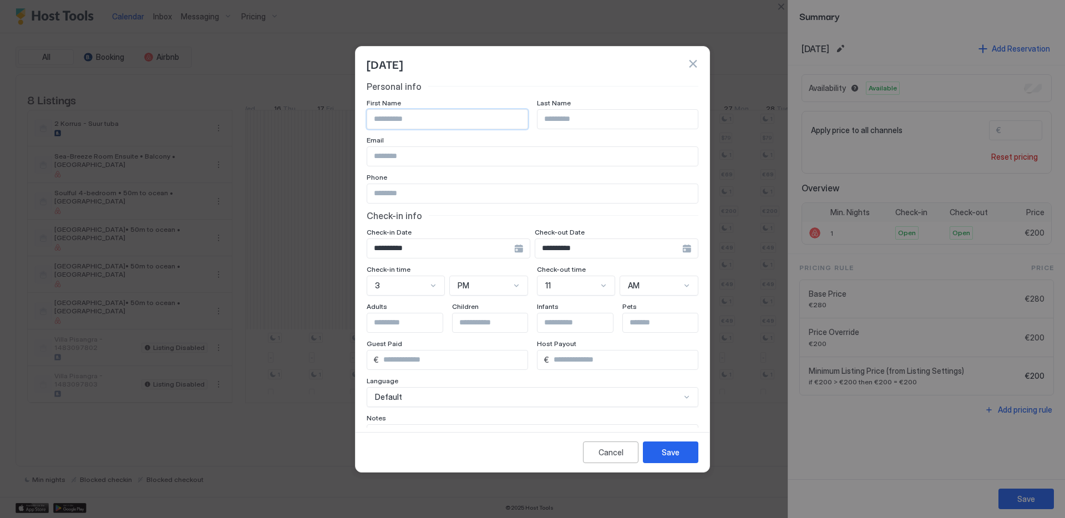
click at [454, 116] on input "Input Field" at bounding box center [447, 119] width 160 height 19
type input "****"
click at [617, 118] on input "Input Field" at bounding box center [617, 119] width 160 height 19
type input "****"
click at [577, 162] on input "Input Field" at bounding box center [532, 156] width 330 height 19
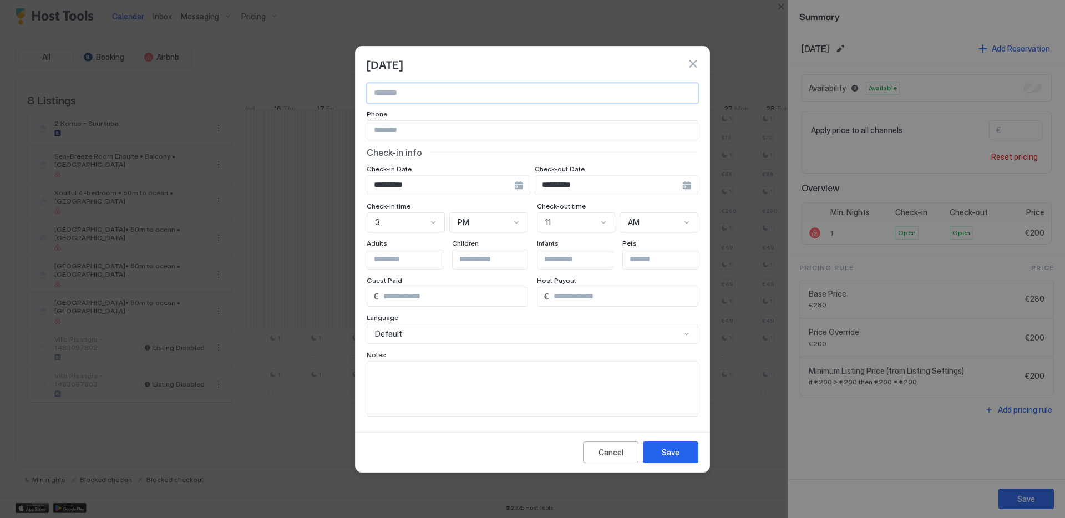
click at [456, 298] on input "*" at bounding box center [453, 296] width 149 height 19
click at [667, 451] on div "Save" at bounding box center [670, 452] width 18 height 12
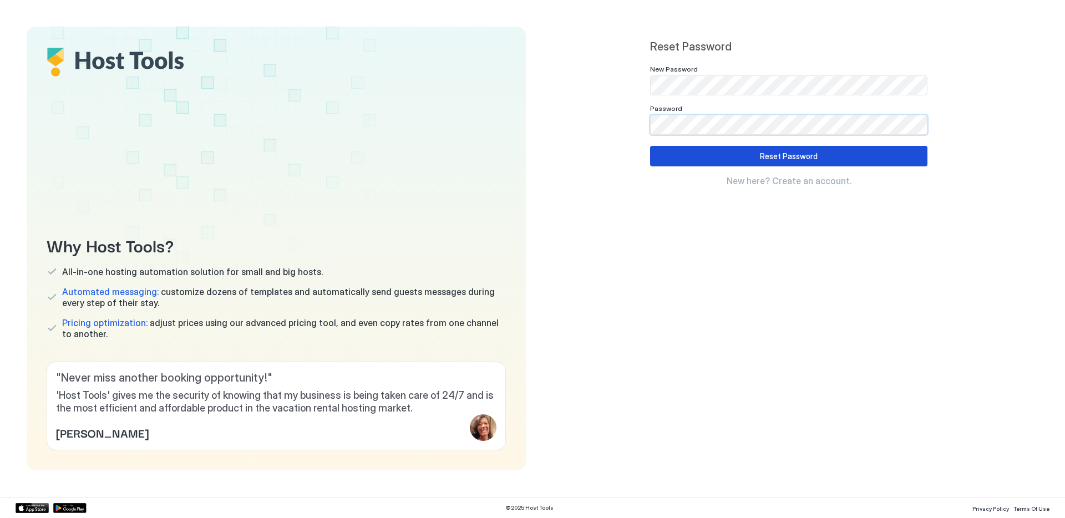
click at [800, 159] on div "Reset Password" at bounding box center [789, 156] width 58 height 12
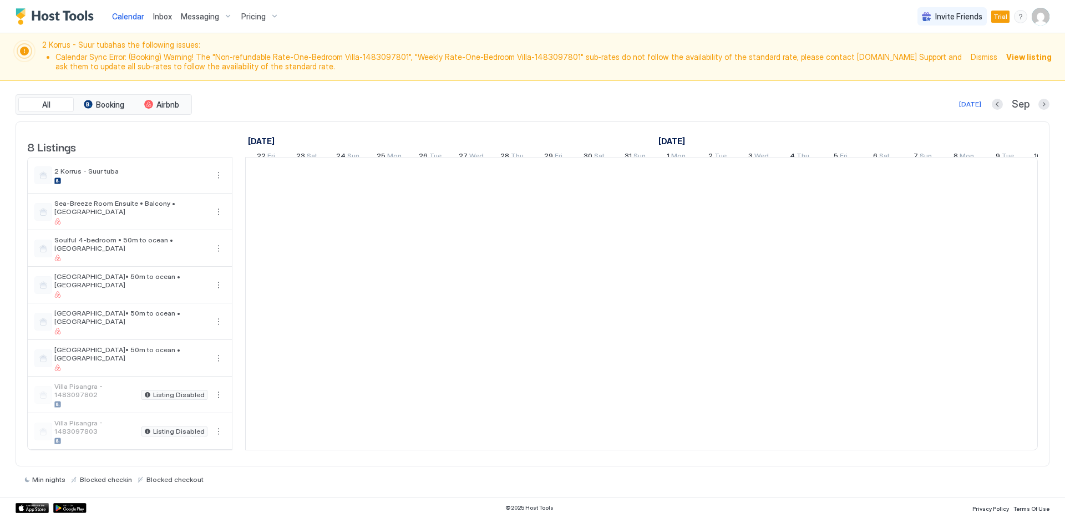
scroll to position [0, 616]
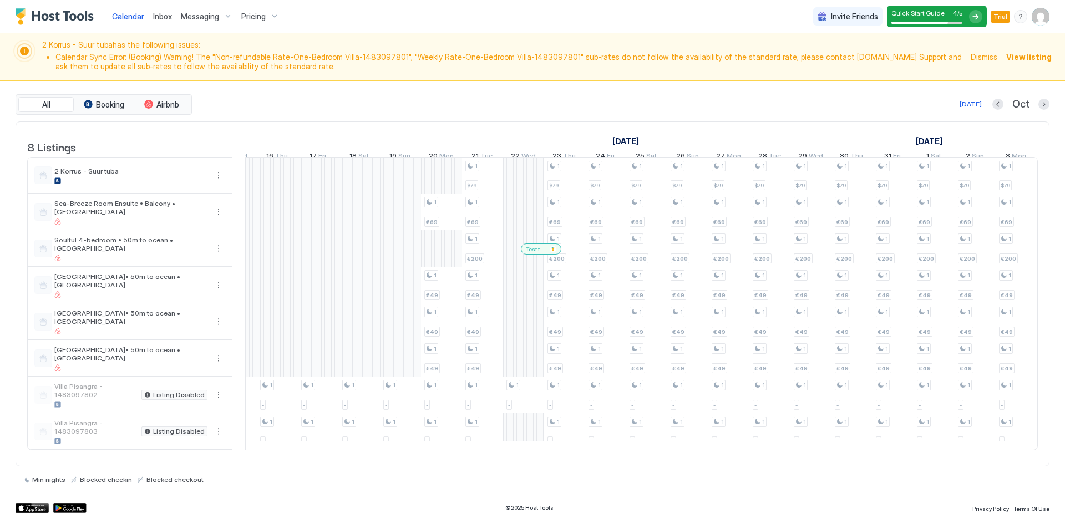
click at [538, 253] on div at bounding box center [538, 249] width 9 height 9
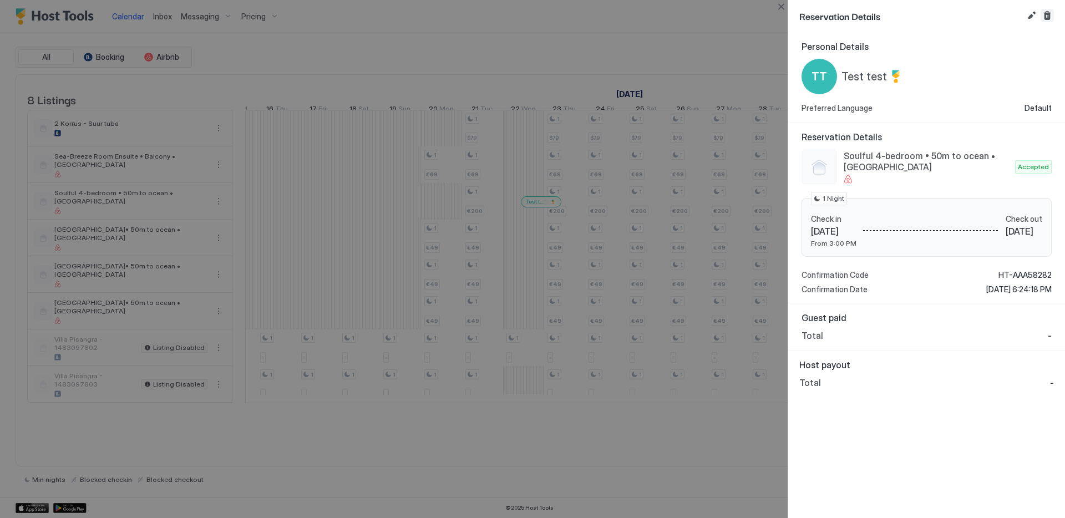
click at [1046, 14] on button "Cancel reservation" at bounding box center [1046, 15] width 13 height 13
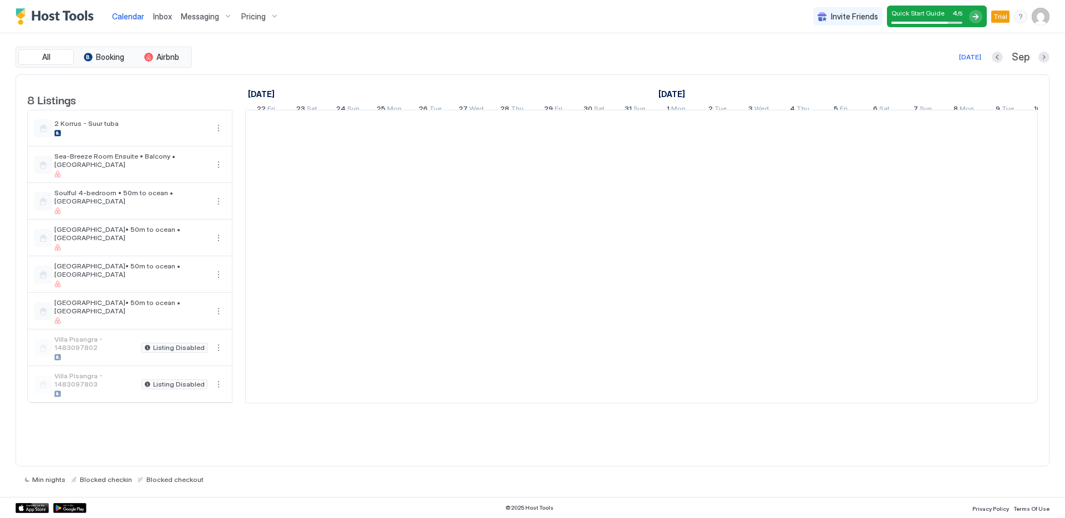
scroll to position [0, 616]
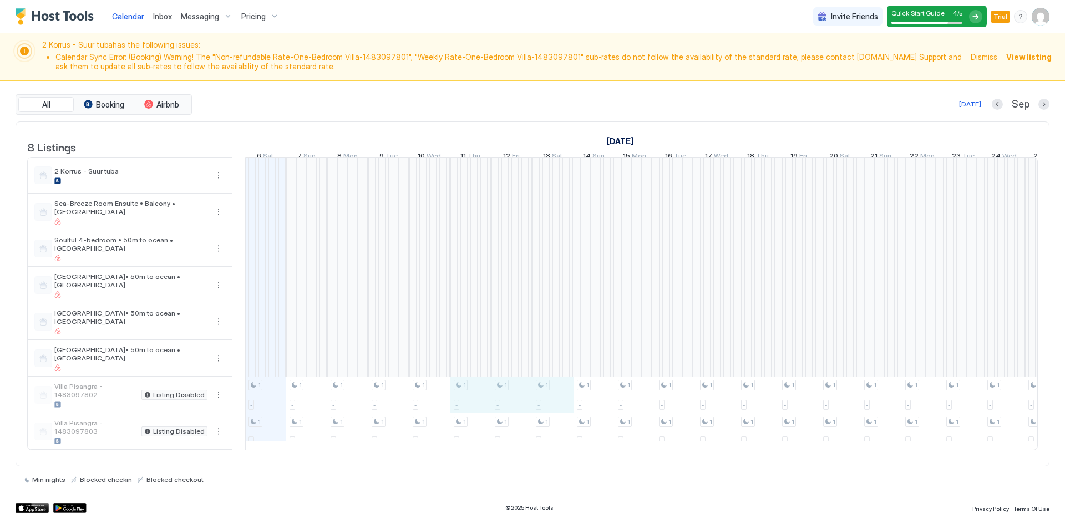
drag, startPoint x: 485, startPoint y: 419, endPoint x: 547, endPoint y: 418, distance: 61.6
click at [547, 418] on div "1 - 1 - 1 - 1 - 1 - 1 - 1 - 1 - 1 - 1 - 1 - 1 - 1 - 1 - 1 - 1 - 1 - 1 - 1 - 1 -…" at bounding box center [840, 303] width 2421 height 292
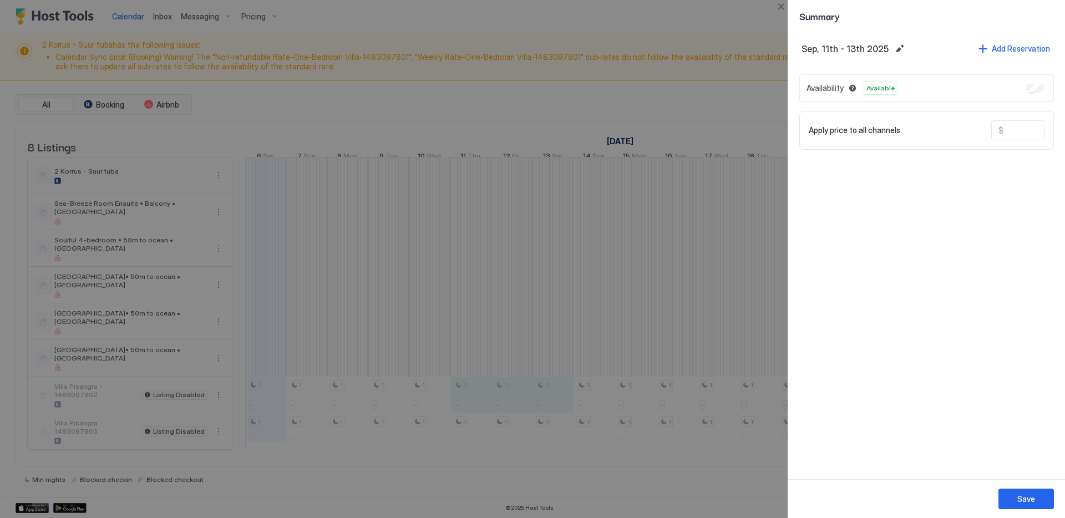
click at [518, 474] on div at bounding box center [532, 259] width 1065 height 518
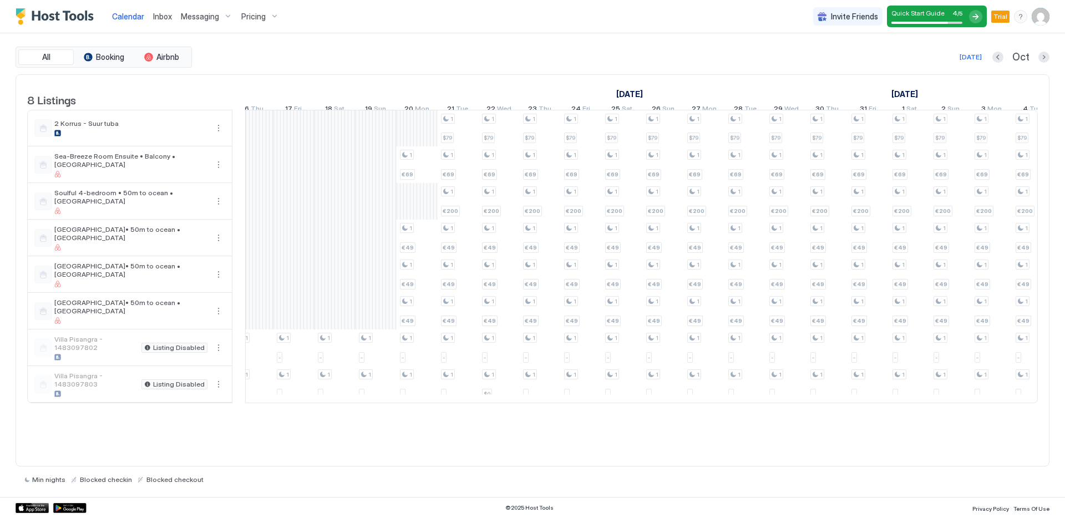
scroll to position [0, 0]
click at [579, 140] on div "1 - 1 - 1 - 1 - 1 - 1 - 1 - 1 - 1 - 1 - 1 - 1 - 1 - 1 - 1 - 1 - 1 - 1 - 1 - 1 -…" at bounding box center [81, 256] width 2421 height 292
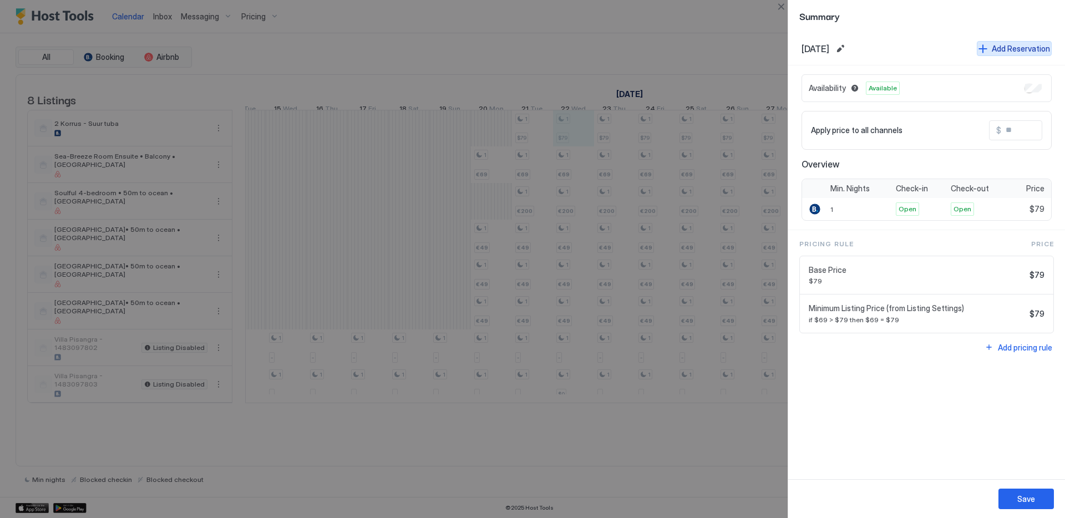
click at [1009, 48] on div "Add Reservation" at bounding box center [1020, 49] width 58 height 12
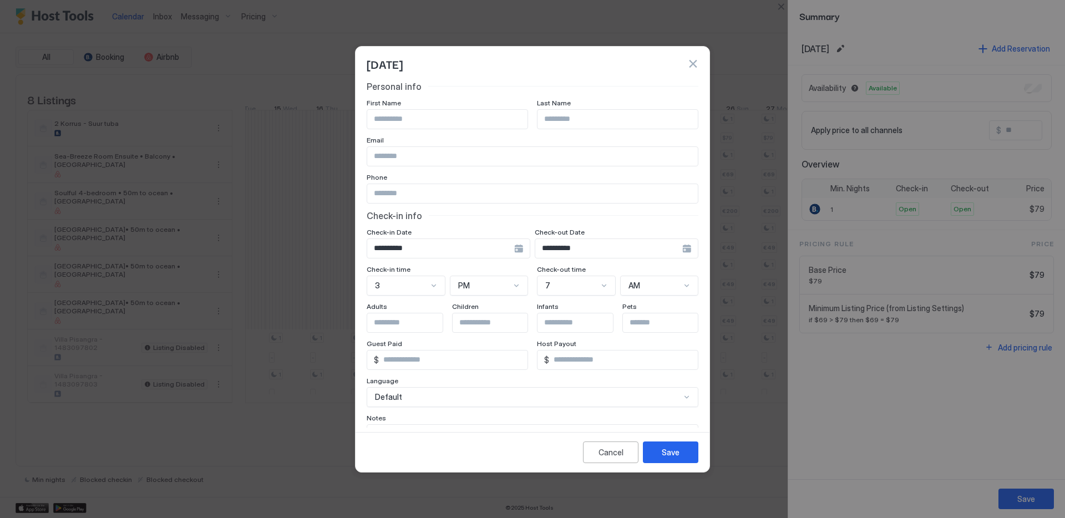
click at [435, 110] on input "Input Field" at bounding box center [447, 119] width 160 height 19
type input "****"
click at [600, 118] on input "Input Field" at bounding box center [617, 119] width 160 height 19
type input "****"
click at [670, 446] on div "Save" at bounding box center [670, 452] width 18 height 12
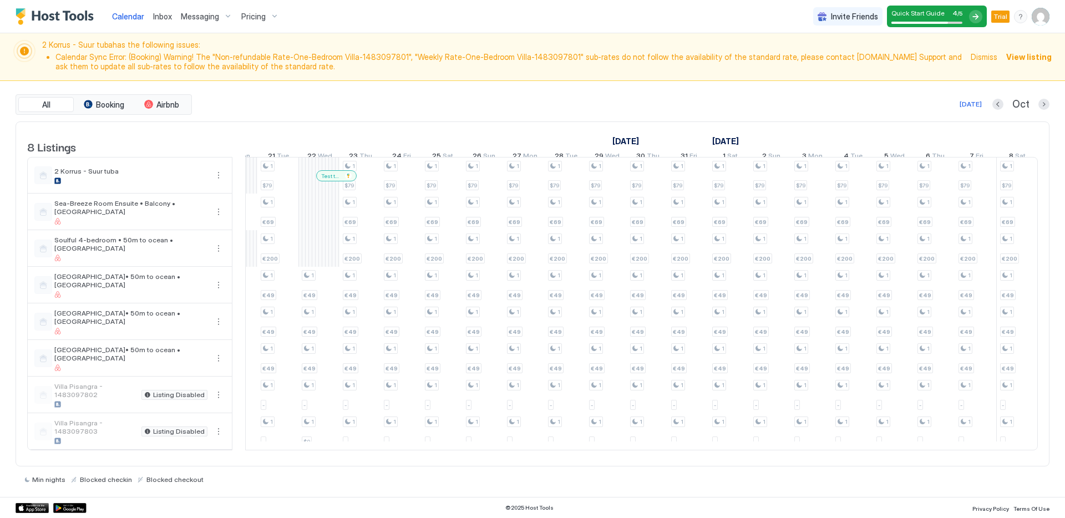
scroll to position [0, 1286]
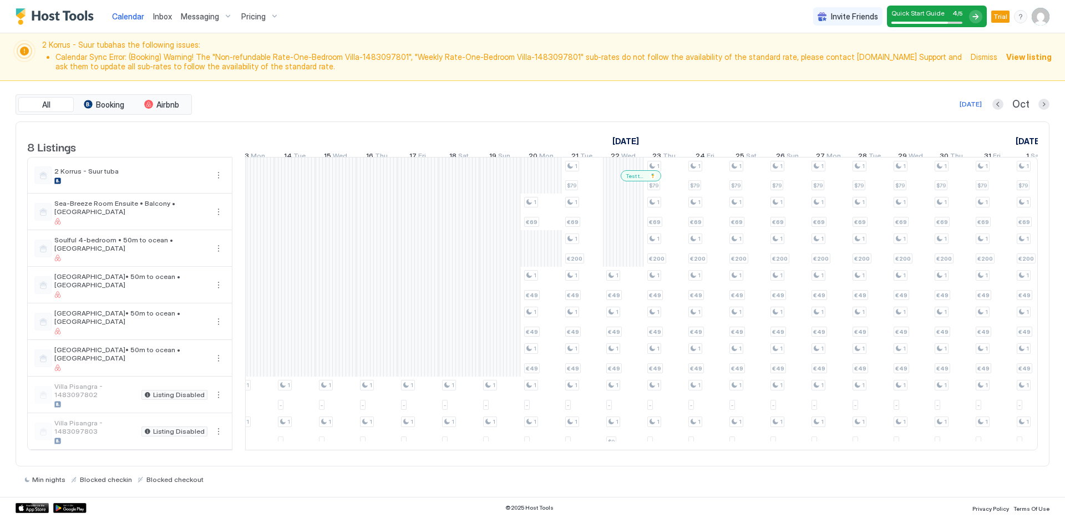
click at [630, 133] on link "[DATE]" at bounding box center [625, 141] width 32 height 16
click at [638, 180] on div at bounding box center [638, 175] width 9 height 9
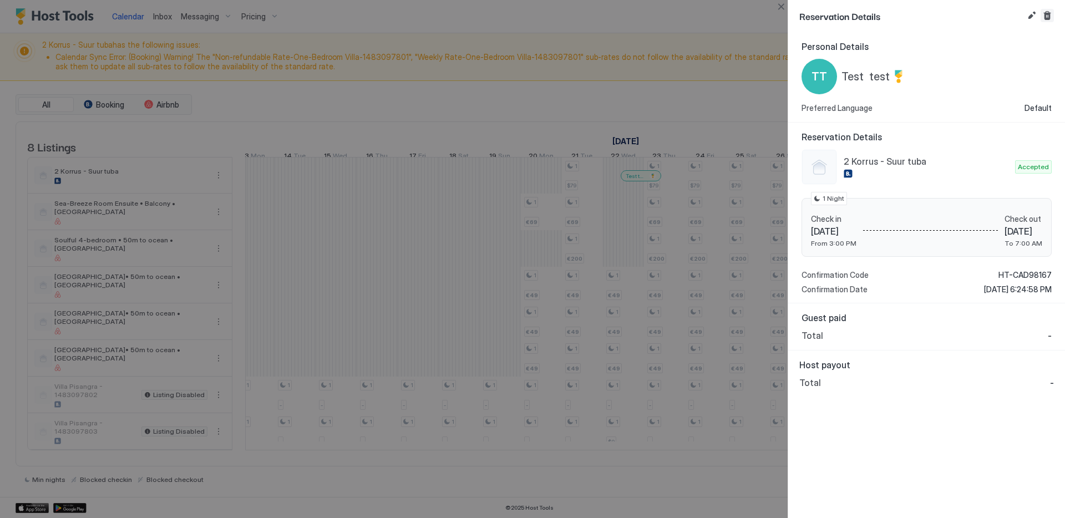
click at [1042, 18] on button "Cancel reservation" at bounding box center [1046, 15] width 13 height 13
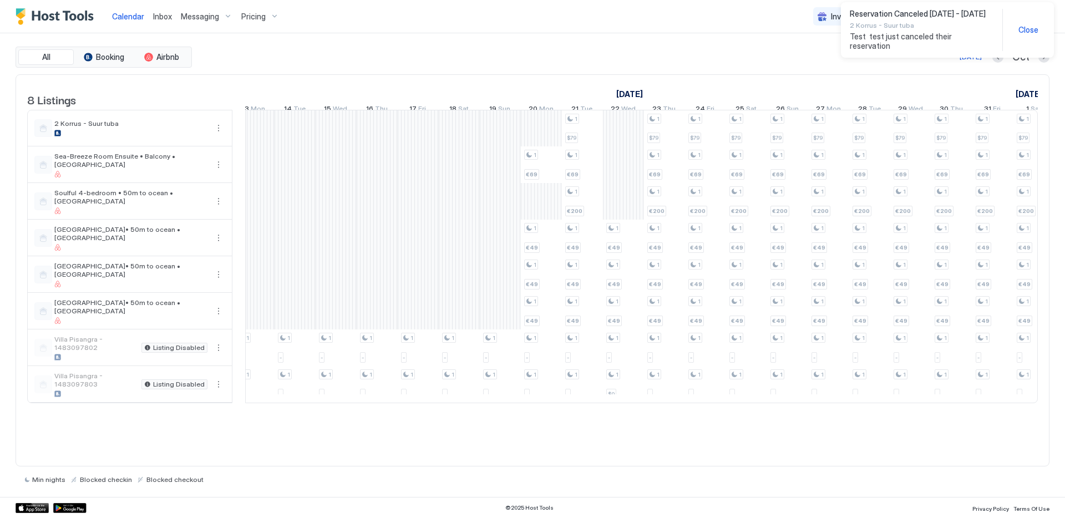
click at [1027, 17] on div "Reservation Canceled [DATE] - [DATE] 2 Korrus - Suur tuba Test test just cancel…" at bounding box center [946, 30] width 195 height 42
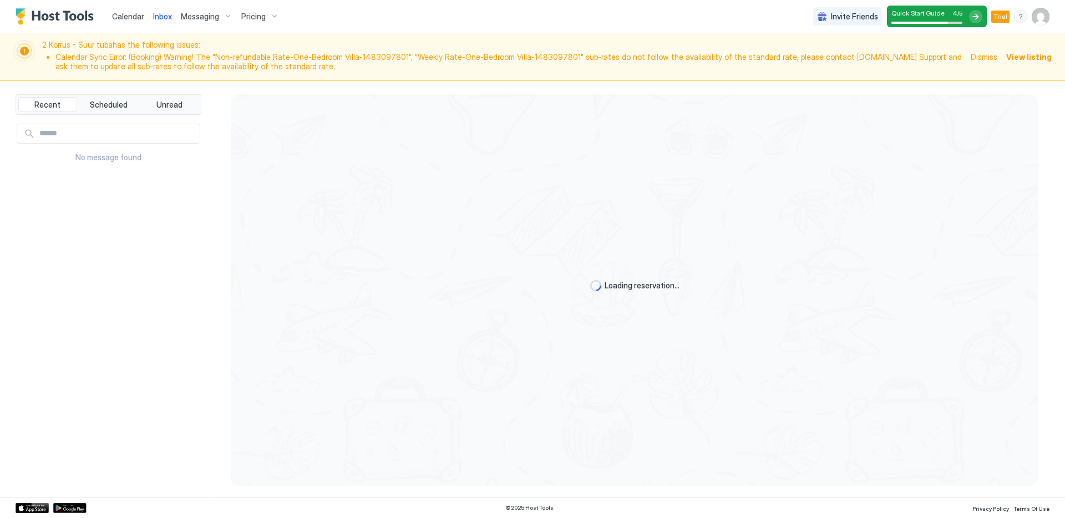
click at [131, 17] on span "Calendar" at bounding box center [128, 16] width 32 height 9
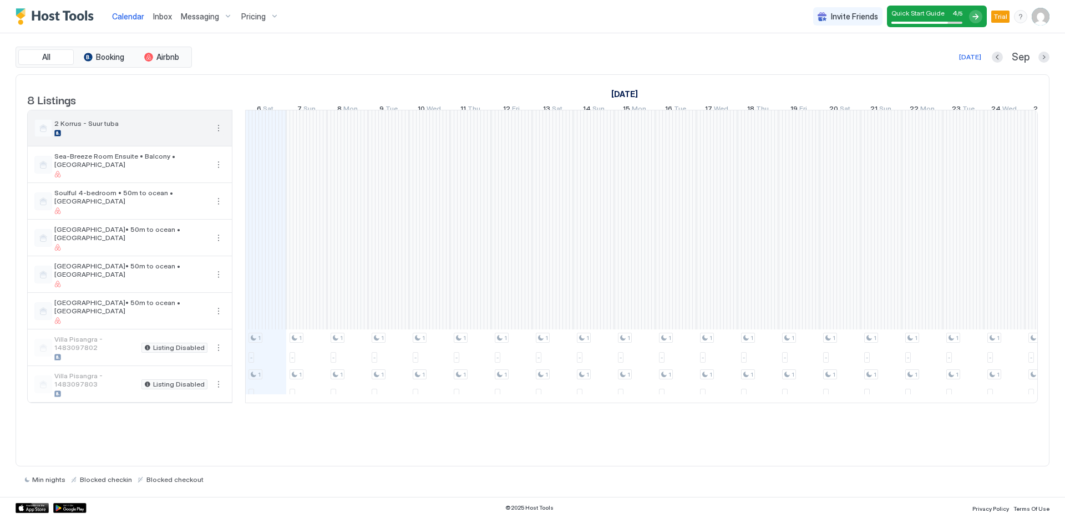
click at [221, 135] on button "More options" at bounding box center [218, 127] width 13 height 13
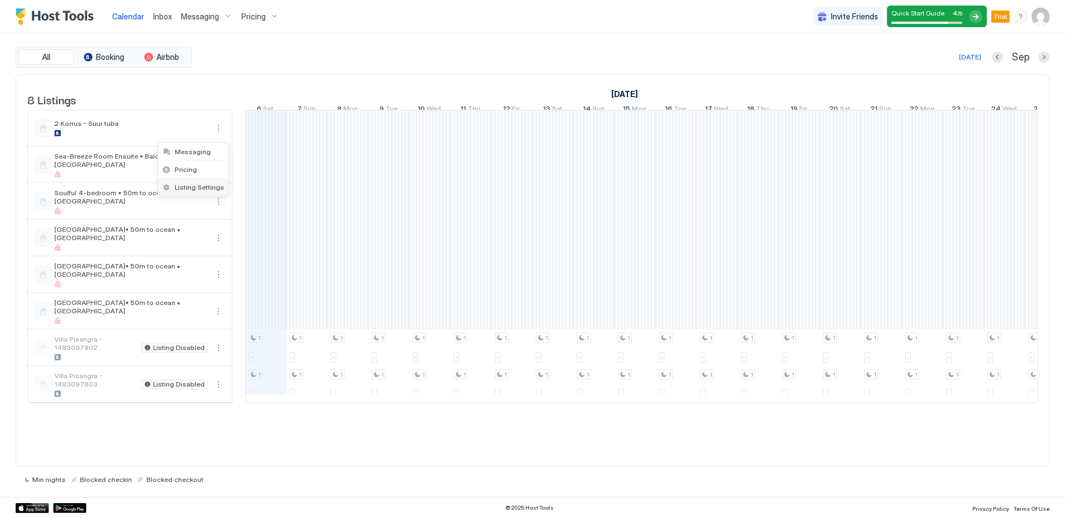
click at [204, 190] on span "Listing Settings" at bounding box center [199, 187] width 49 height 8
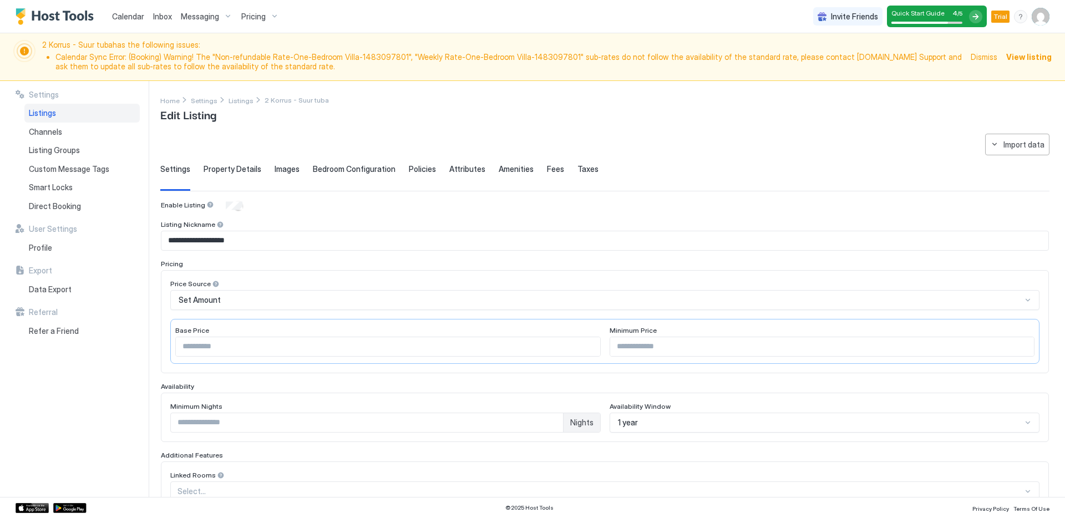
click at [226, 210] on div "Enable Listing" at bounding box center [605, 205] width 888 height 11
click at [521, 124] on div "**********" at bounding box center [612, 289] width 904 height 416
click at [60, 18] on img "Host Tools Logo" at bounding box center [57, 16] width 83 height 17
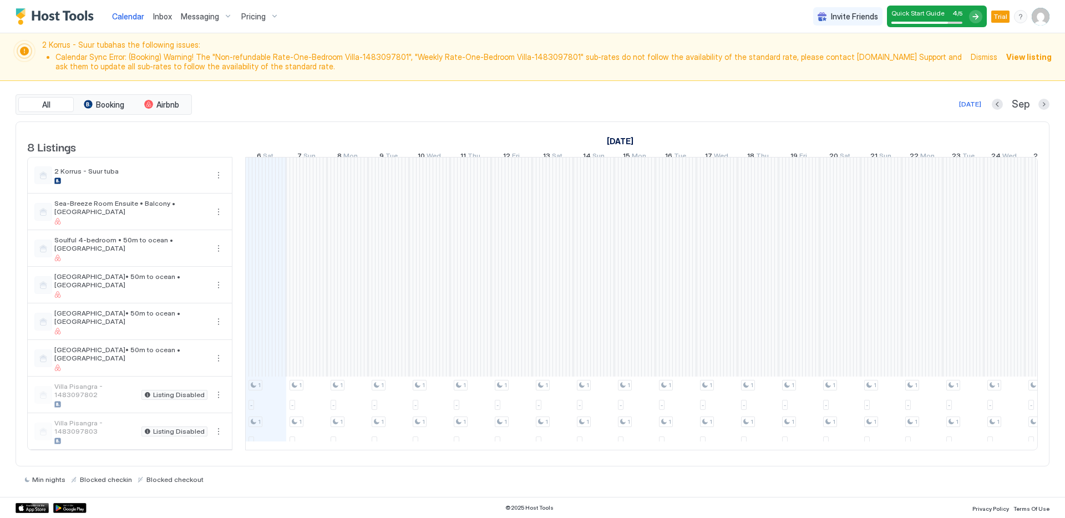
click at [1043, 17] on img "User profile" at bounding box center [1040, 17] width 18 height 18
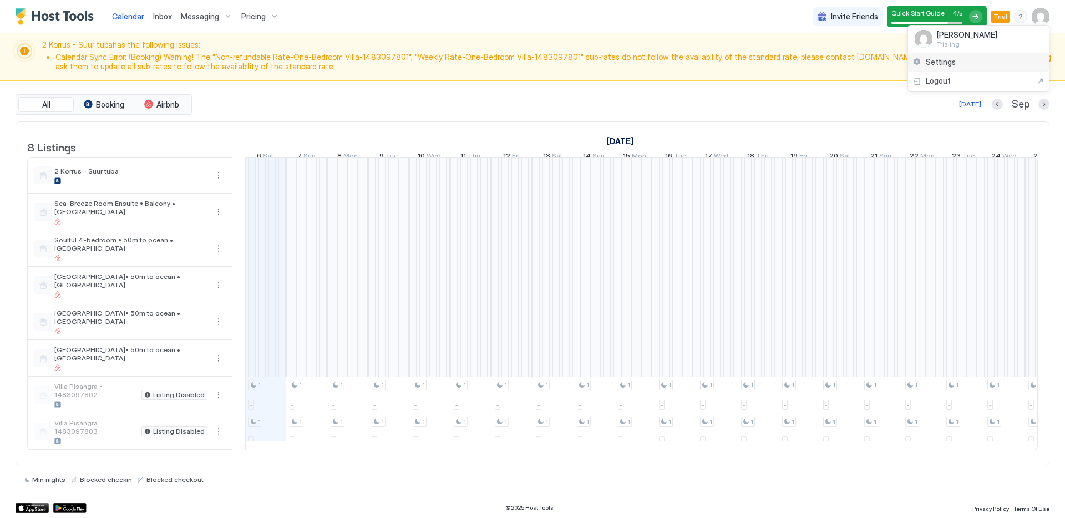
click at [971, 63] on div "Settings" at bounding box center [978, 62] width 141 height 19
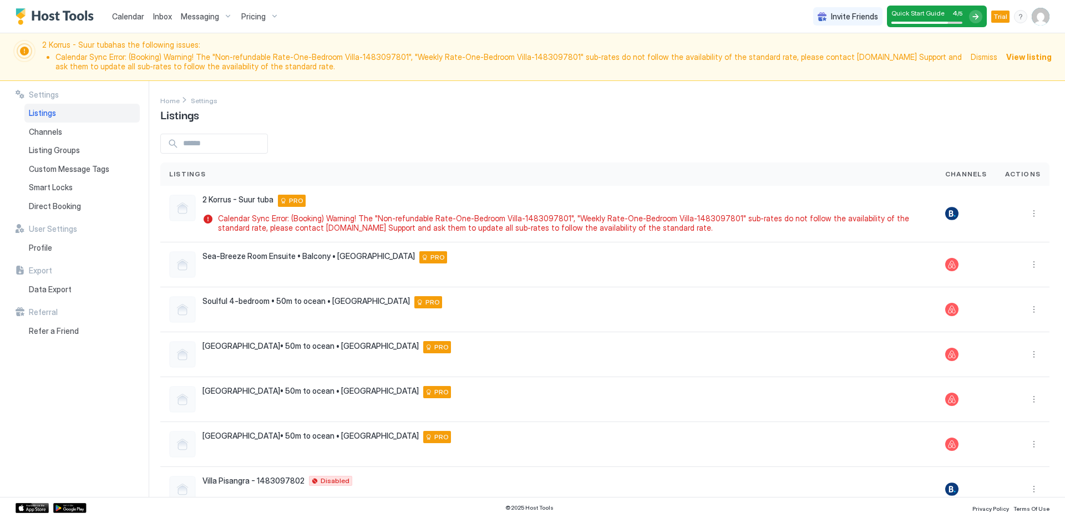
click at [1024, 18] on div "menu" at bounding box center [1020, 16] width 13 height 13
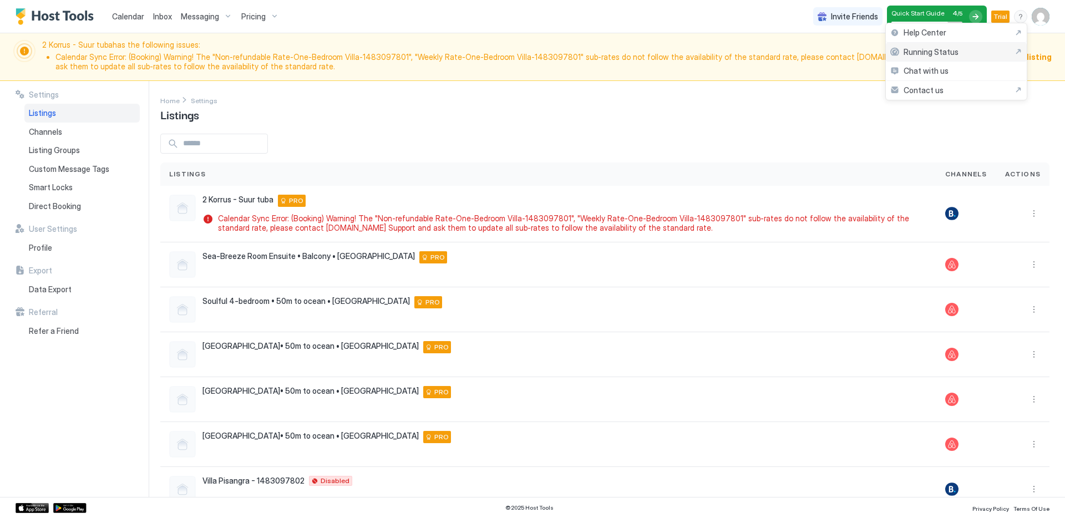
click at [972, 30] on div "Help Center" at bounding box center [956, 33] width 132 height 10
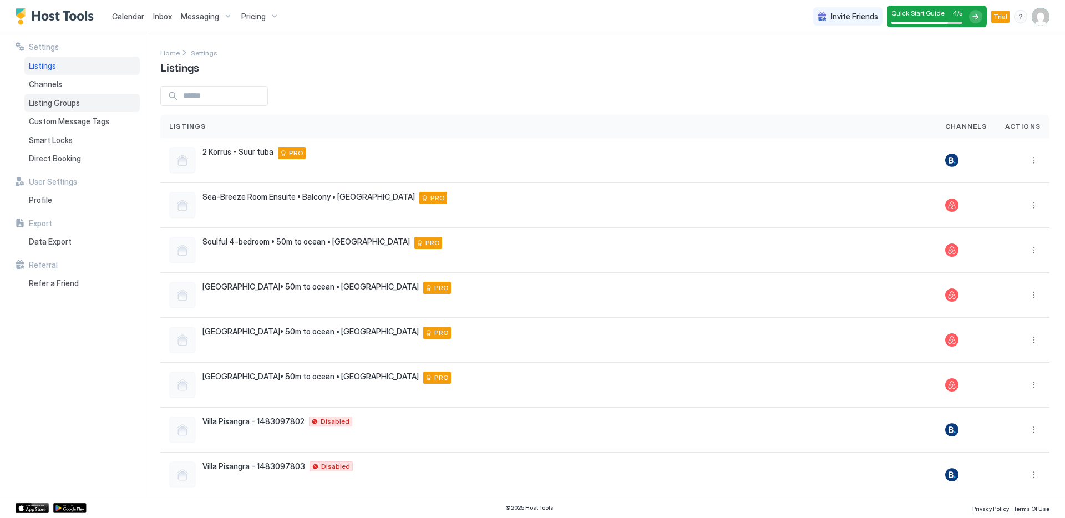
click at [87, 100] on div "Listing Groups" at bounding box center [81, 103] width 115 height 19
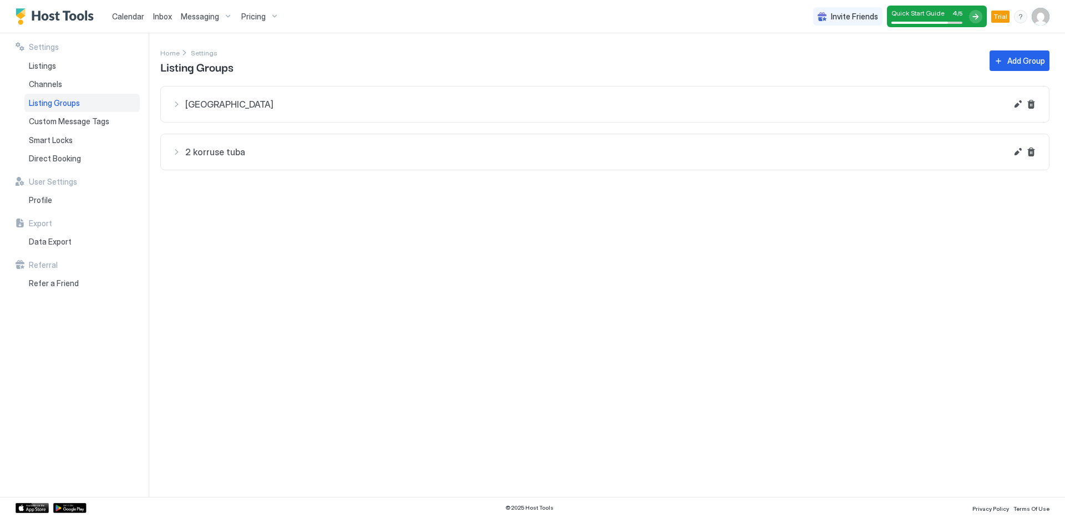
click at [345, 75] on div "Home Settings Listing Groups Add Group" at bounding box center [604, 61] width 889 height 28
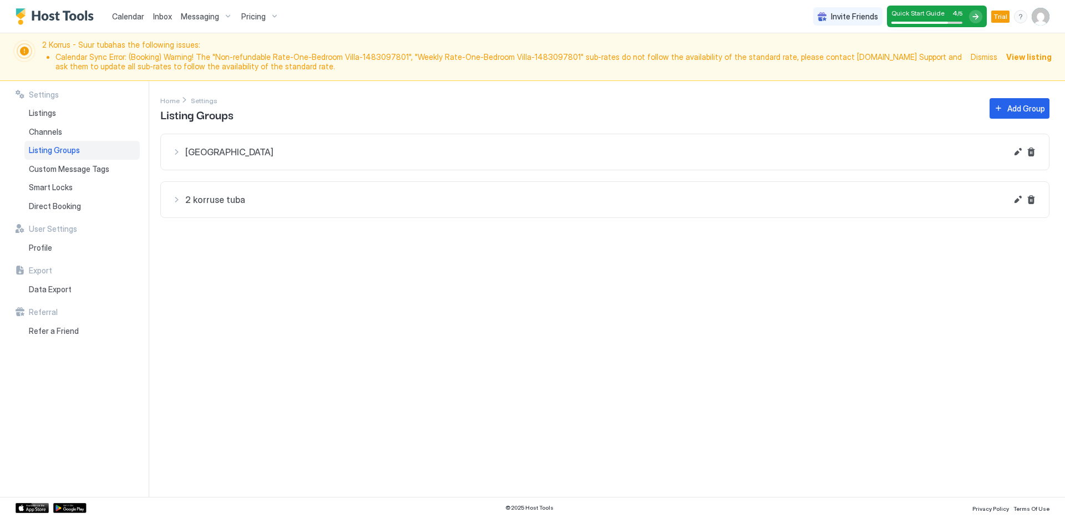
click at [322, 157] on div "[GEOGRAPHIC_DATA]" at bounding box center [589, 151] width 834 height 13
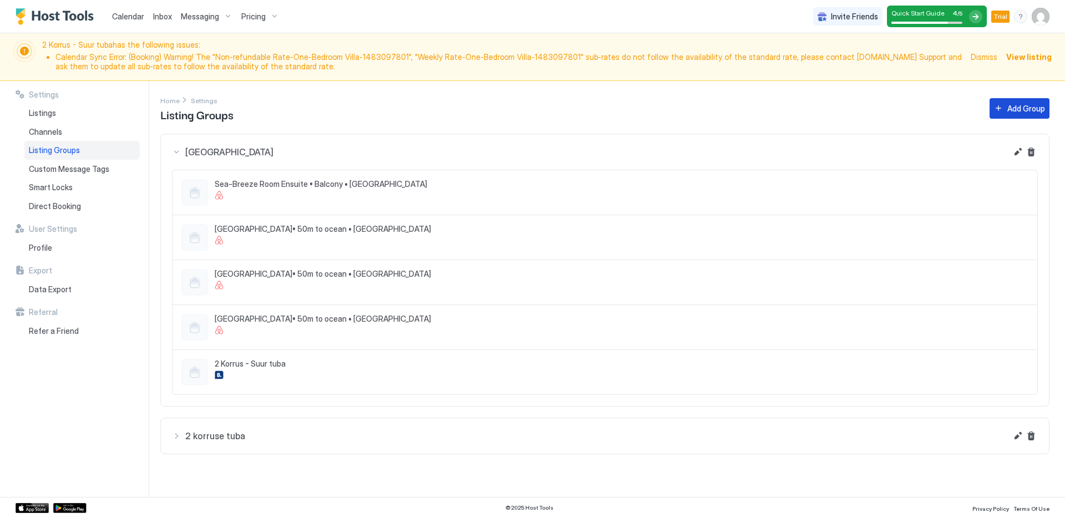
click at [1018, 111] on div "Add Group" at bounding box center [1026, 109] width 38 height 12
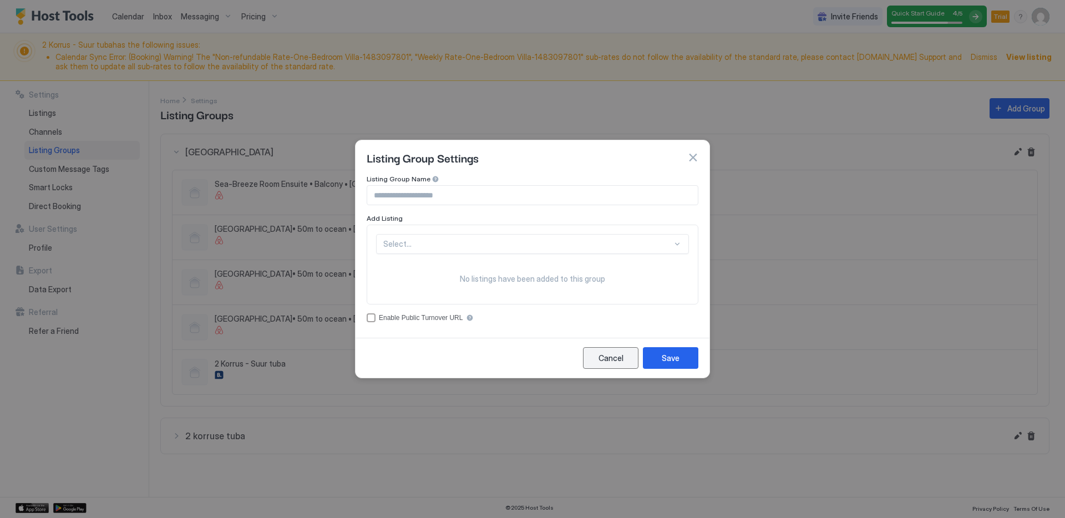
click at [597, 365] on button "Cancel" at bounding box center [610, 358] width 55 height 22
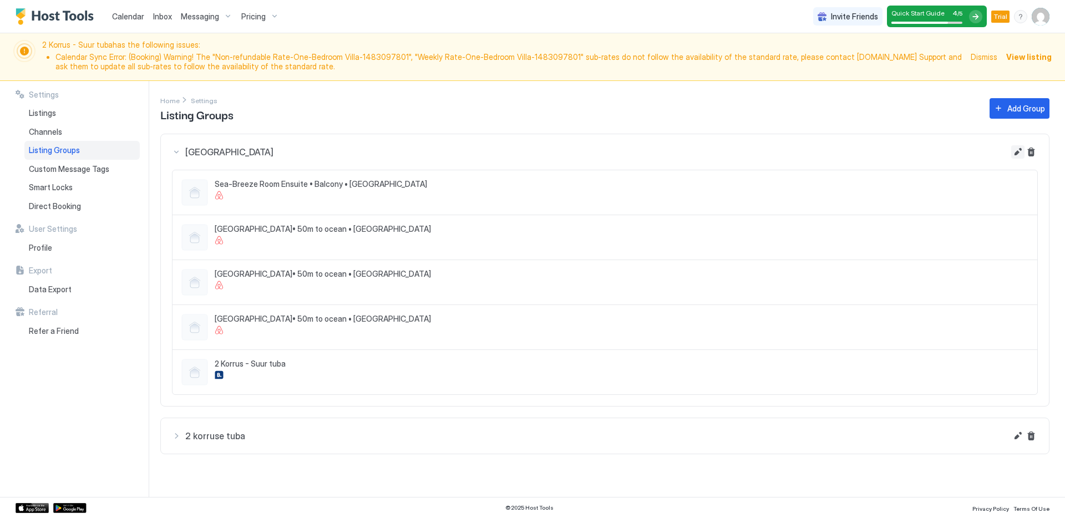
click at [1016, 149] on button "Edit" at bounding box center [1017, 151] width 13 height 13
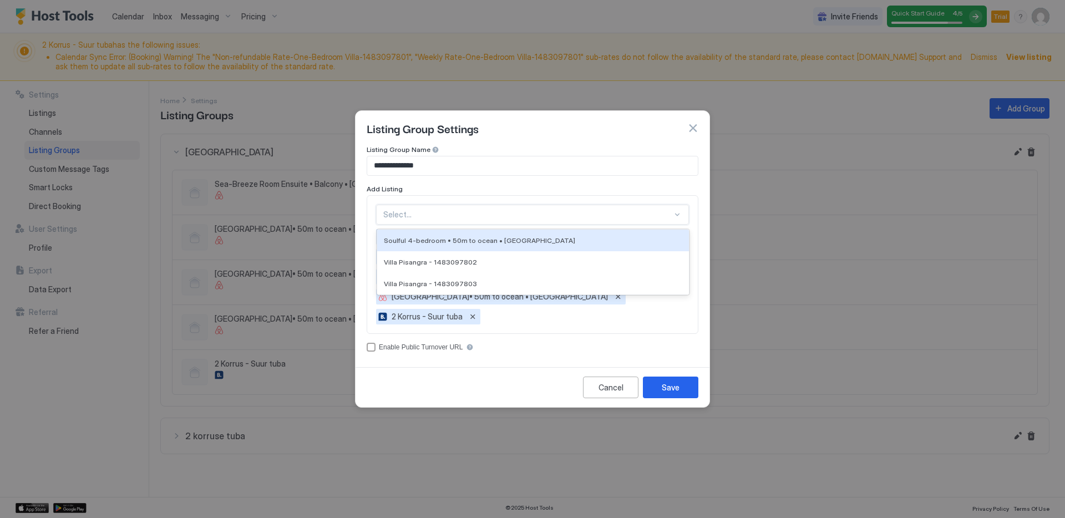
click at [491, 212] on div at bounding box center [527, 215] width 289 height 10
click at [505, 244] on span "Soulful 4-bedroom • 50m to ocean • [GEOGRAPHIC_DATA]" at bounding box center [479, 240] width 191 height 8
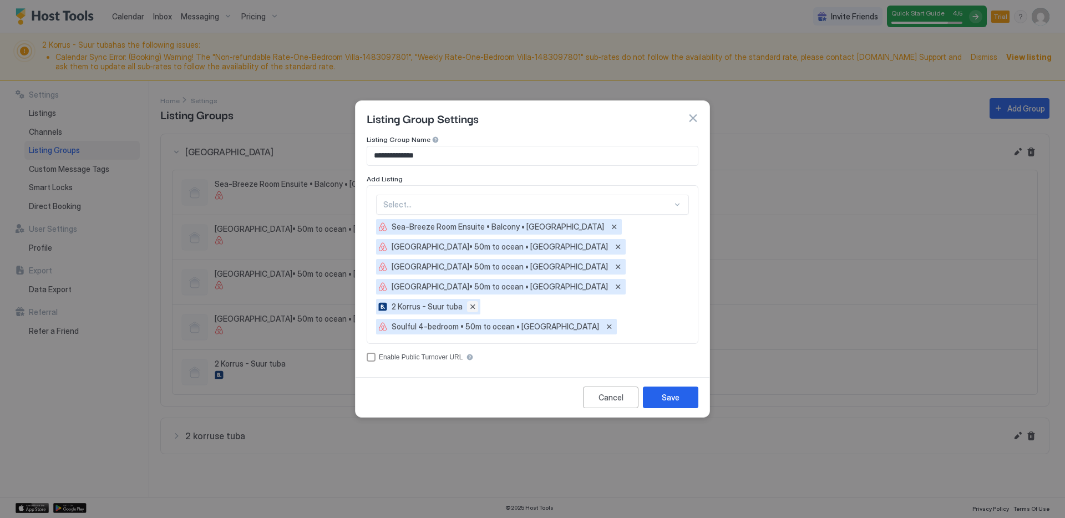
click at [472, 305] on button "Remove" at bounding box center [472, 306] width 11 height 11
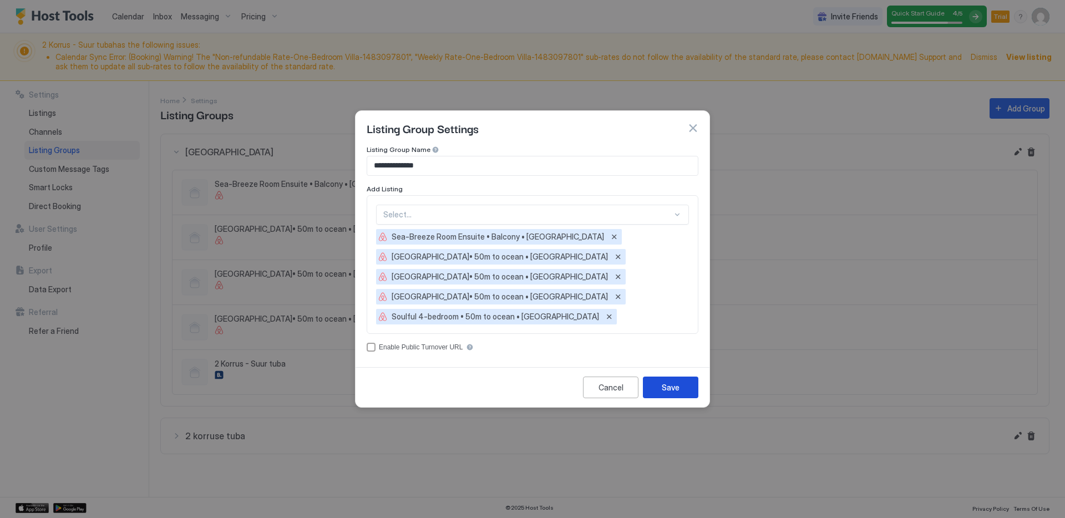
click at [674, 385] on div "Save" at bounding box center [670, 387] width 18 height 12
